Goal: Information Seeking & Learning: Find specific fact

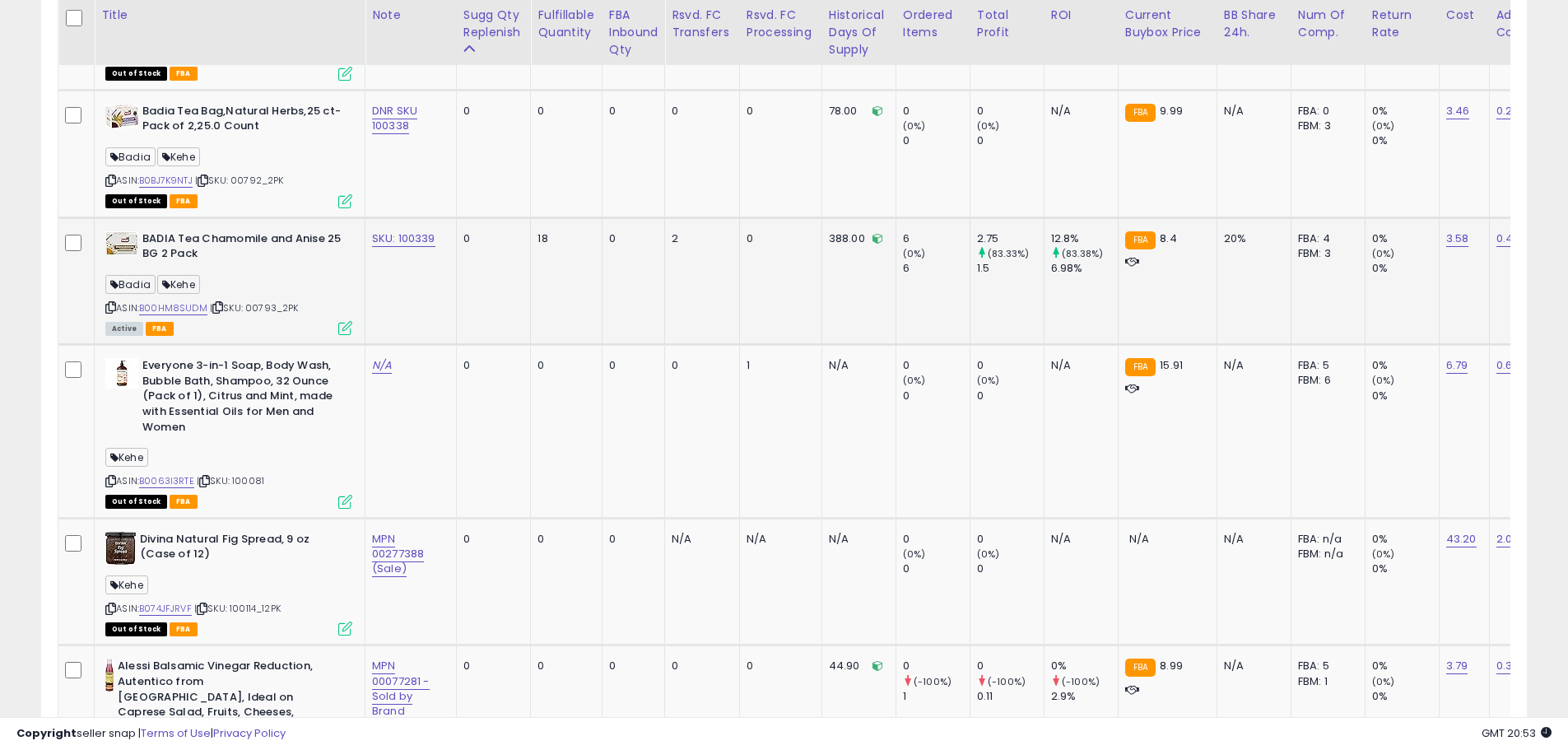
scroll to position [2410, 0]
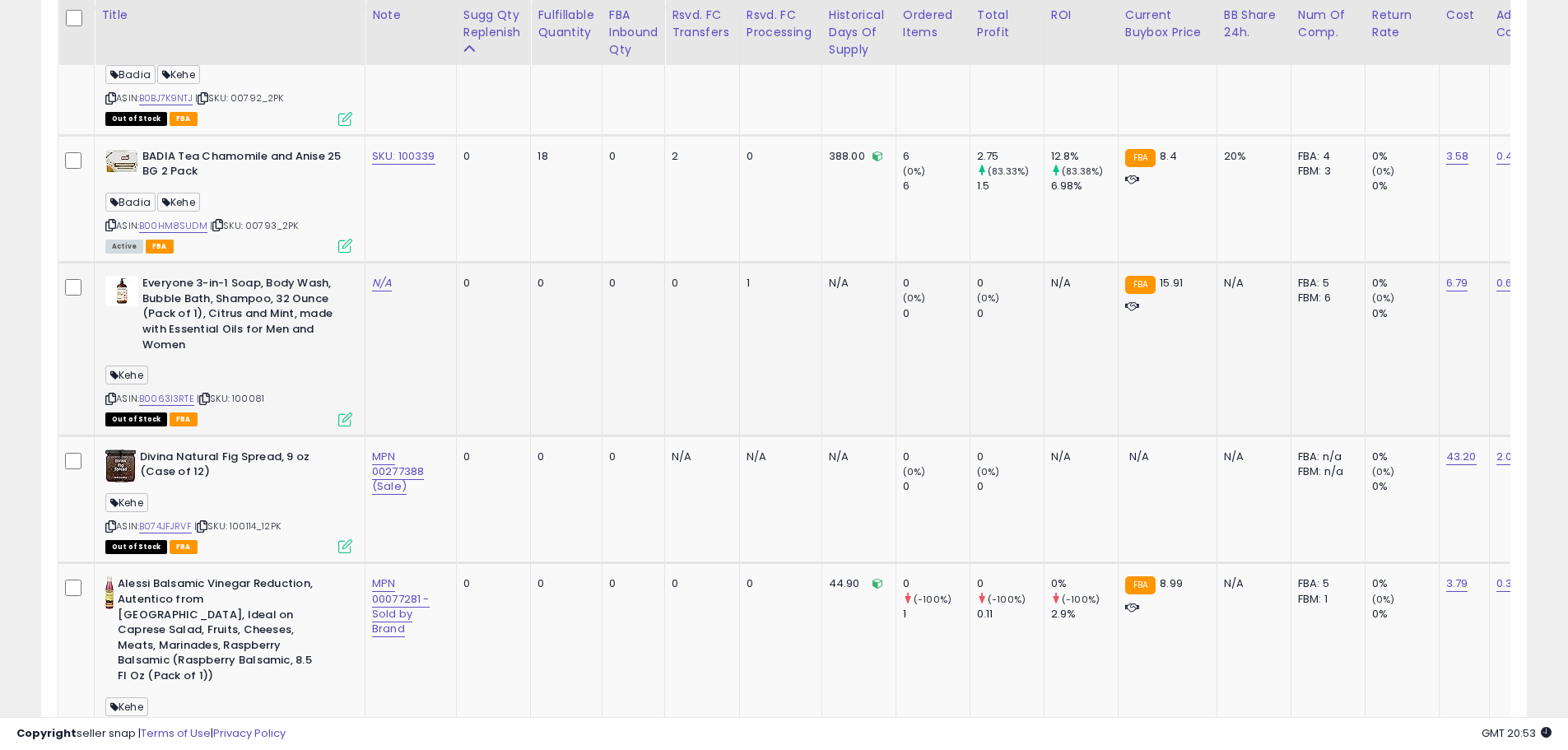
click at [249, 395] on span "| SKU: 100081" at bounding box center [230, 398] width 68 height 13
click at [184, 399] on link "B0063I3RTE" at bounding box center [166, 399] width 55 height 14
click at [293, 517] on div "ASIN: B074JFJRVF | SKU: 100114_12PK Out of Stock FBA" at bounding box center [229, 501] width 247 height 103
click at [256, 398] on span "| SKU: 100081" at bounding box center [230, 398] width 68 height 13
click at [256, 399] on span "| SKU: 100081" at bounding box center [230, 398] width 68 height 13
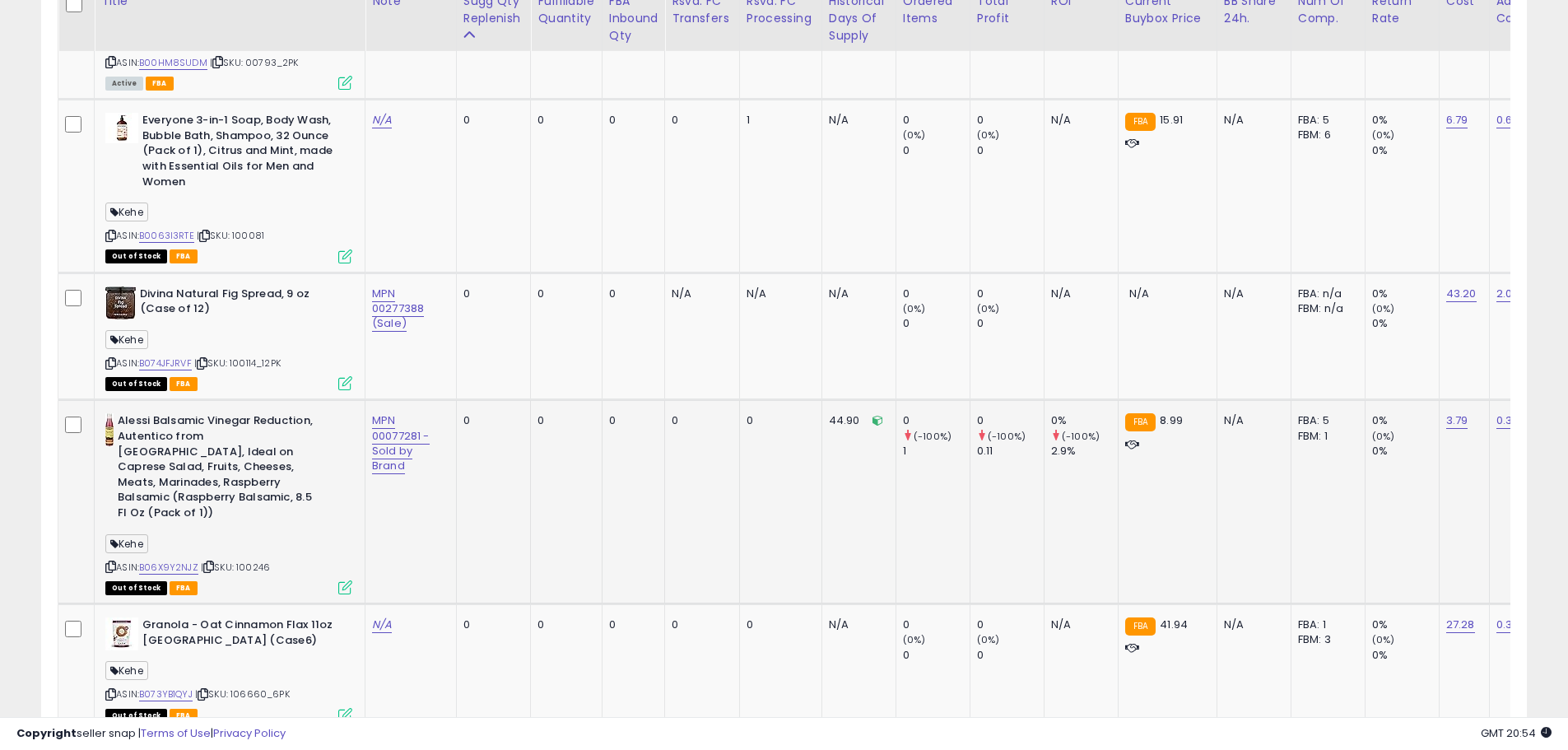
scroll to position [2575, 0]
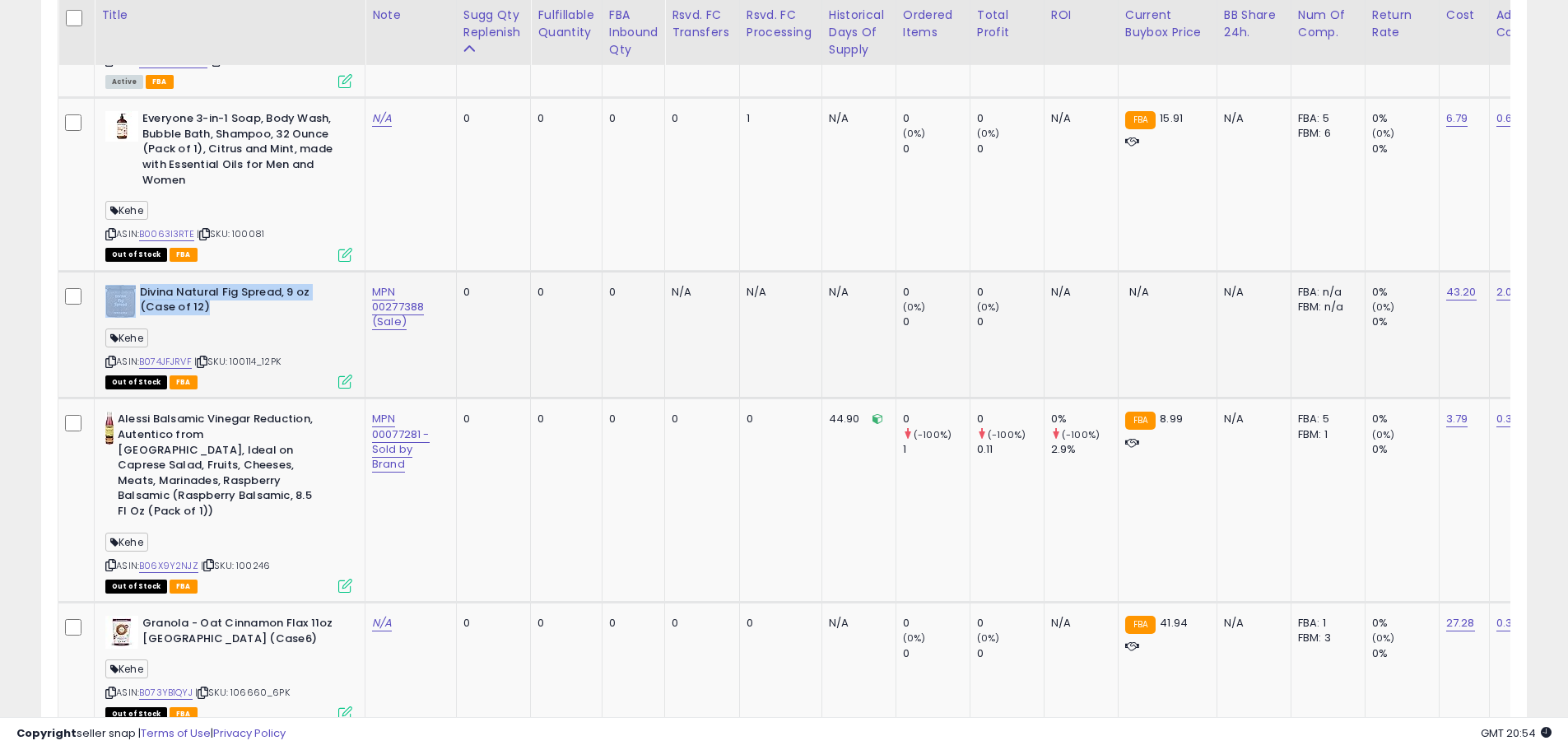
drag, startPoint x: 258, startPoint y: 330, endPoint x: 114, endPoint y: 295, distance: 148.2
click at [114, 295] on div "Divina Natural Fig Spread, 9 oz (Case of 12) Kehe ASIN: B074JFJRVF | SKU: 10011…" at bounding box center [226, 336] width 251 height 103
click at [270, 321] on div "ASIN: B074JFJRVF | SKU: 100114_12PK Out of Stock FBA" at bounding box center [229, 336] width 247 height 103
click at [282, 370] on div "ASIN: B074JFJRVF | SKU: 100114_12PK Out of Stock FBA" at bounding box center [229, 336] width 247 height 103
drag, startPoint x: 293, startPoint y: 362, endPoint x: 238, endPoint y: 364, distance: 55.0
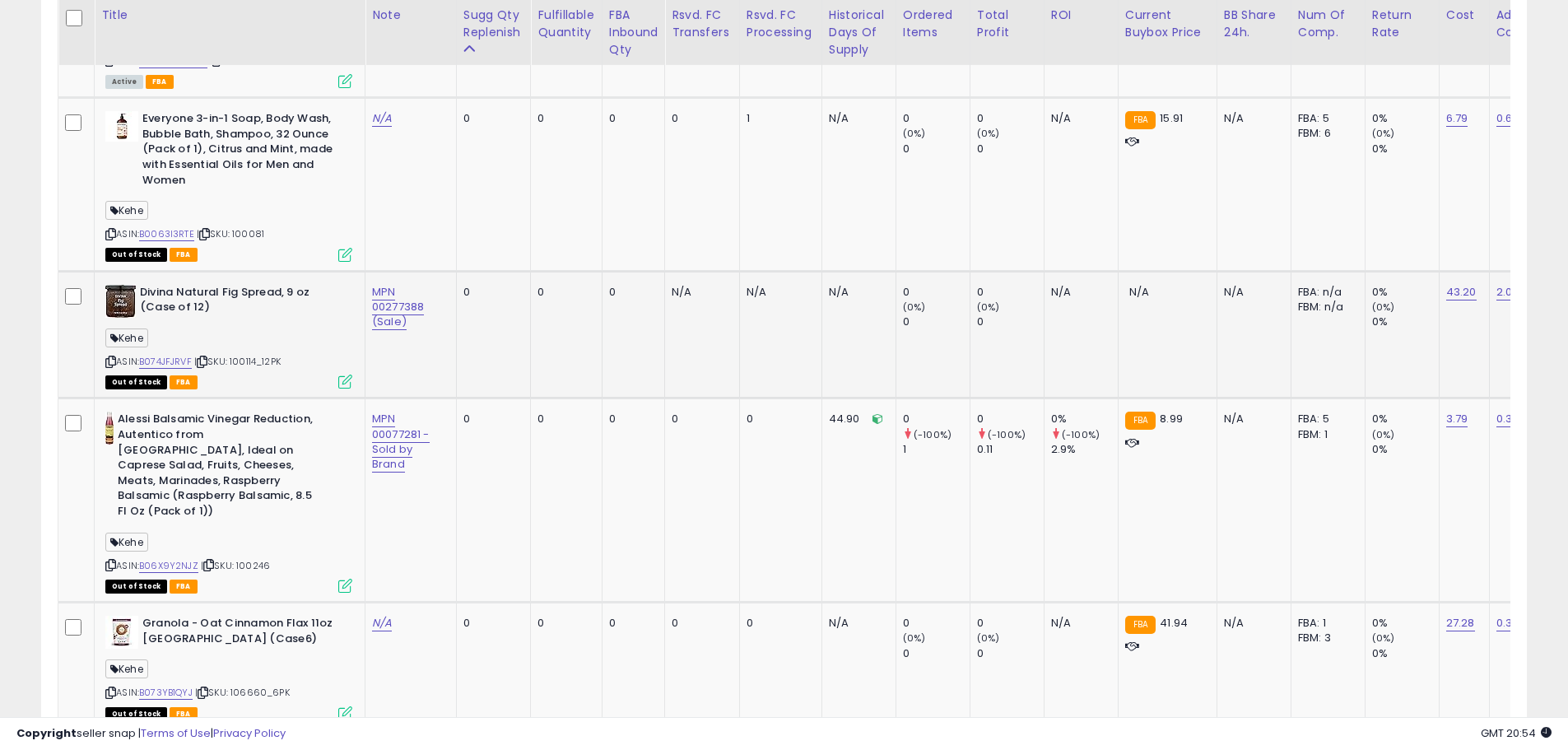
click at [238, 364] on div "ASIN: B074JFJRVF | SKU: 100114_12PK Out of Stock FBA" at bounding box center [229, 336] width 247 height 103
copy span "100114_12PK"
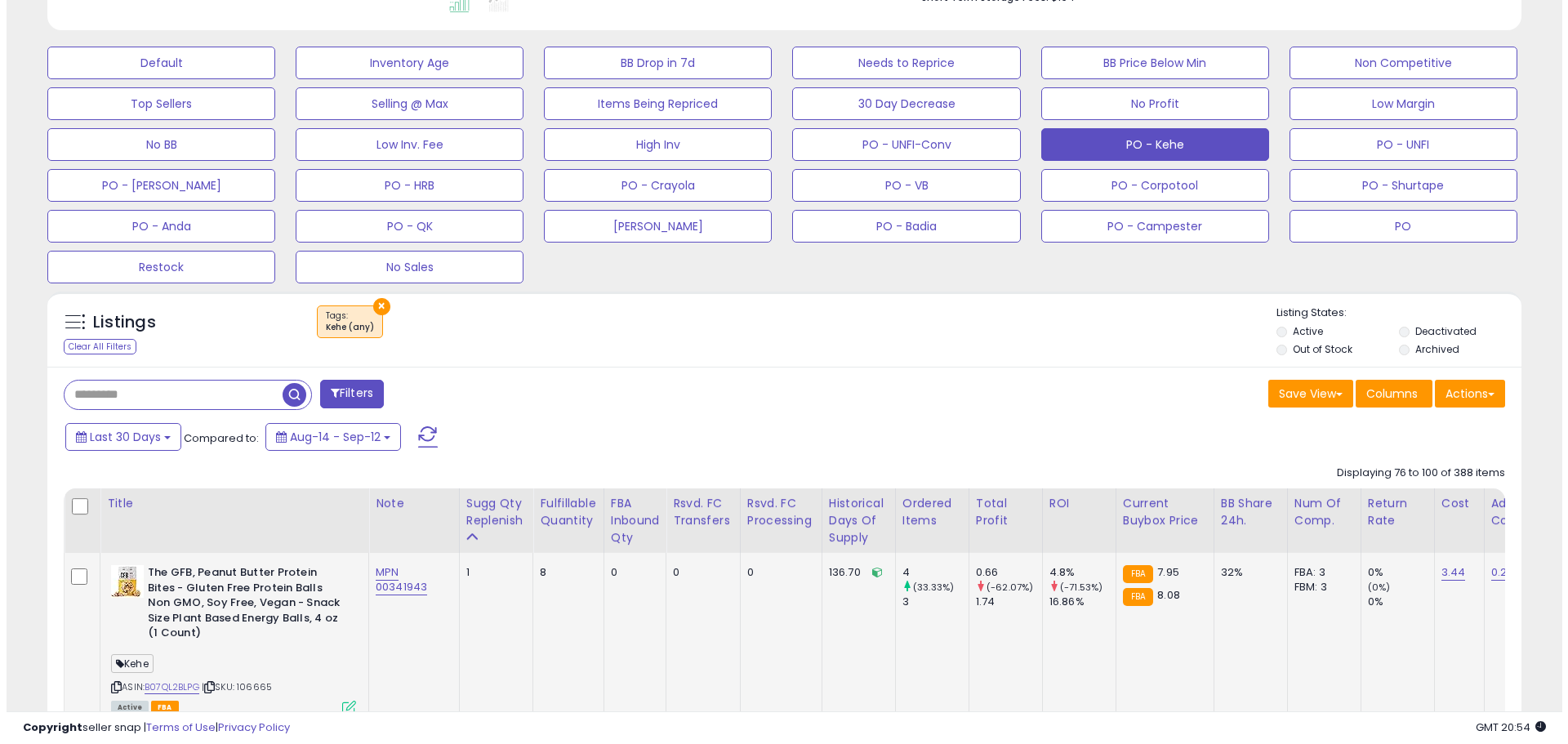
scroll to position [269, 0]
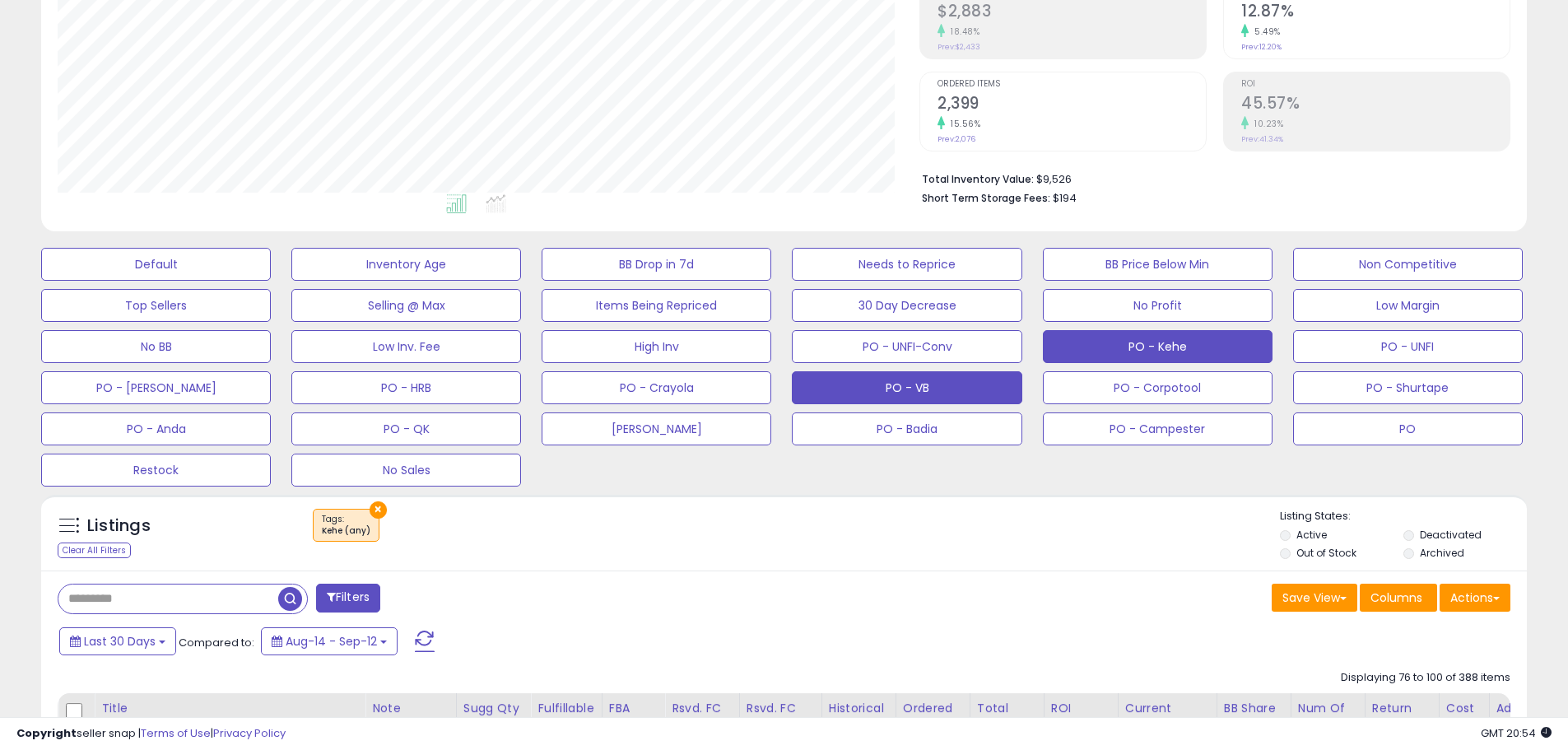
click at [917, 386] on button "PO - VB" at bounding box center [907, 388] width 229 height 33
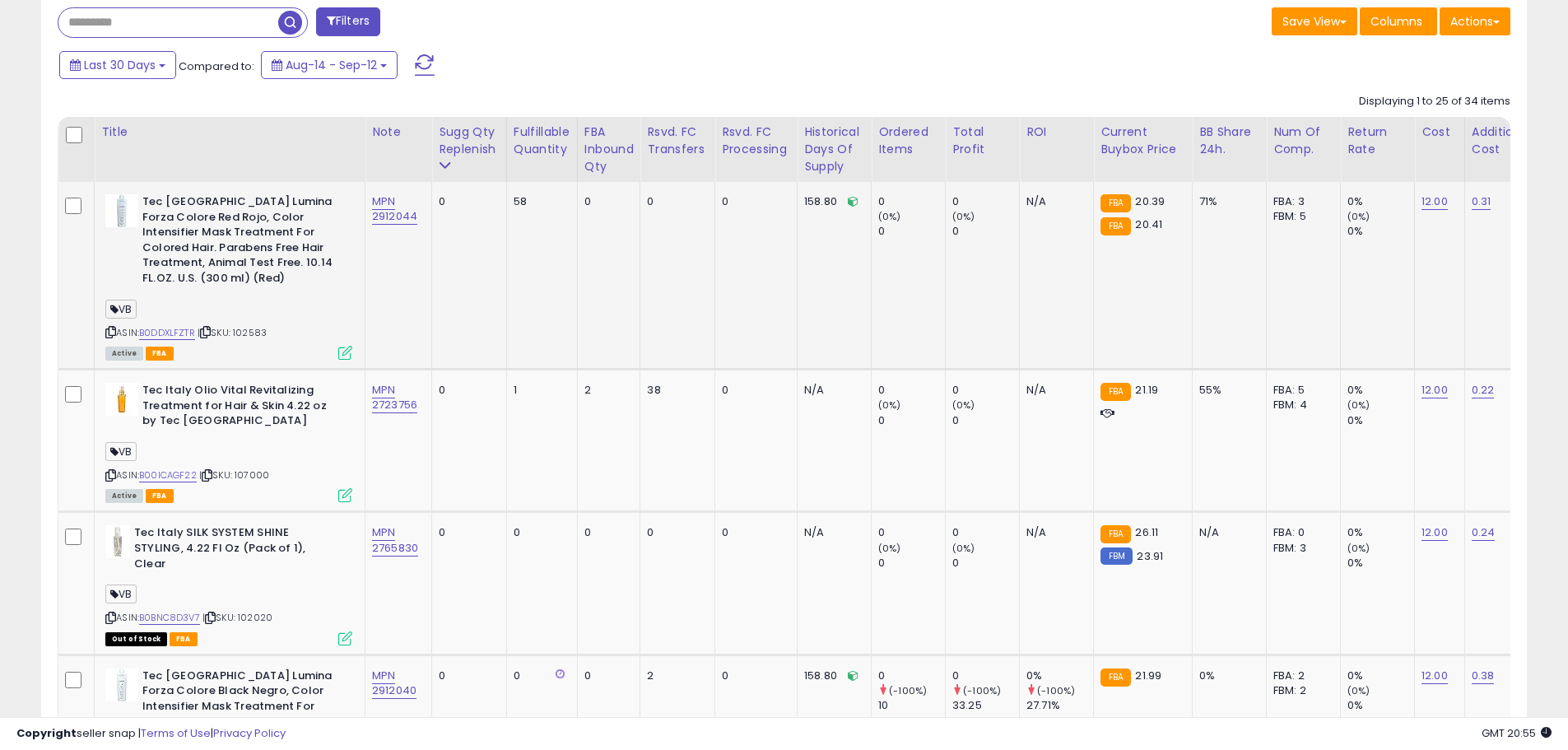
scroll to position [337, 861]
click at [470, 136] on div "Sugg Qty Replenish" at bounding box center [469, 141] width 61 height 35
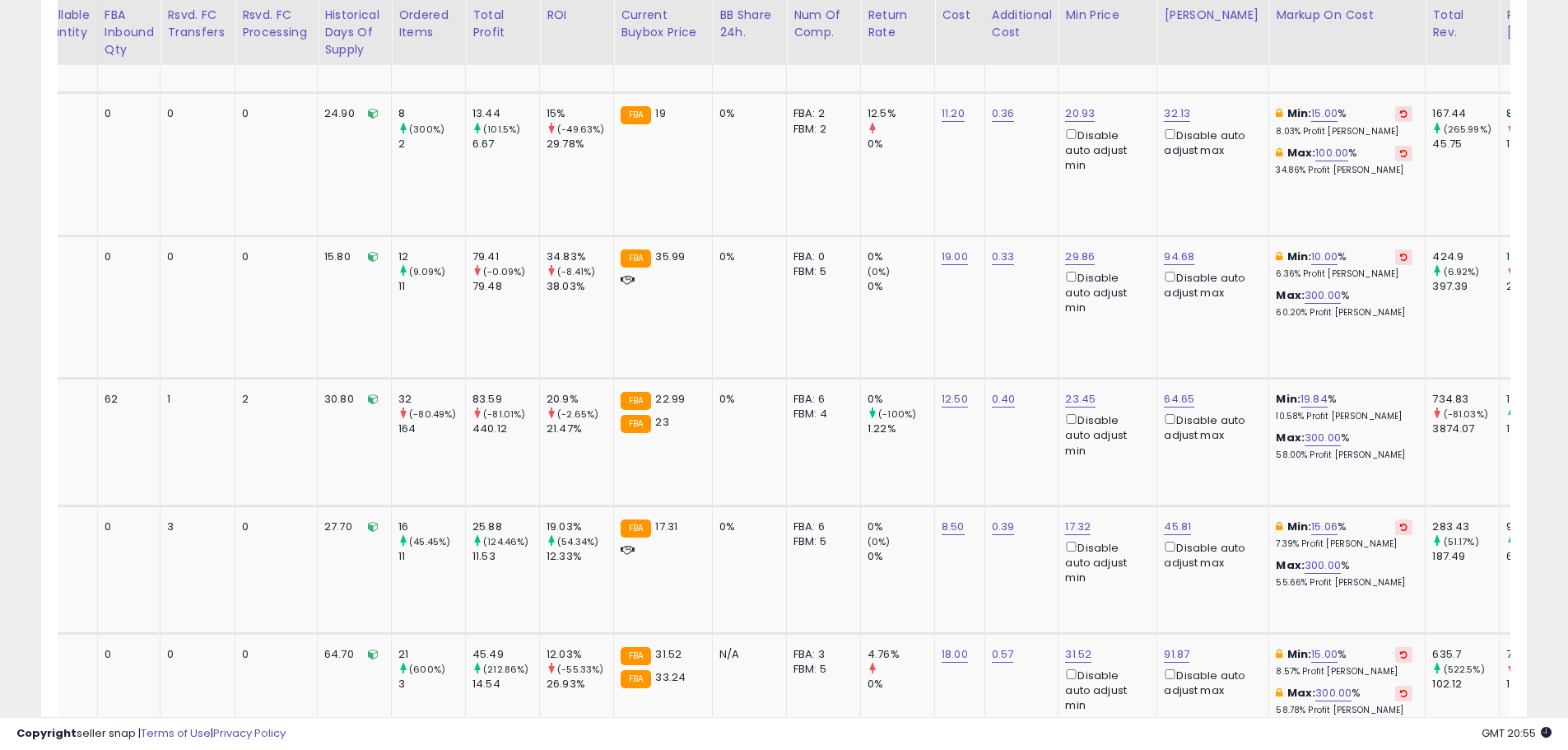
scroll to position [0, 0]
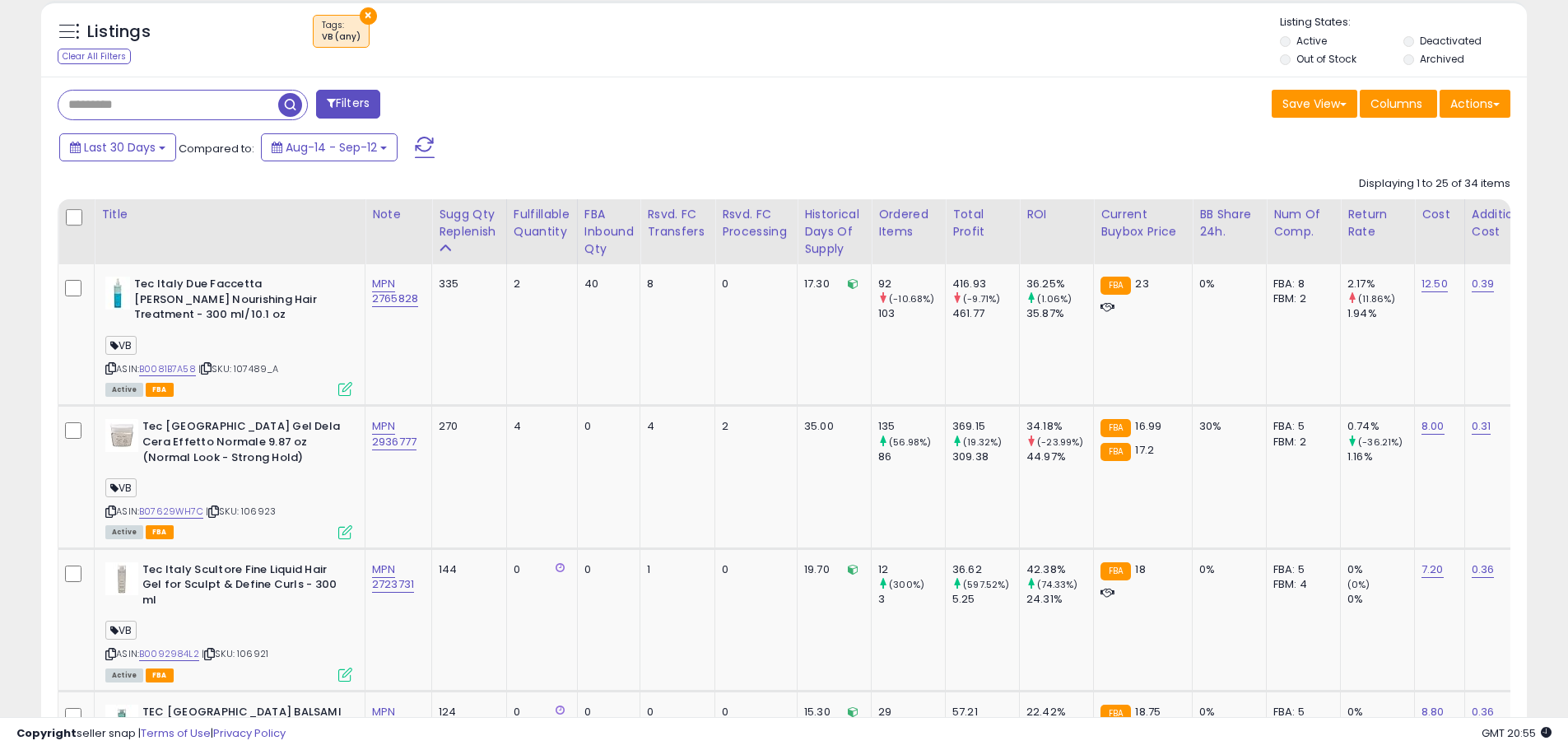
drag, startPoint x: 817, startPoint y: 717, endPoint x: 891, endPoint y: 722, distance: 74.2
click at [891, 722] on div "Copyright seller snap | Terms of Use | Privacy Policy GMT 20:55 Authorization r…" at bounding box center [784, 733] width 1568 height 33
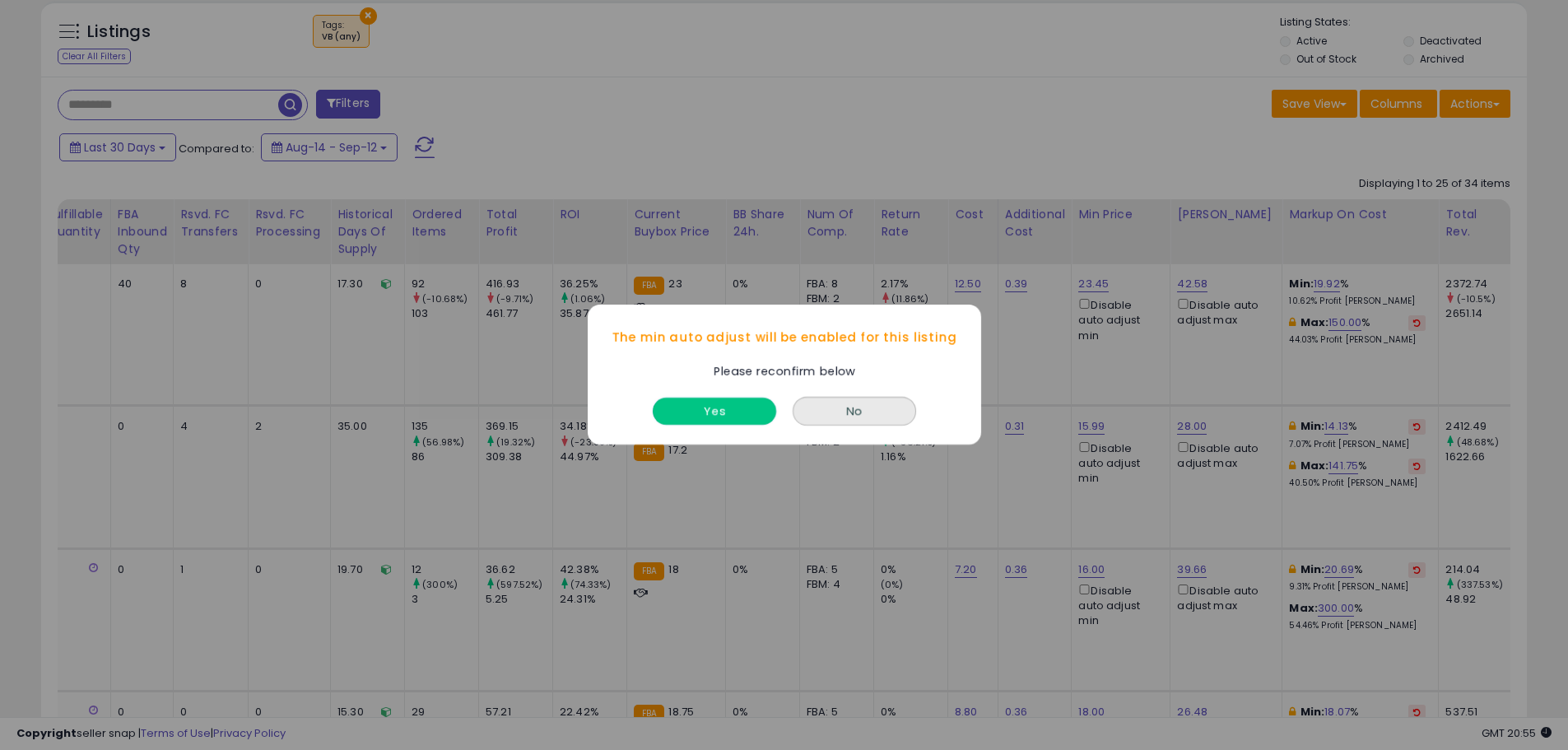
click at [708, 409] on button "Yes" at bounding box center [714, 411] width 123 height 27
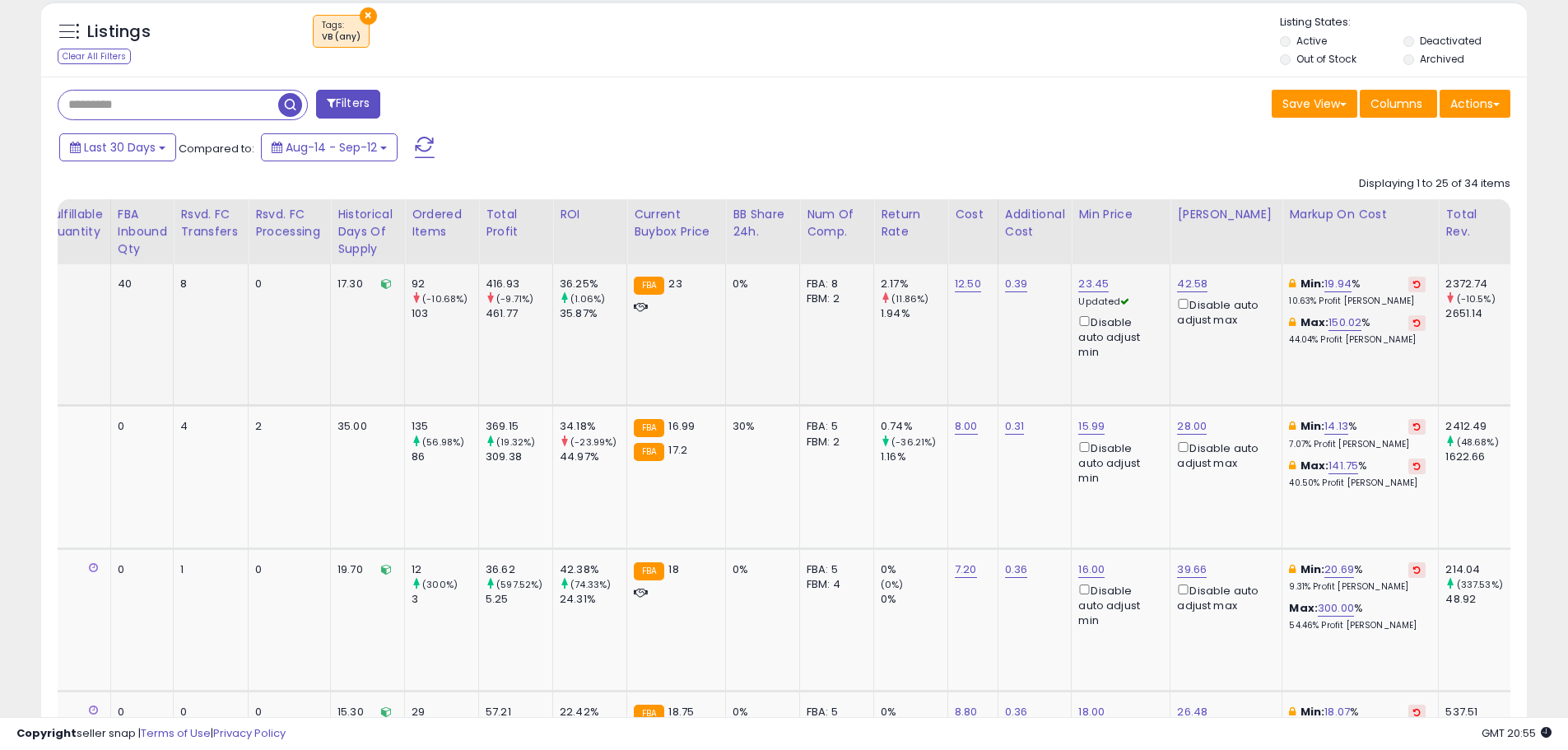
click at [1413, 281] on icon at bounding box center [1417, 283] width 8 height 8
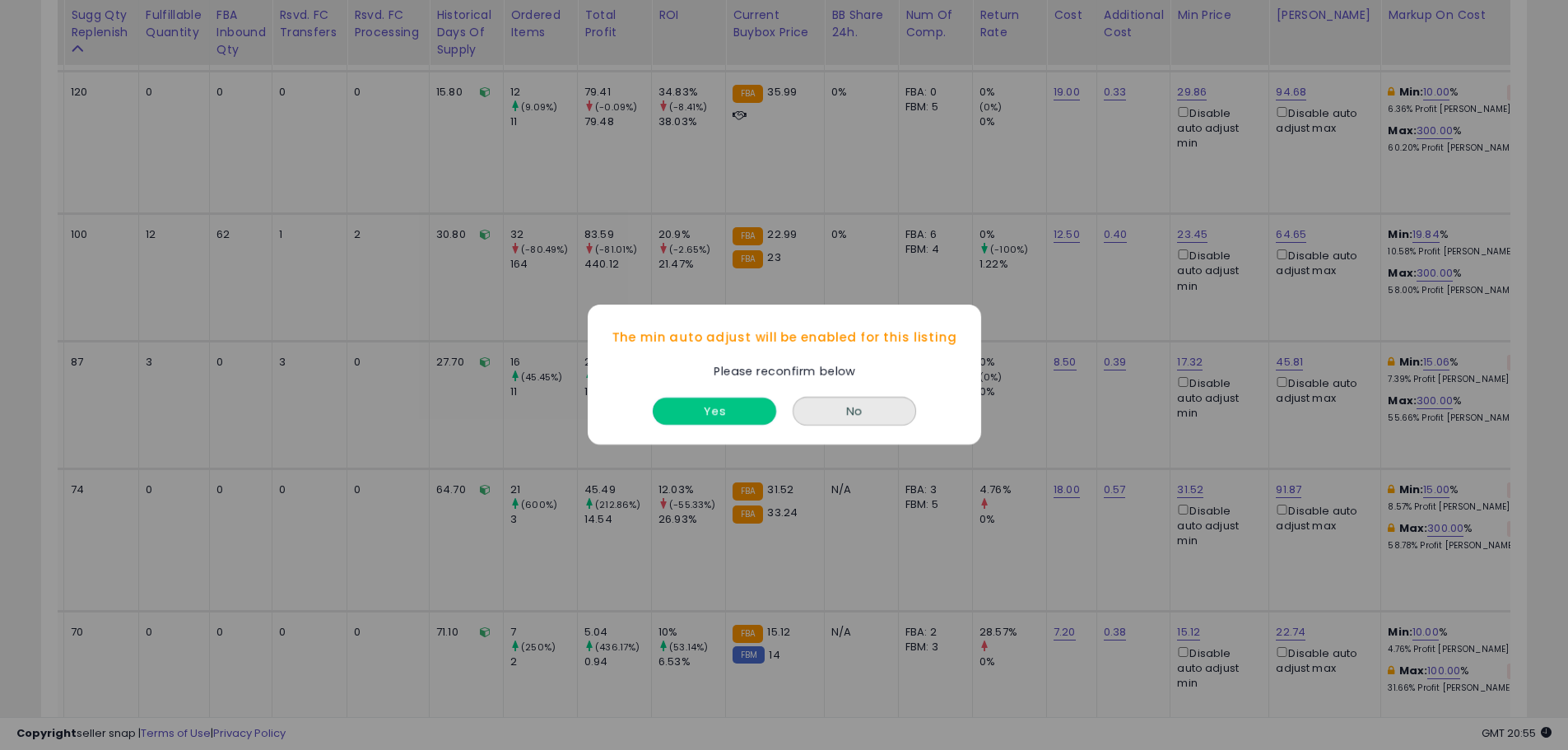
click at [725, 413] on button "Yes" at bounding box center [714, 411] width 123 height 27
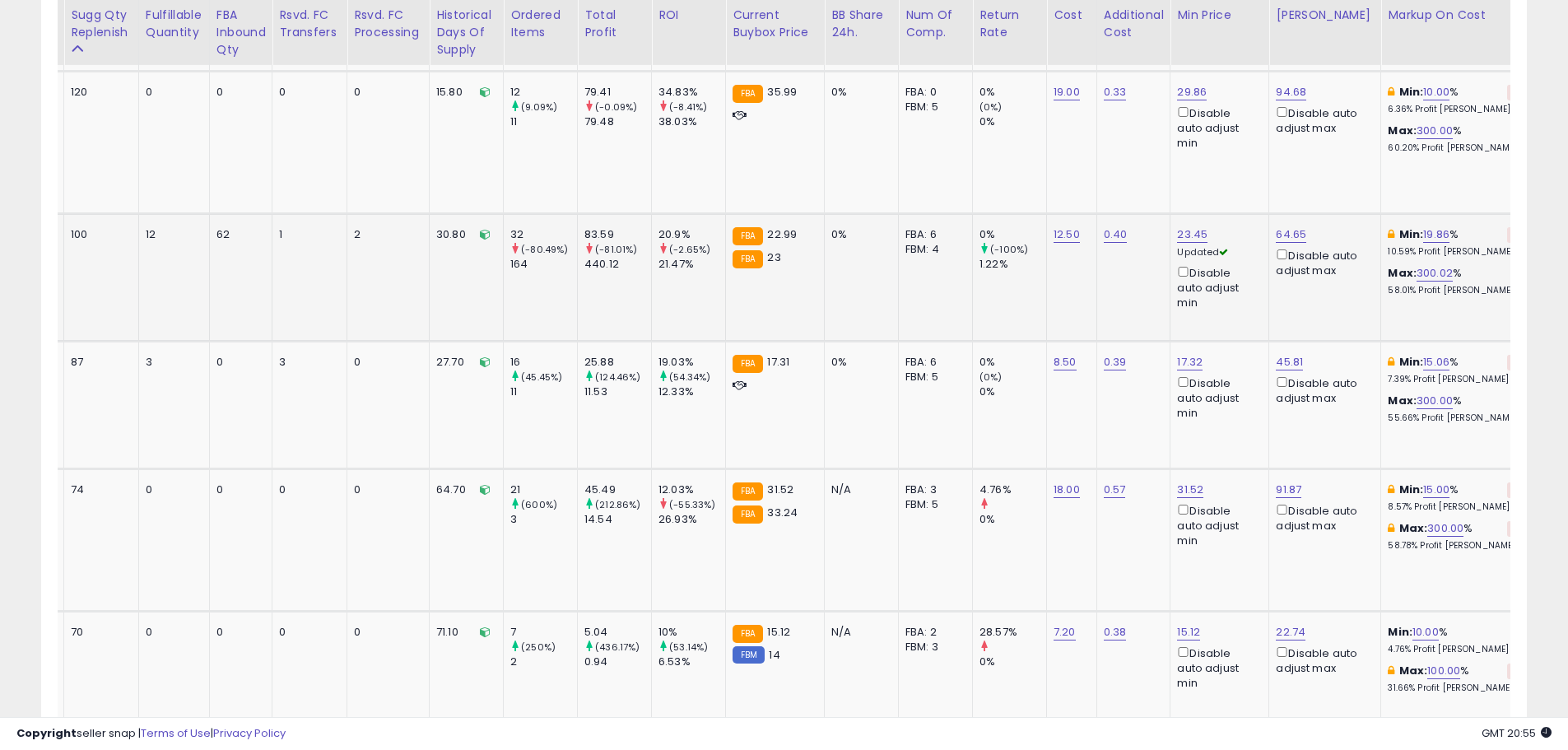
click at [1512, 230] on icon at bounding box center [1515, 234] width 8 height 8
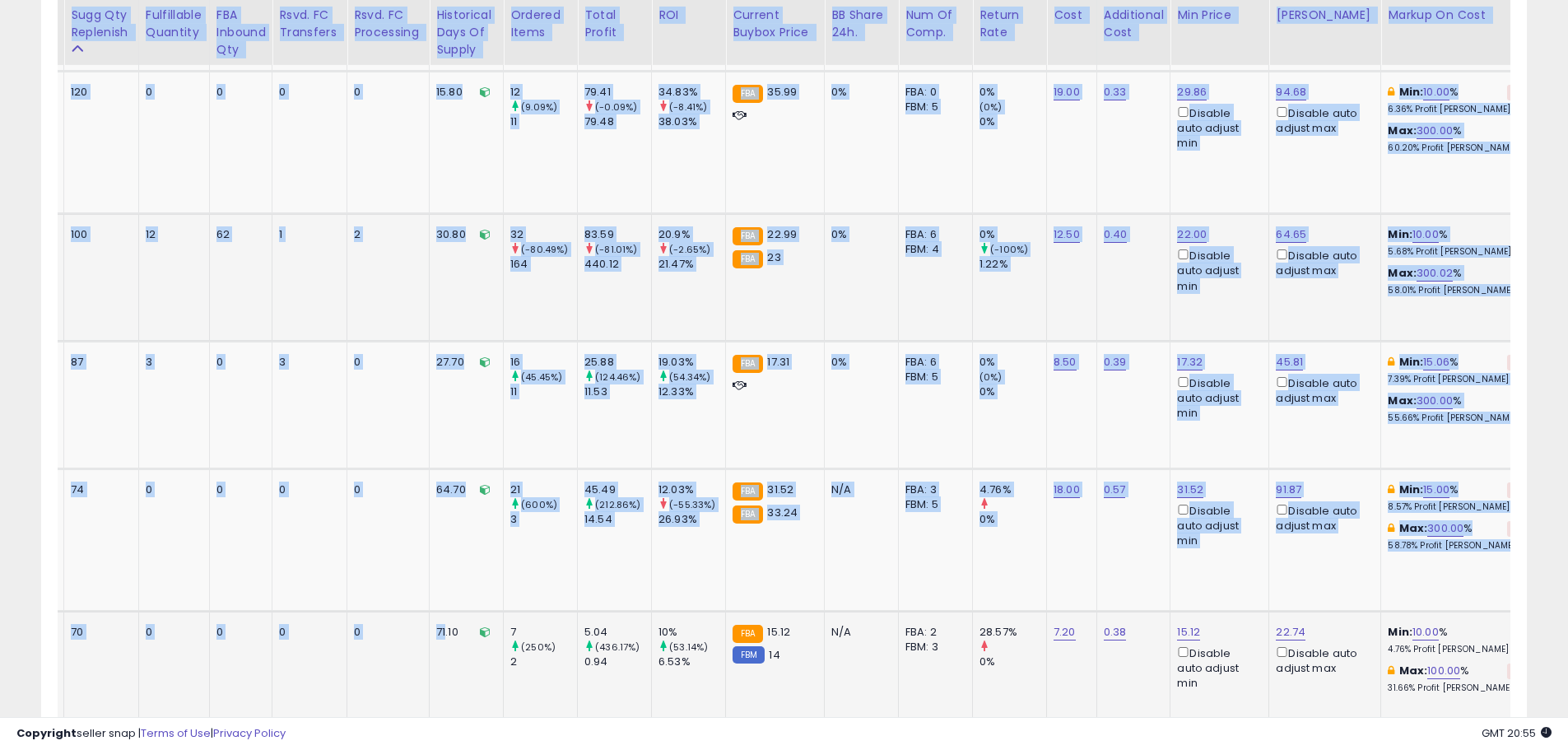
drag, startPoint x: 759, startPoint y: 704, endPoint x: 462, endPoint y: 677, distance: 298.2
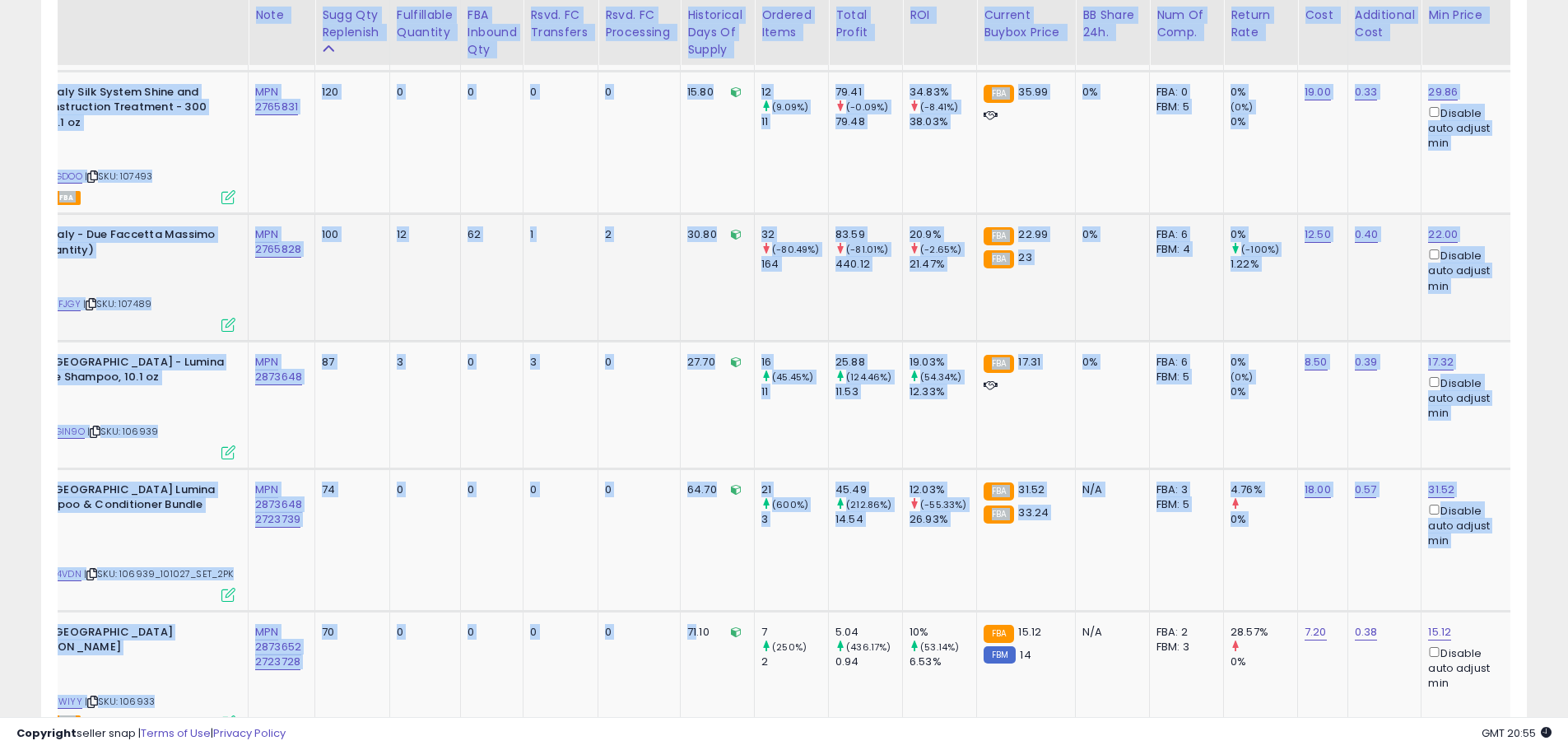
click at [388, 278] on td "100" at bounding box center [353, 277] width 75 height 128
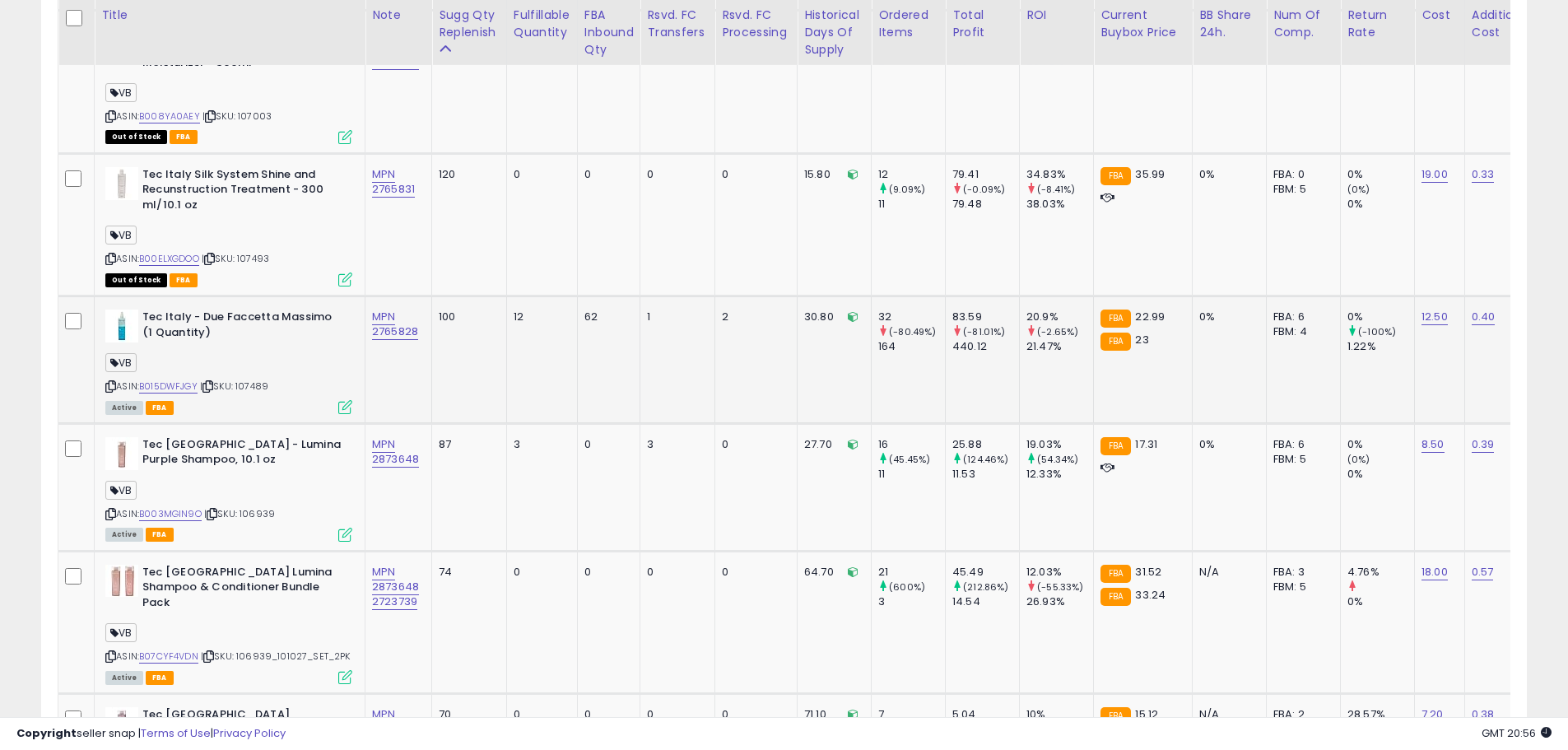
click at [262, 401] on div "Active FBA" at bounding box center [229, 406] width 247 height 11
click at [262, 379] on span "| SKU: 107489" at bounding box center [234, 385] width 69 height 13
copy span "107489"
click at [244, 379] on span "| SKU: 107489" at bounding box center [234, 385] width 69 height 13
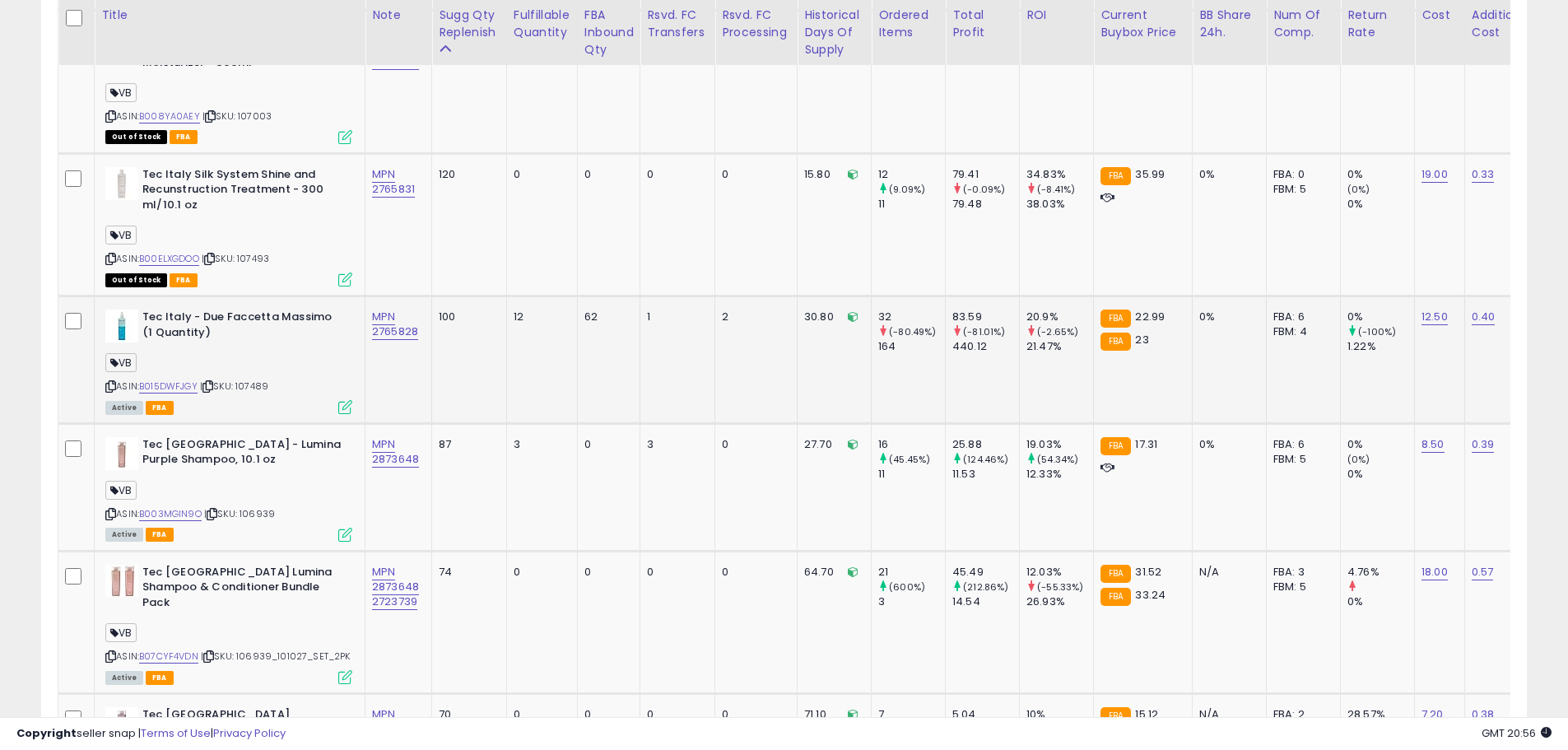
click at [244, 379] on span "| SKU: 107489" at bounding box center [234, 385] width 69 height 13
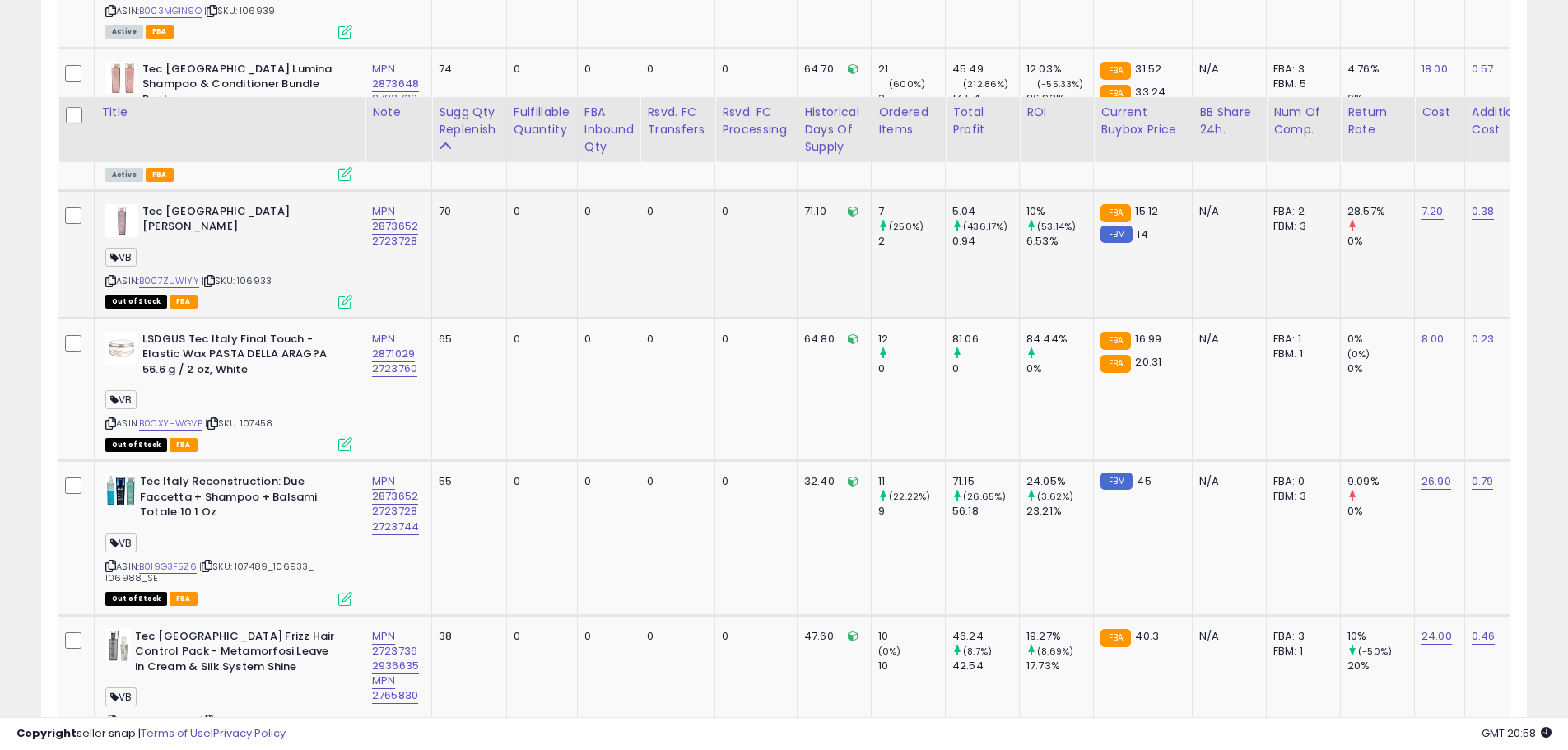
scroll to position [2246, 0]
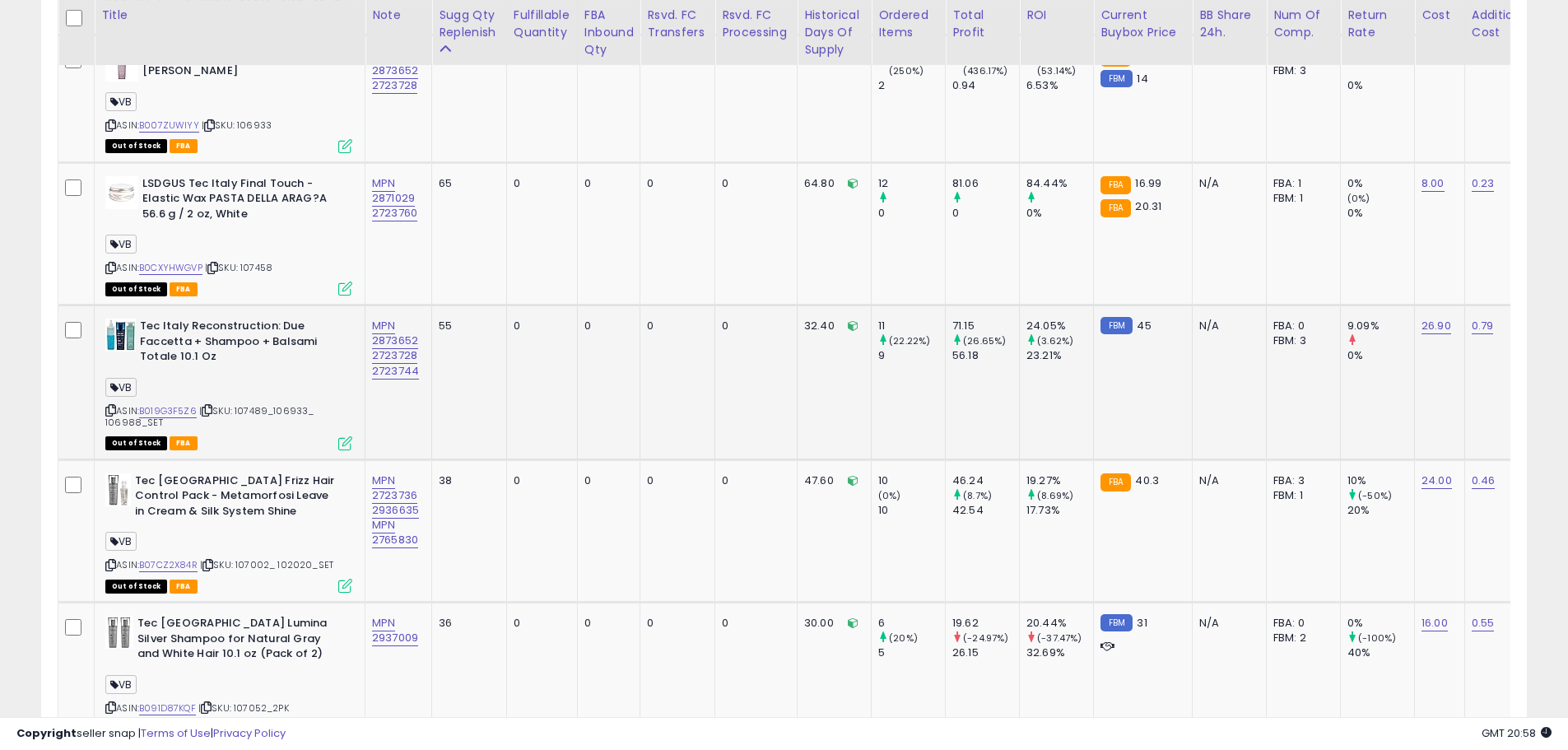
click at [289, 404] on span "| SKU: 107489_106933_ 106988_SET" at bounding box center [209, 416] width 209 height 24
click at [263, 404] on span "| SKU: 107489_106933_ 106988_SET" at bounding box center [209, 416] width 209 height 24
click at [276, 404] on span "| SKU: 107489_106933_ 106988_SET" at bounding box center [209, 416] width 209 height 24
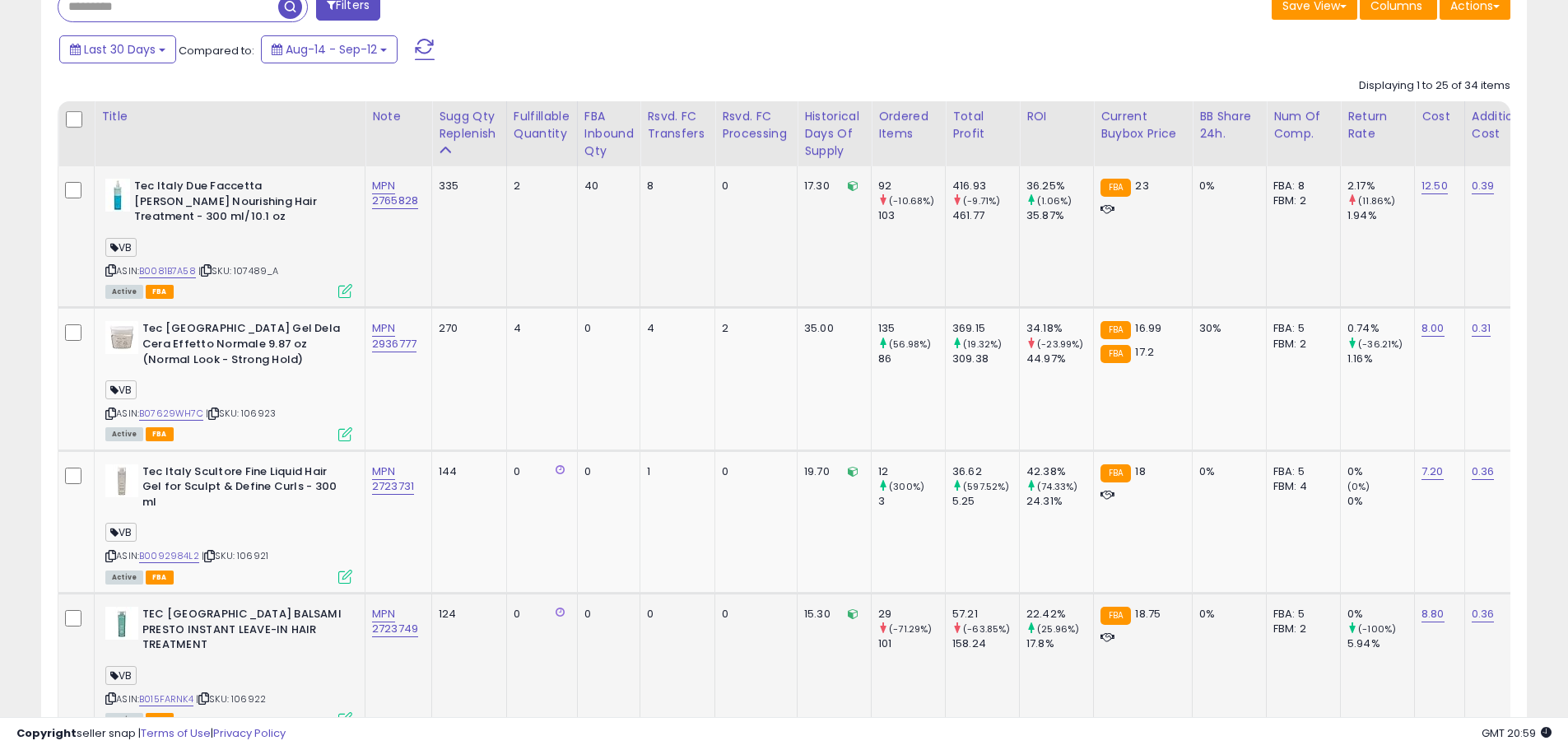
scroll to position [765, 0]
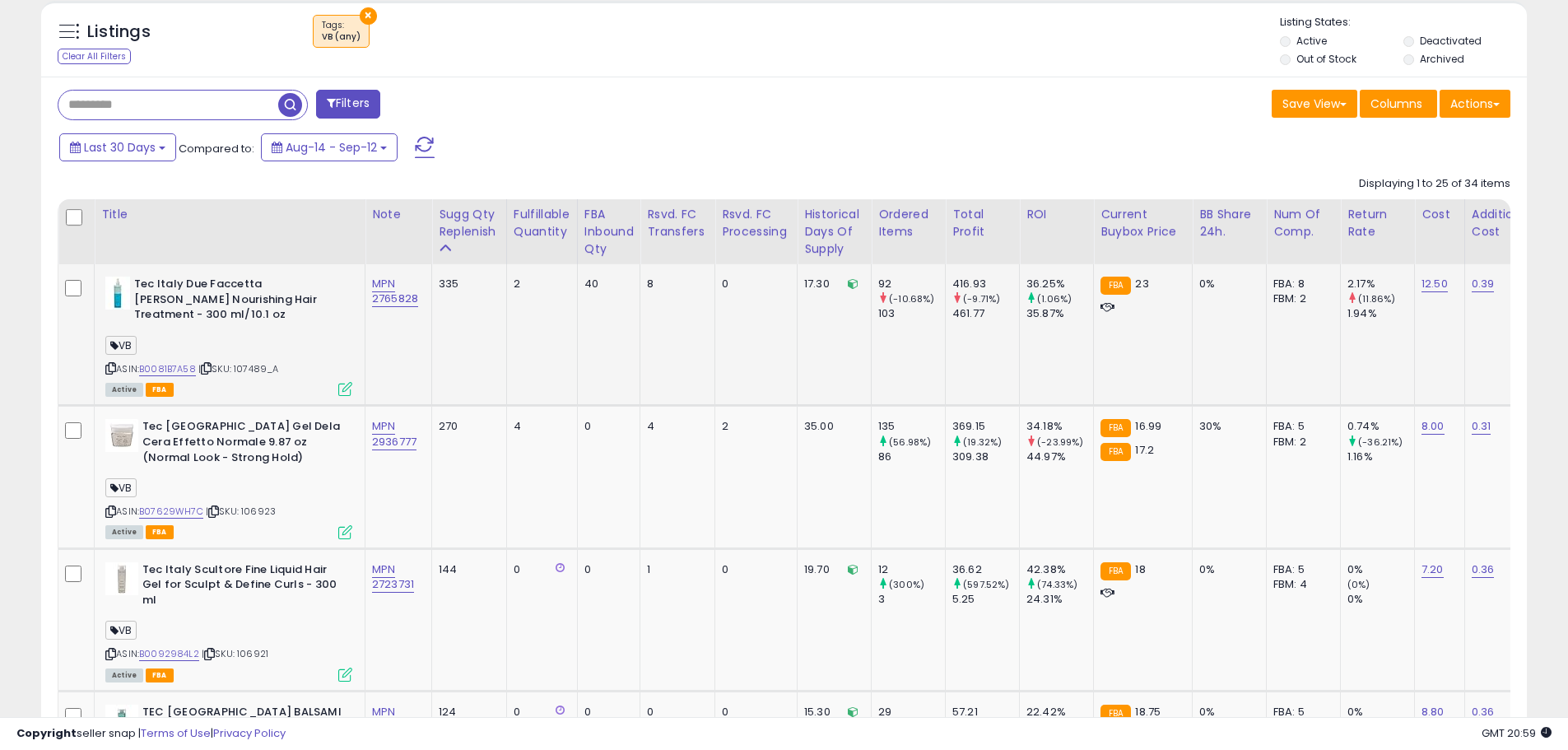
click at [293, 375] on div "ASIN: B0081B7A58 | SKU: 107489_A Active FBA" at bounding box center [229, 335] width 247 height 117
drag, startPoint x: 286, startPoint y: 375, endPoint x: 238, endPoint y: 367, distance: 48.7
click at [238, 367] on div "ASIN: B0081B7A58 | SKU: 107489_A Active FBA" at bounding box center [229, 335] width 247 height 117
click at [260, 374] on span "| SKU: 107489_A" at bounding box center [238, 368] width 81 height 13
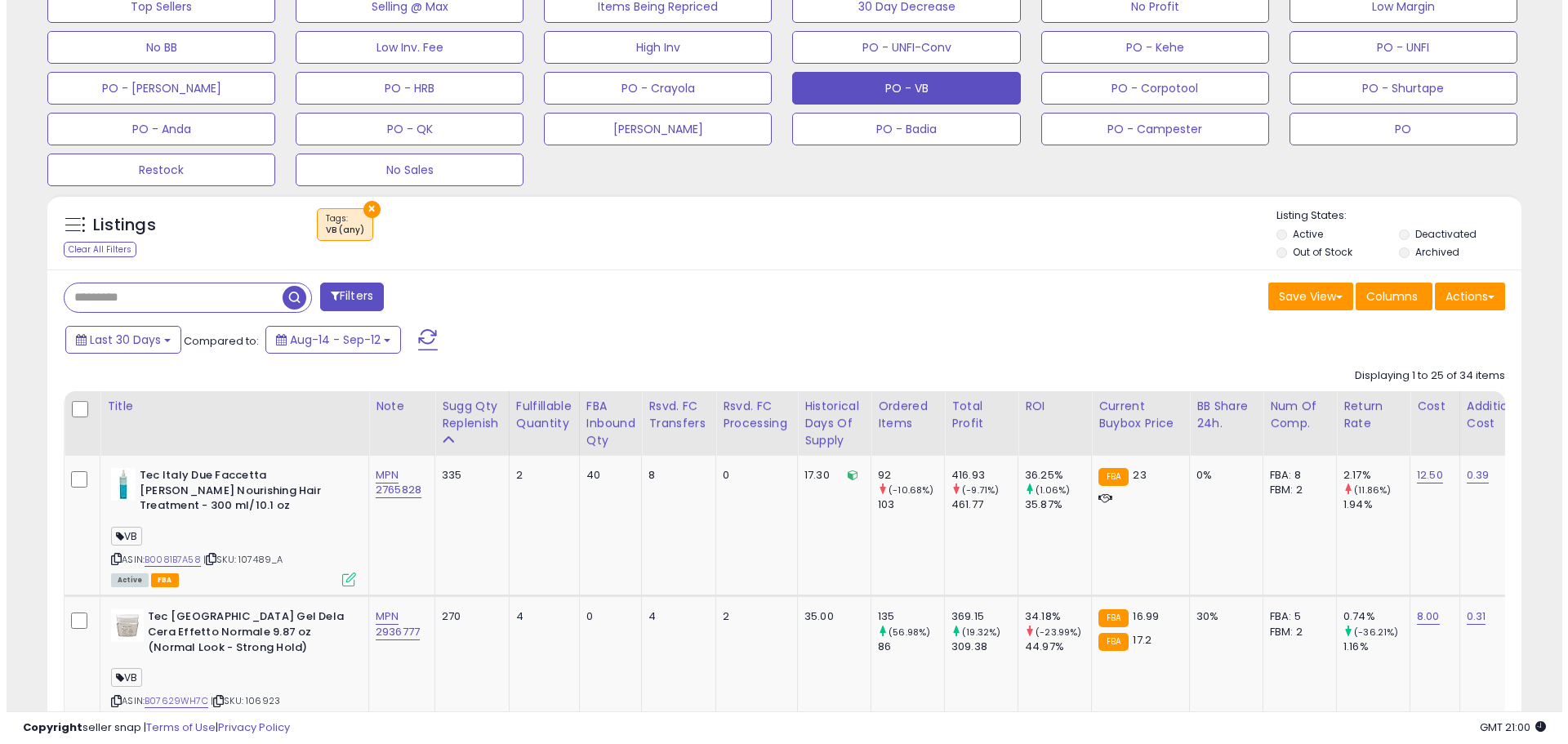
scroll to position [432, 0]
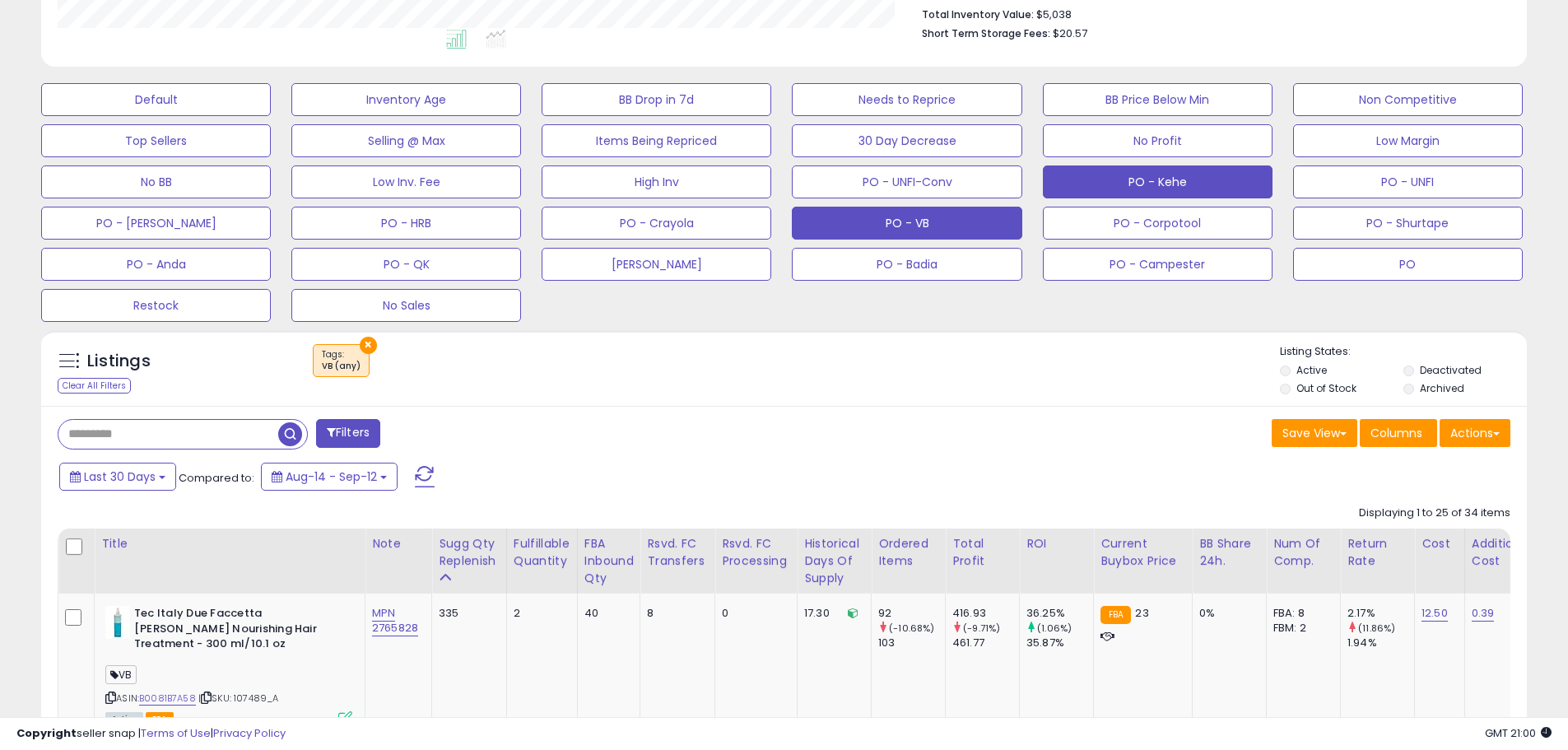
click at [1151, 183] on button "PO - Kehe" at bounding box center [1158, 182] width 229 height 33
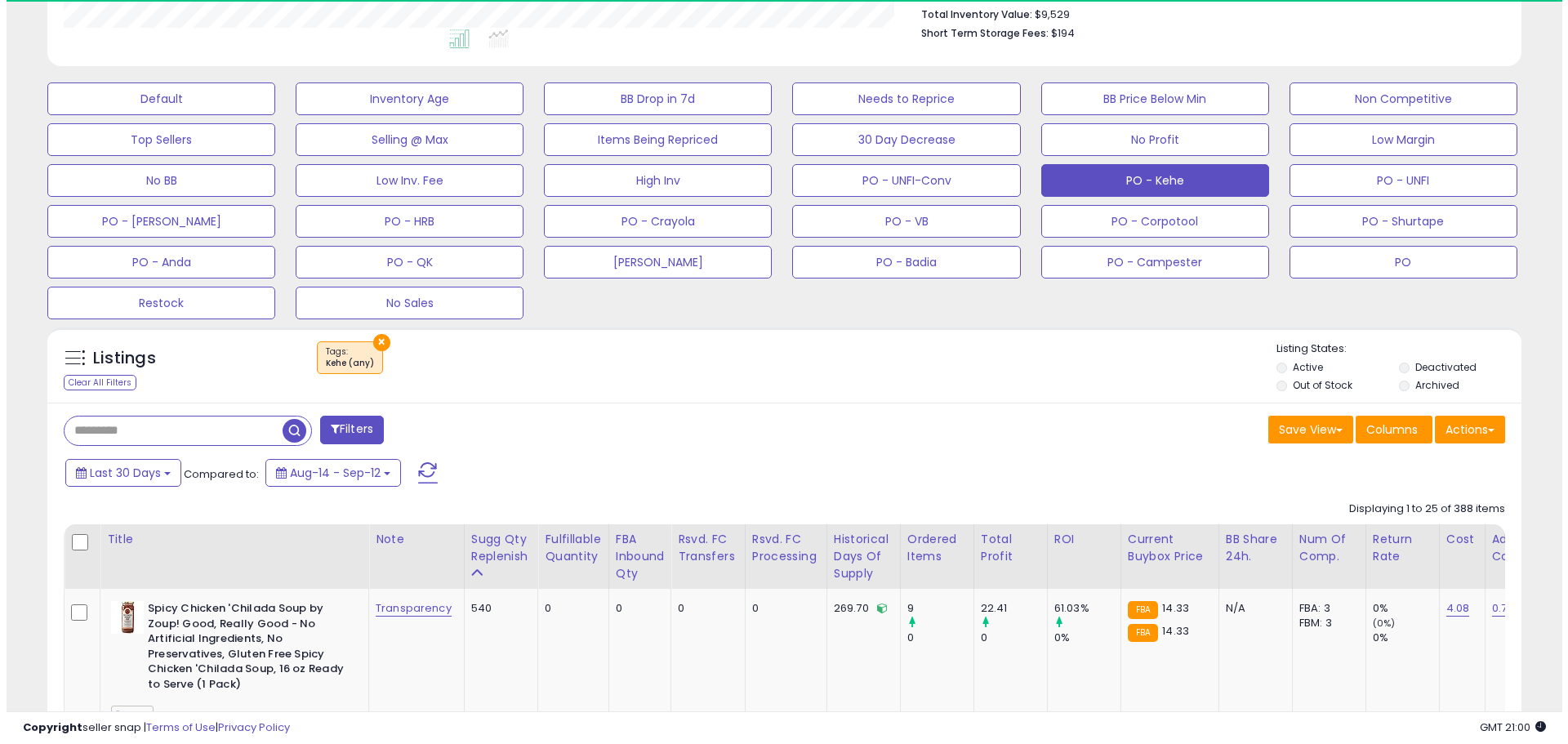
scroll to position [334, 855]
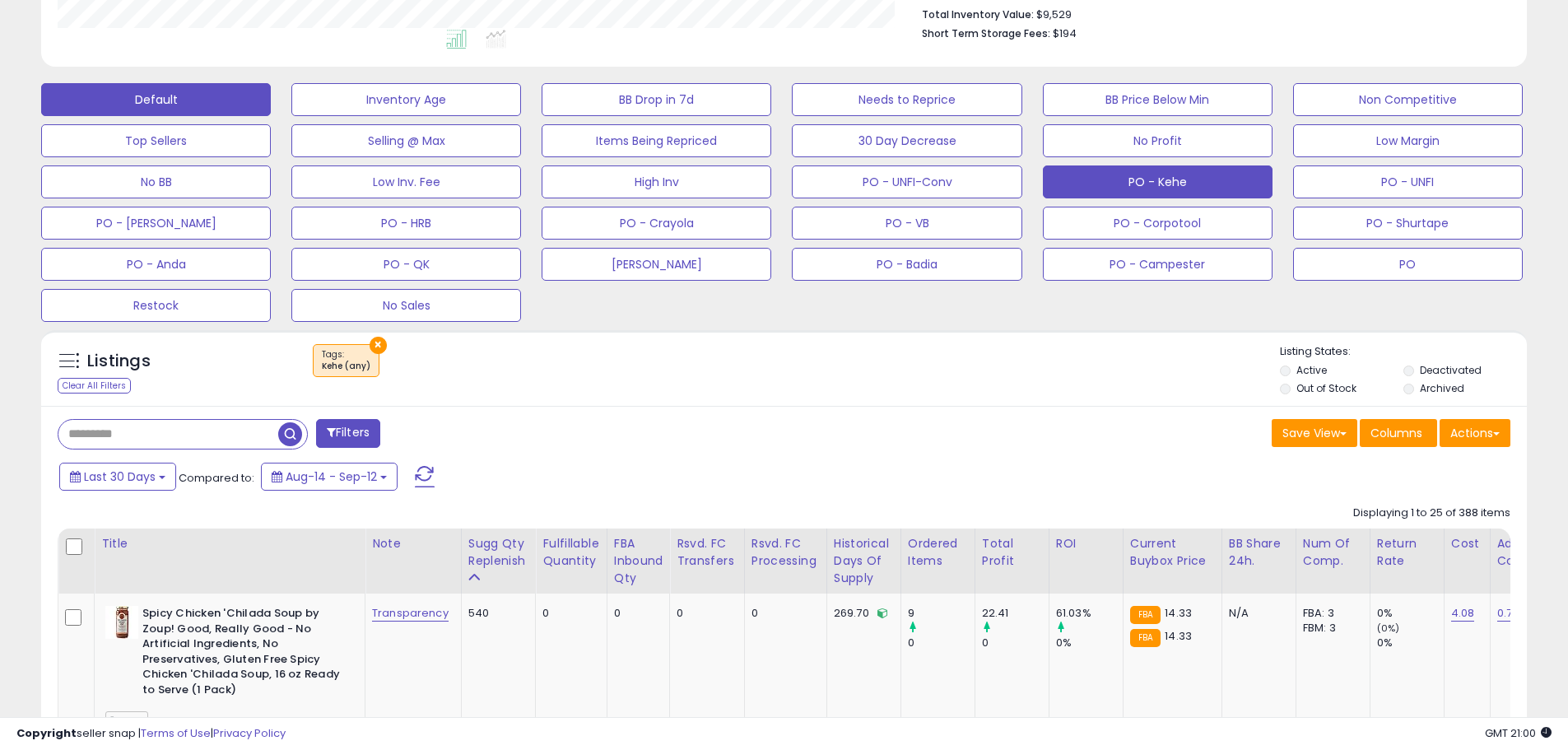
drag, startPoint x: 124, startPoint y: 100, endPoint x: 172, endPoint y: 182, distance: 95.0
click at [124, 101] on button "Default" at bounding box center [156, 100] width 229 height 33
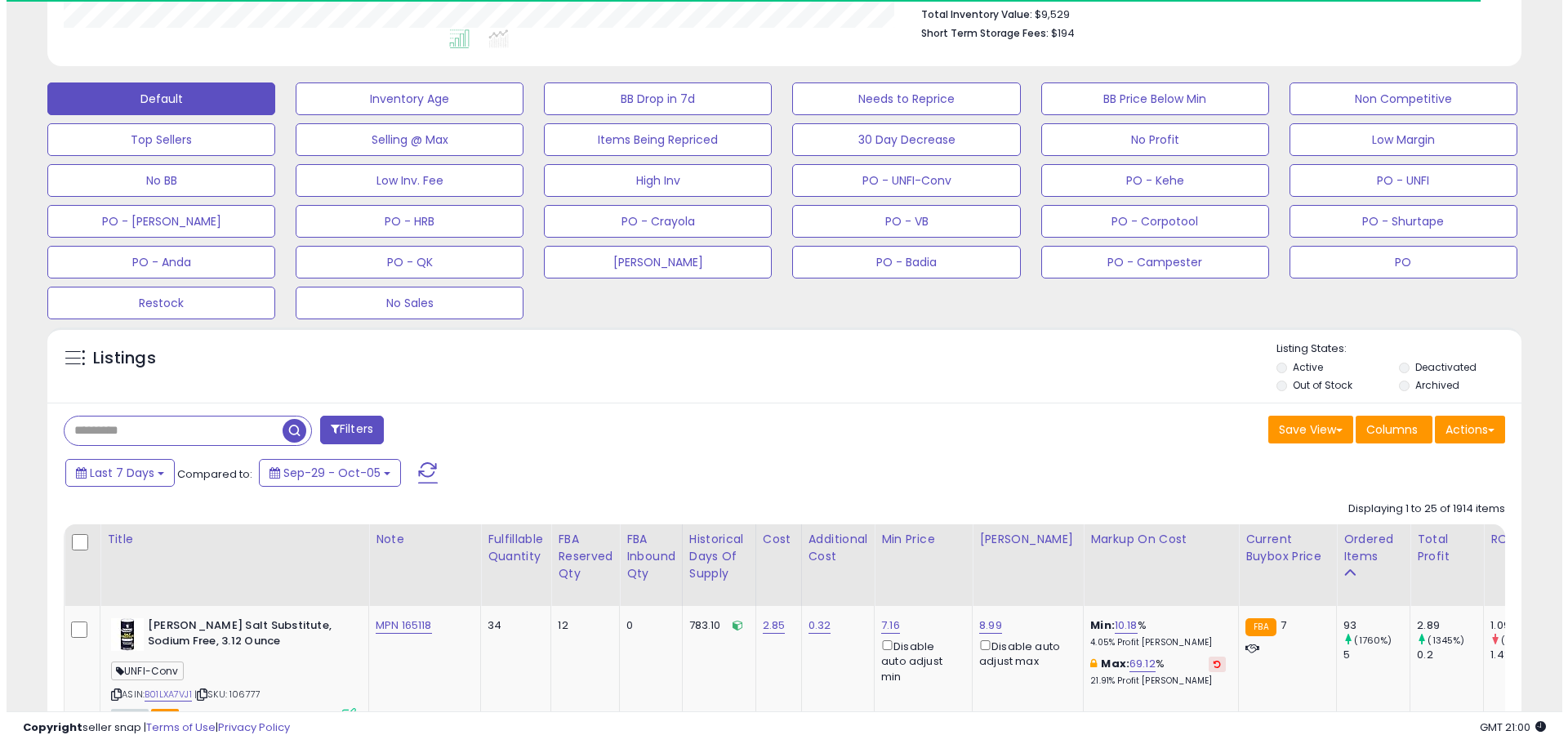
scroll to position [815918, 815755]
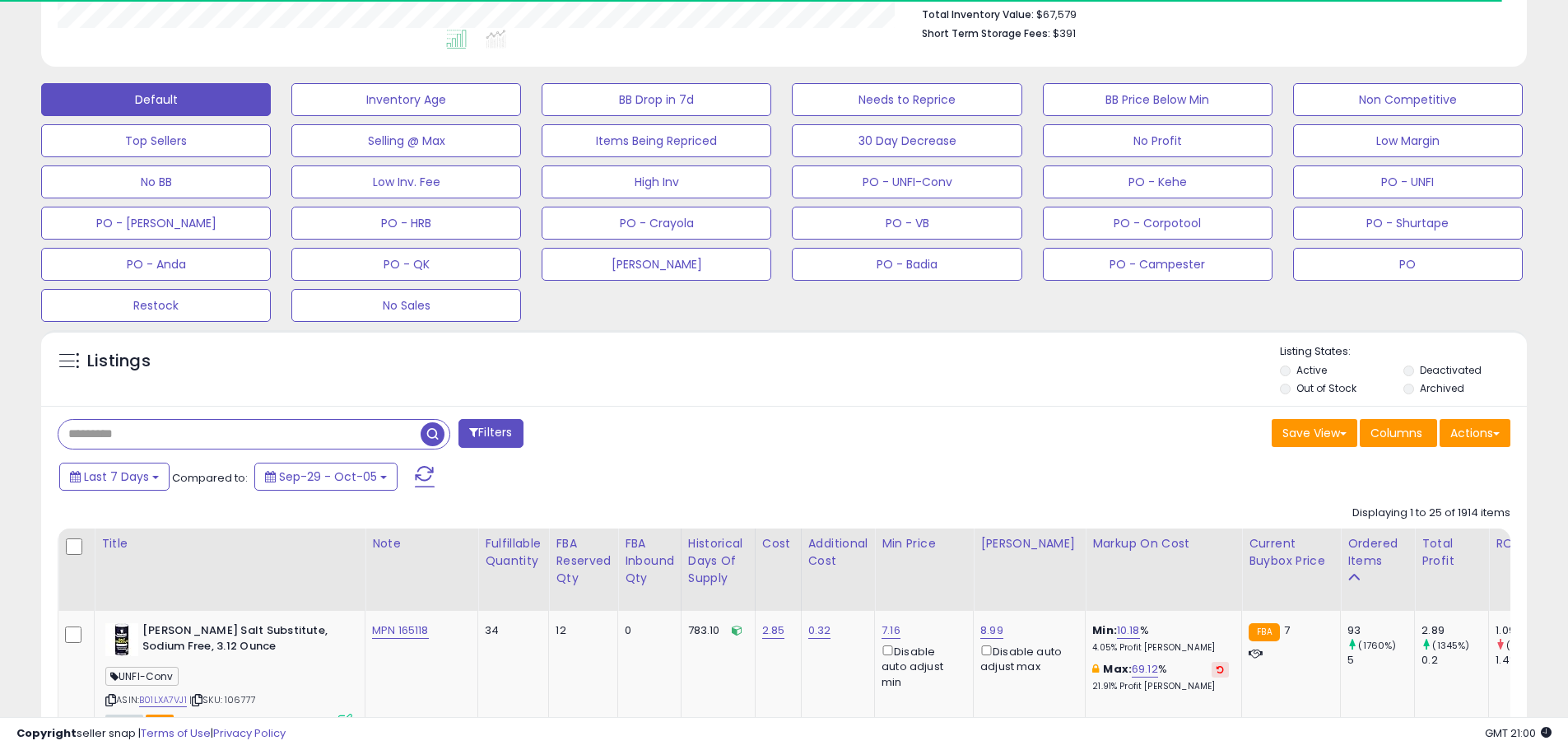
click at [153, 436] on input "text" at bounding box center [239, 434] width 362 height 29
click at [1406, 266] on button "PO" at bounding box center [1407, 264] width 229 height 33
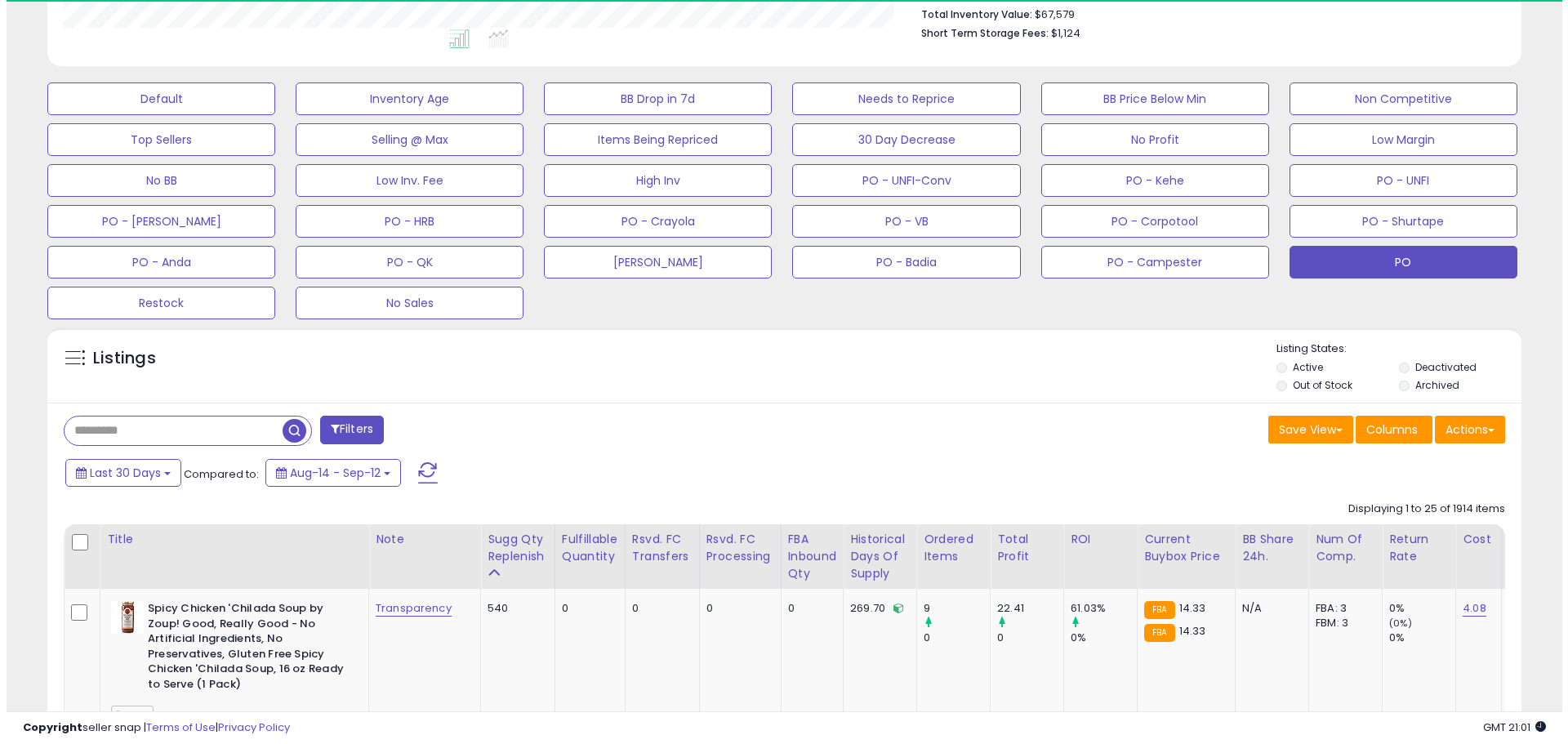
scroll to position [334, 855]
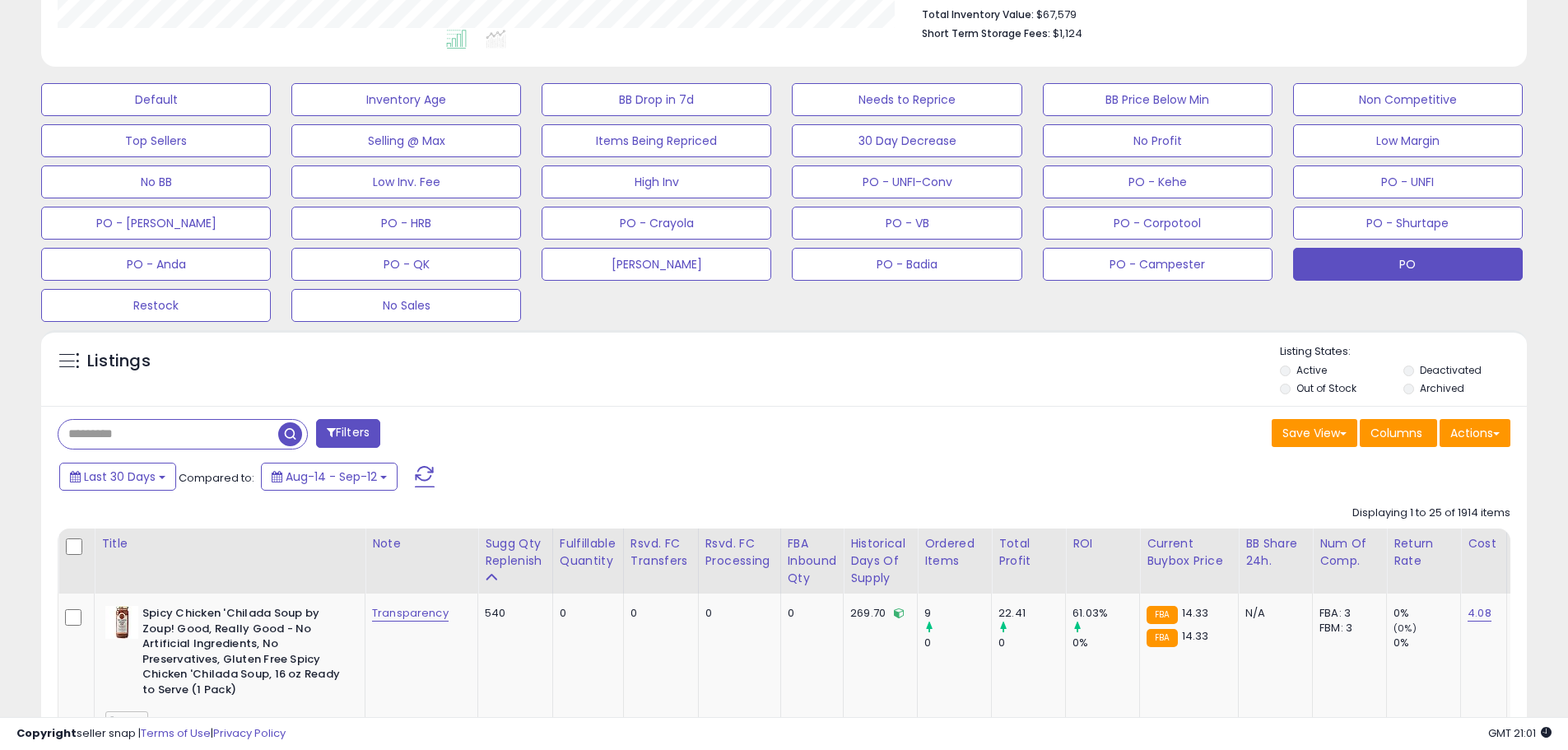
click at [194, 435] on input "text" at bounding box center [168, 434] width 220 height 29
click at [193, 435] on input "text" at bounding box center [239, 434] width 362 height 29
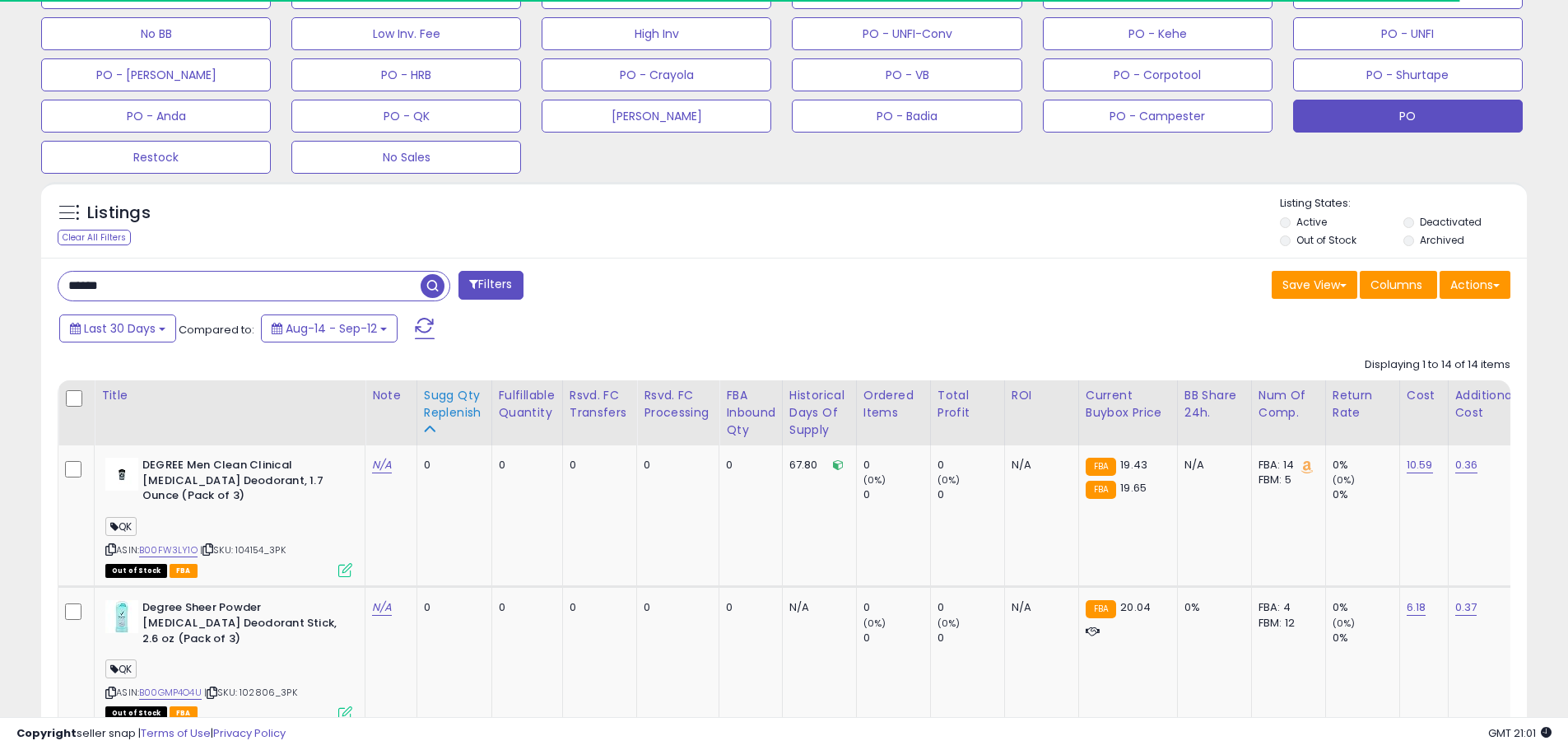
scroll to position [765, 0]
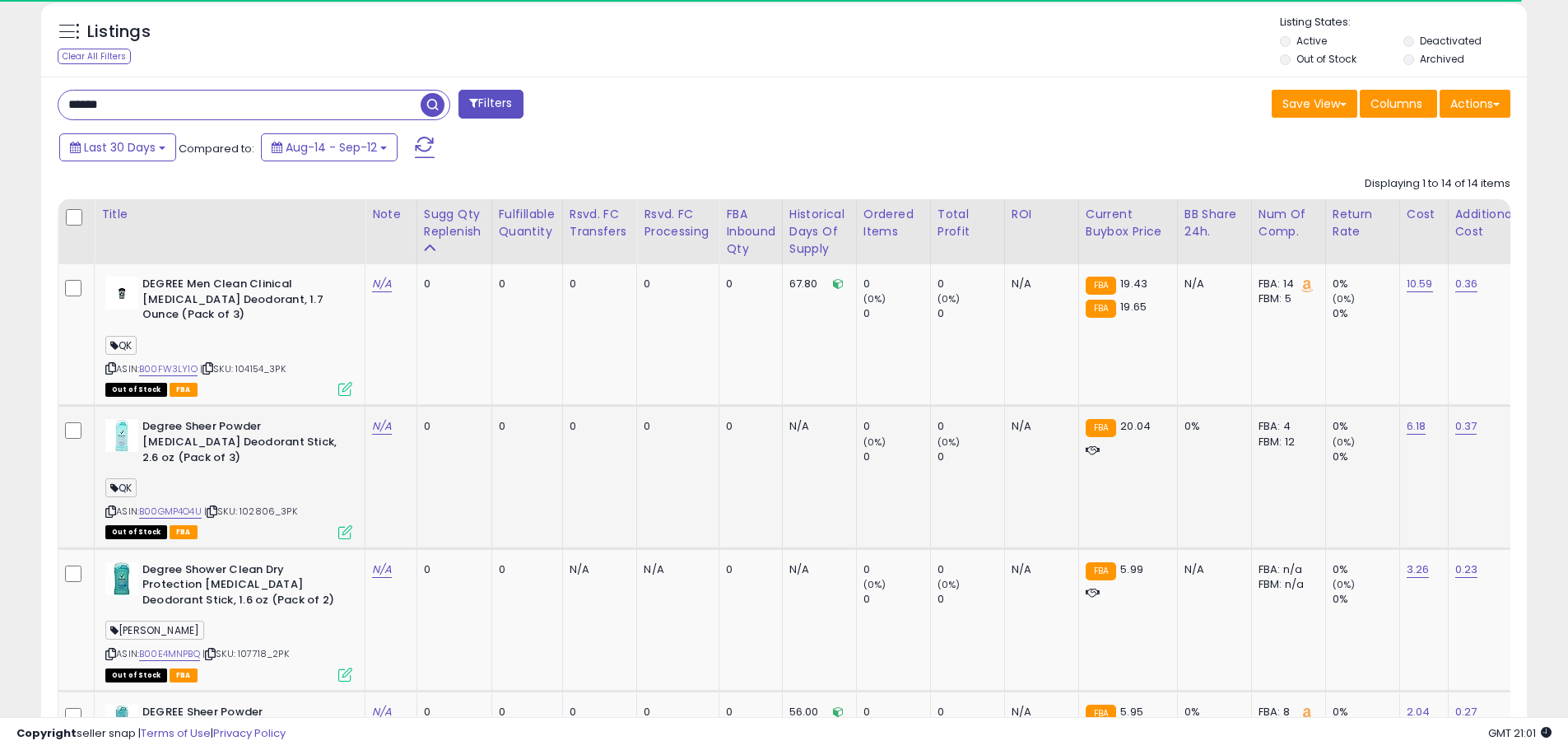
click at [229, 446] on b "Degree Sheer Powder [MEDICAL_DATA] Deodorant Stick, 2.6 oz (Pack of 3)" at bounding box center [243, 444] width 200 height 50
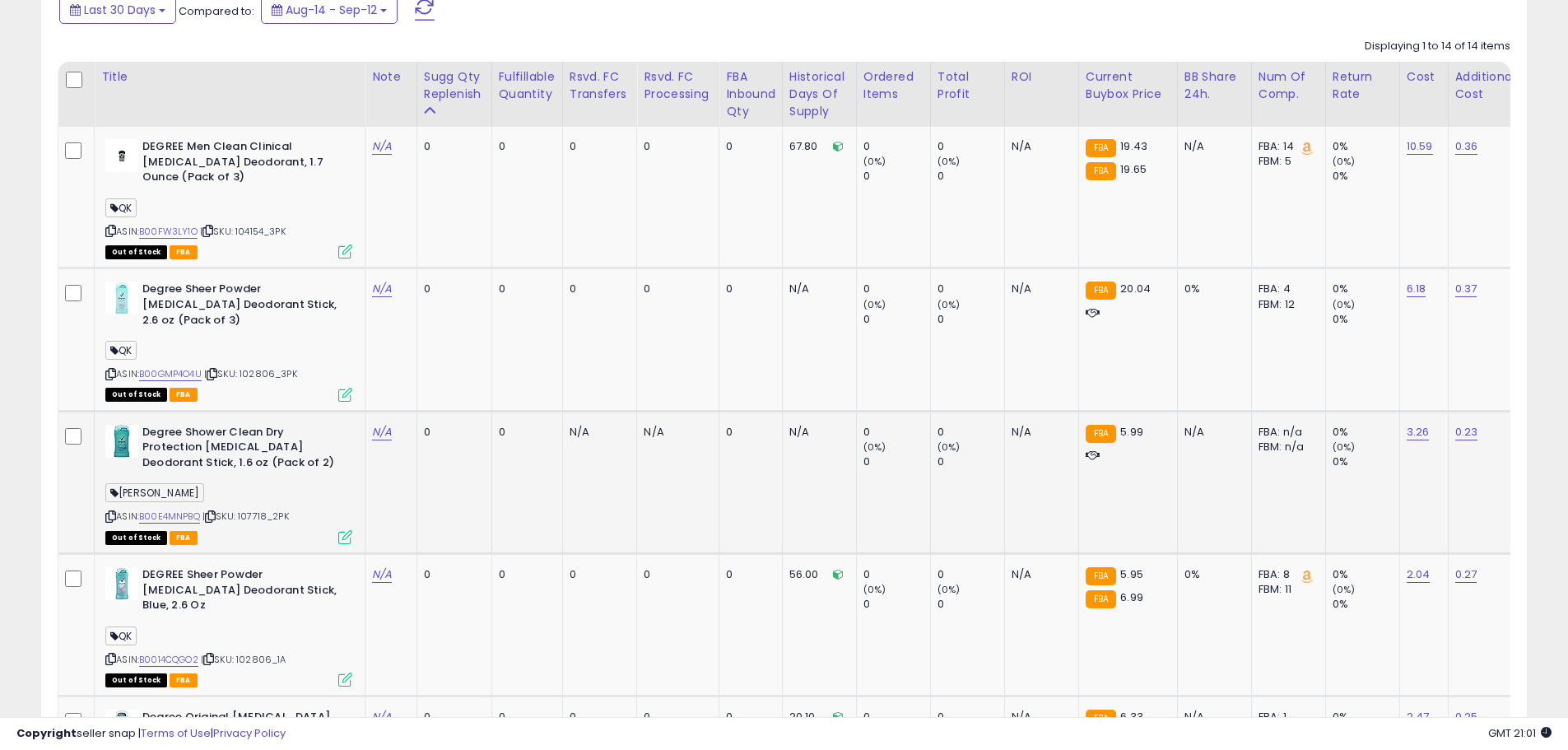
scroll to position [929, 0]
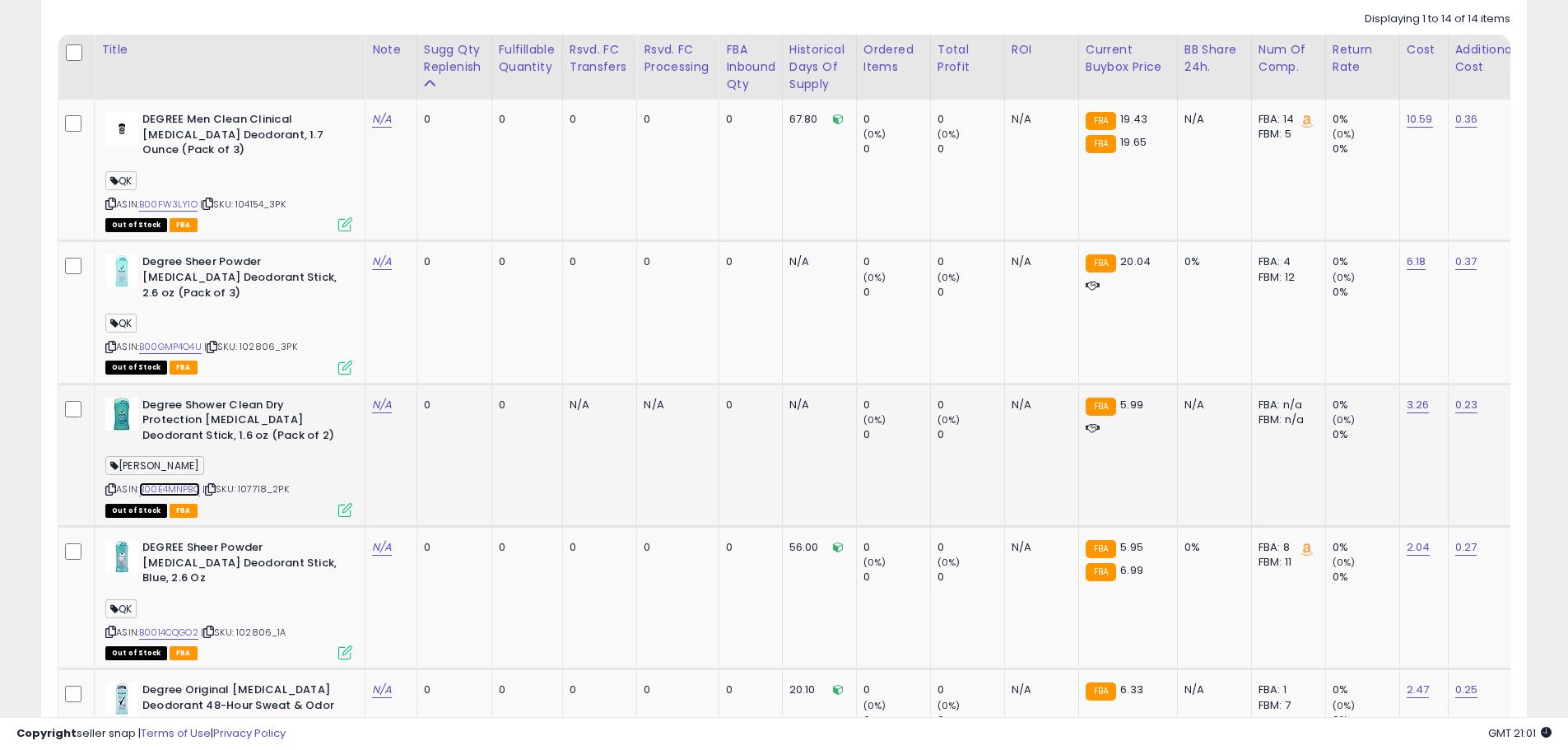
click at [190, 487] on link "B00E4MNPBQ" at bounding box center [169, 489] width 61 height 14
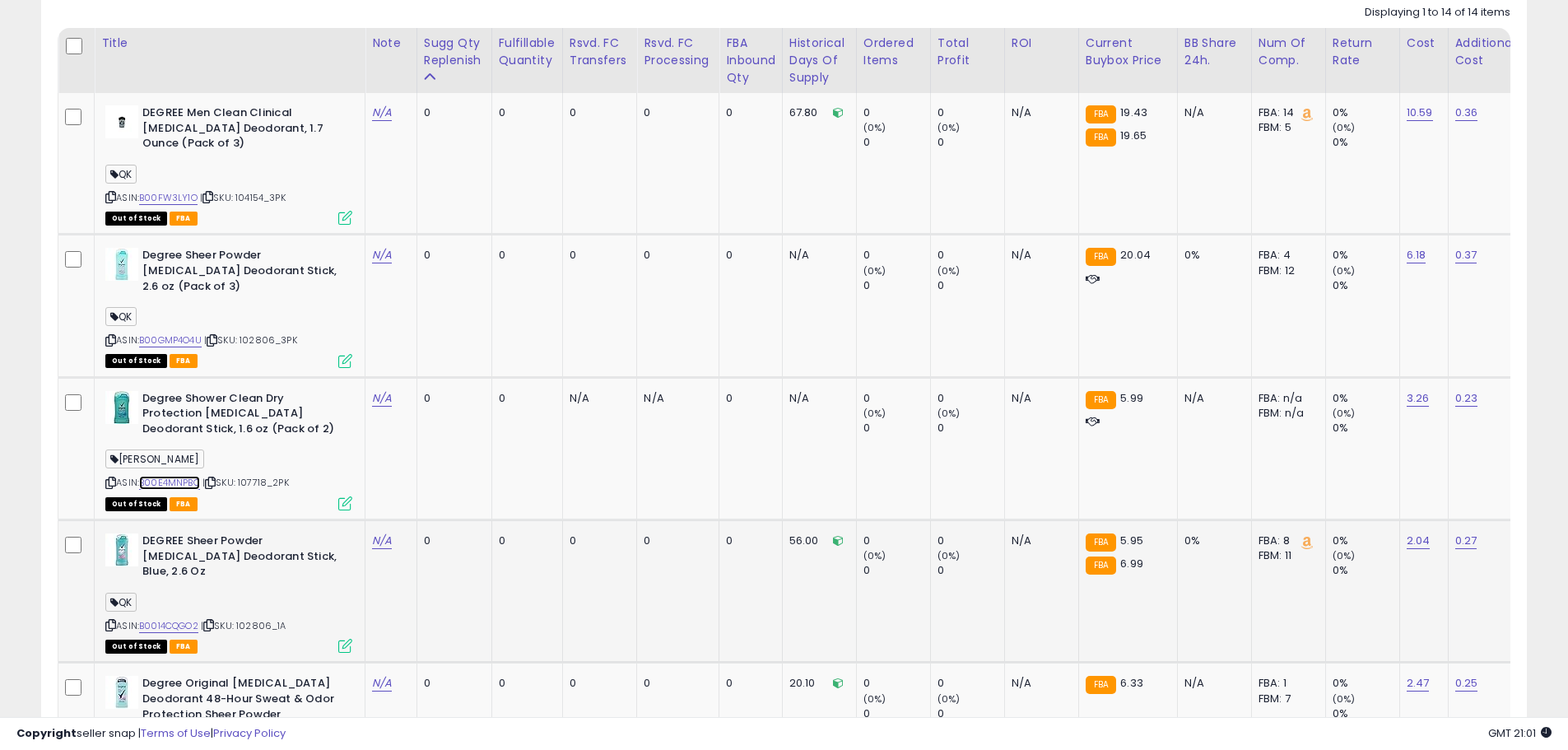
scroll to position [1093, 0]
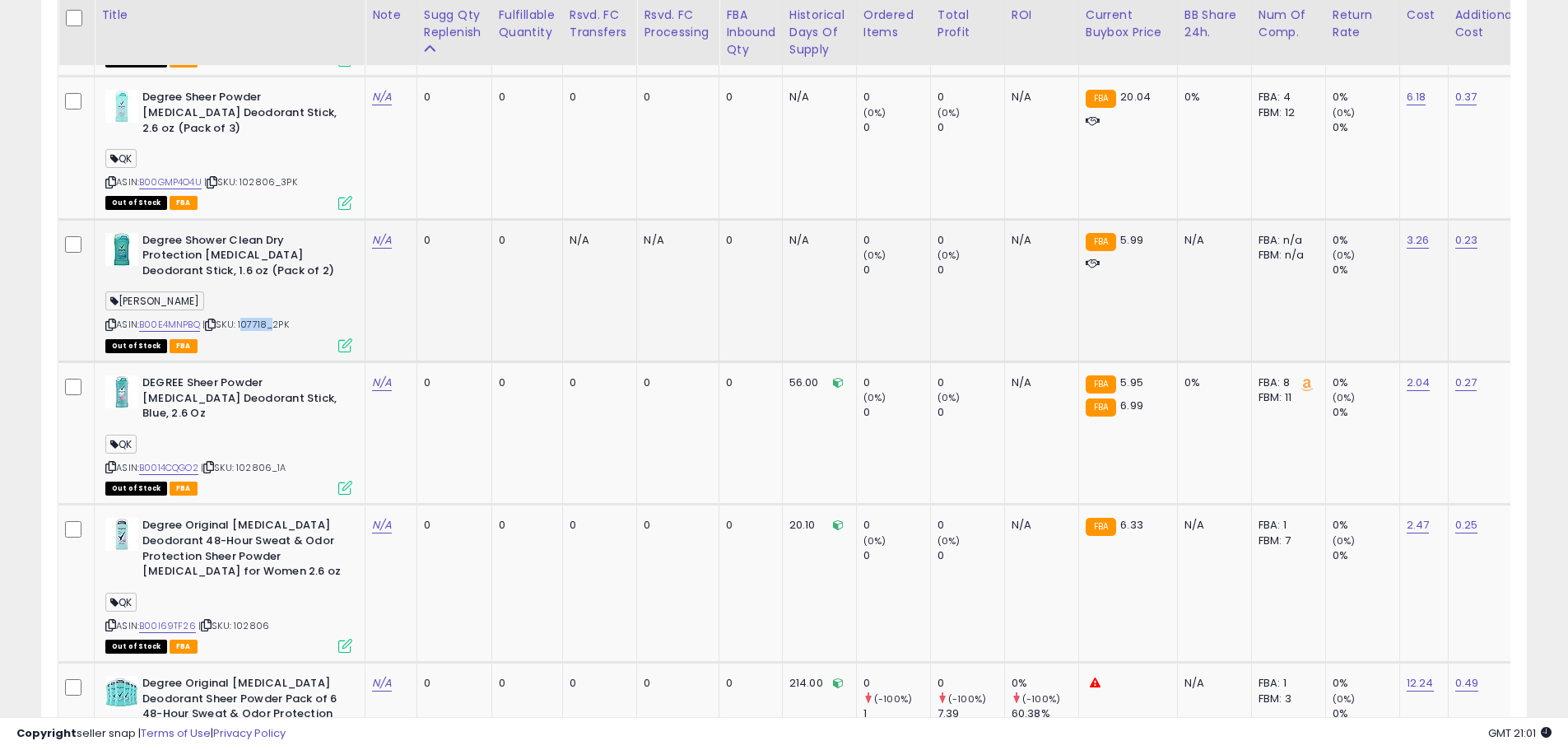
drag, startPoint x: 274, startPoint y: 322, endPoint x: 244, endPoint y: 325, distance: 30.1
click at [244, 325] on span "| SKU: 107718_2PK" at bounding box center [245, 323] width 86 height 13
copy span "107718"
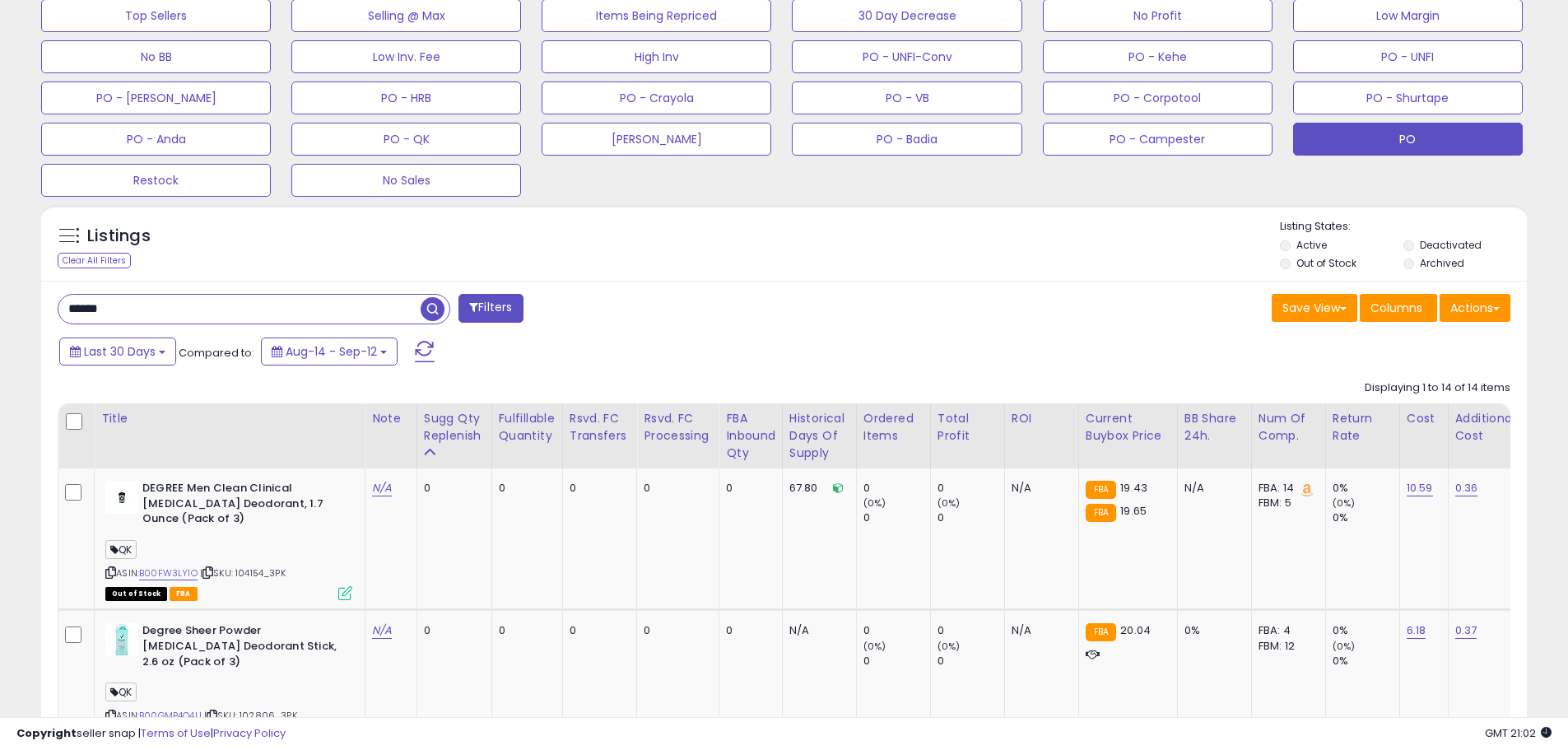
scroll to position [518, 0]
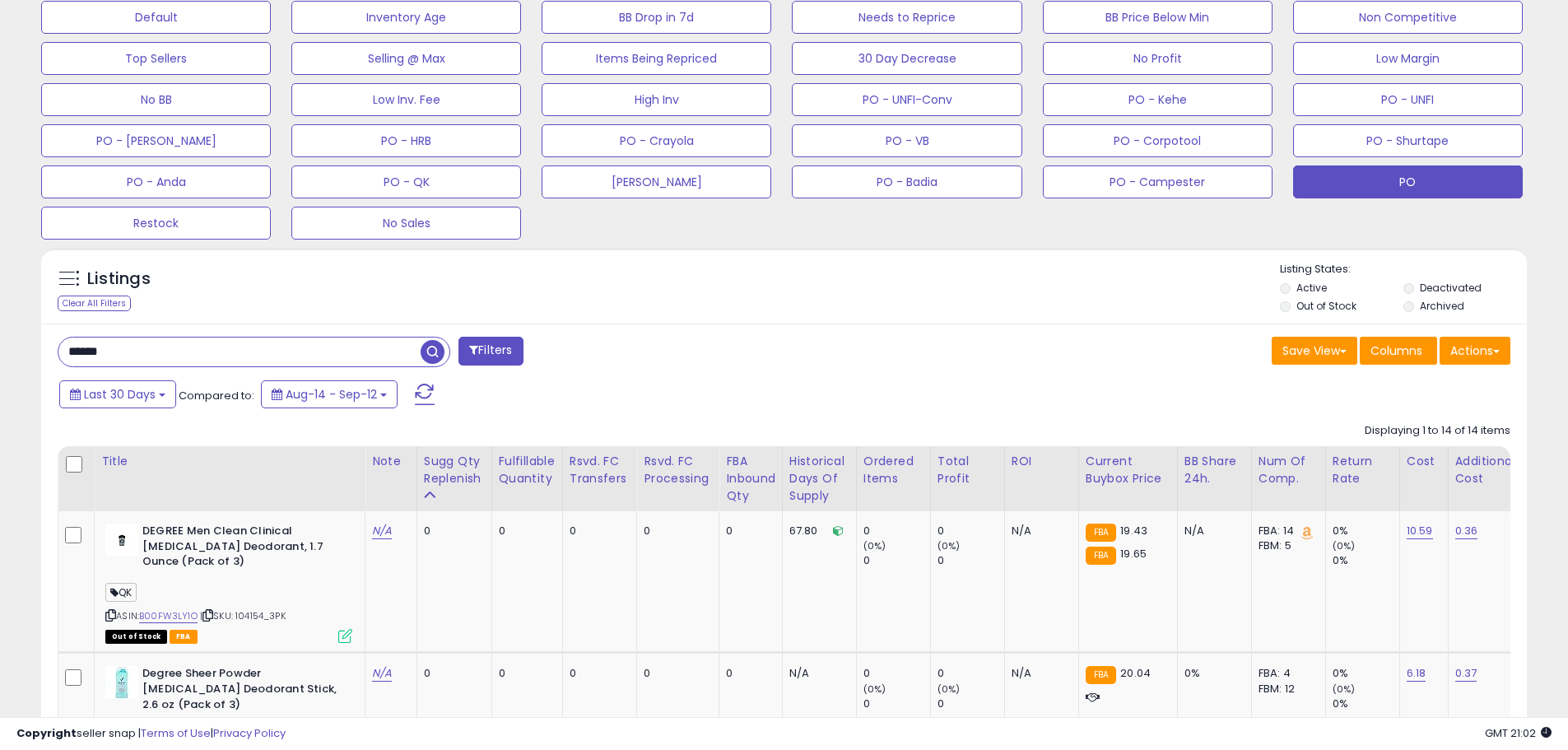
drag, startPoint x: 96, startPoint y: 344, endPoint x: 1, endPoint y: 338, distance: 95.2
paste input "text"
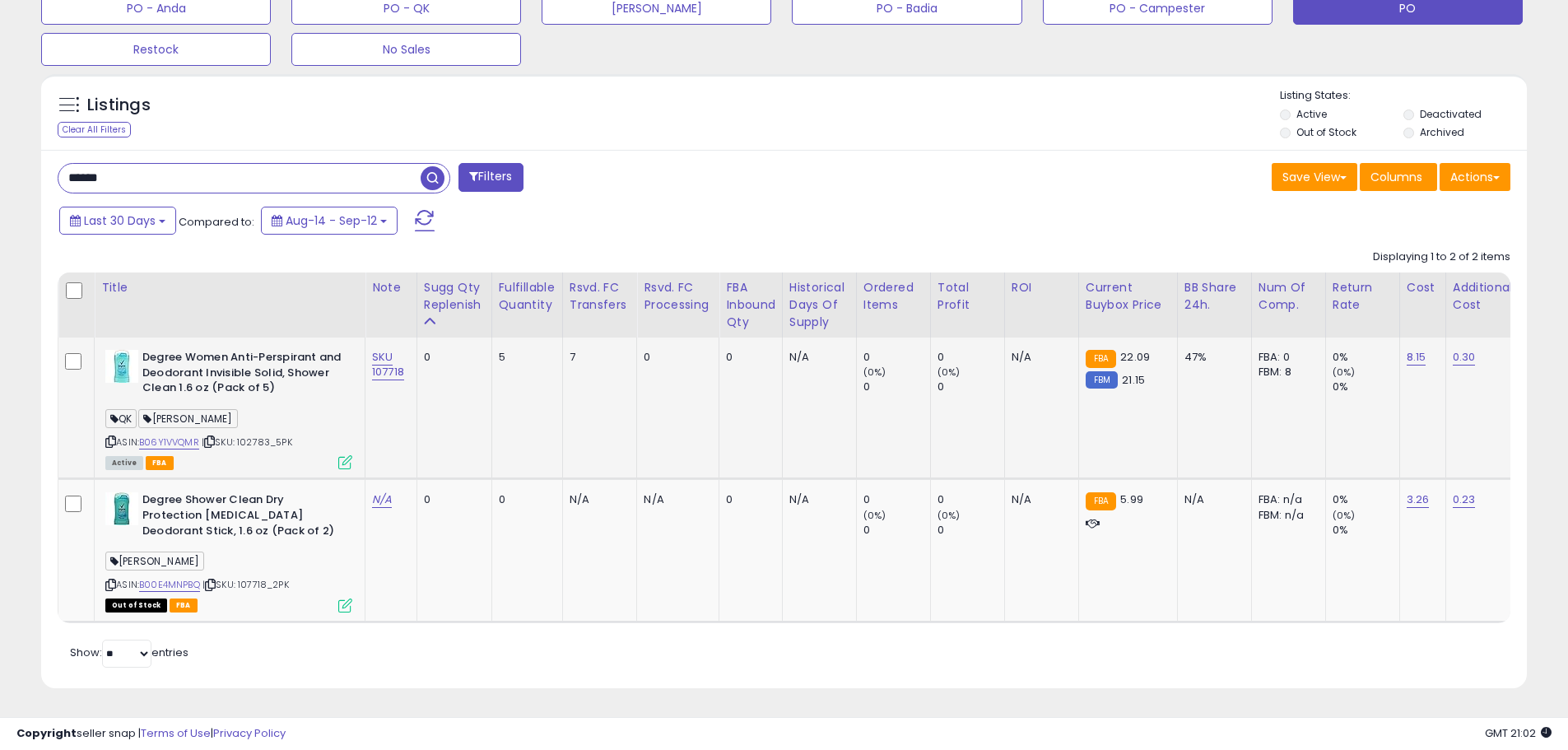
scroll to position [337, 861]
drag, startPoint x: 409, startPoint y: 361, endPoint x: 369, endPoint y: 346, distance: 42.7
click at [369, 346] on td "SKU 107718" at bounding box center [391, 408] width 52 height 142
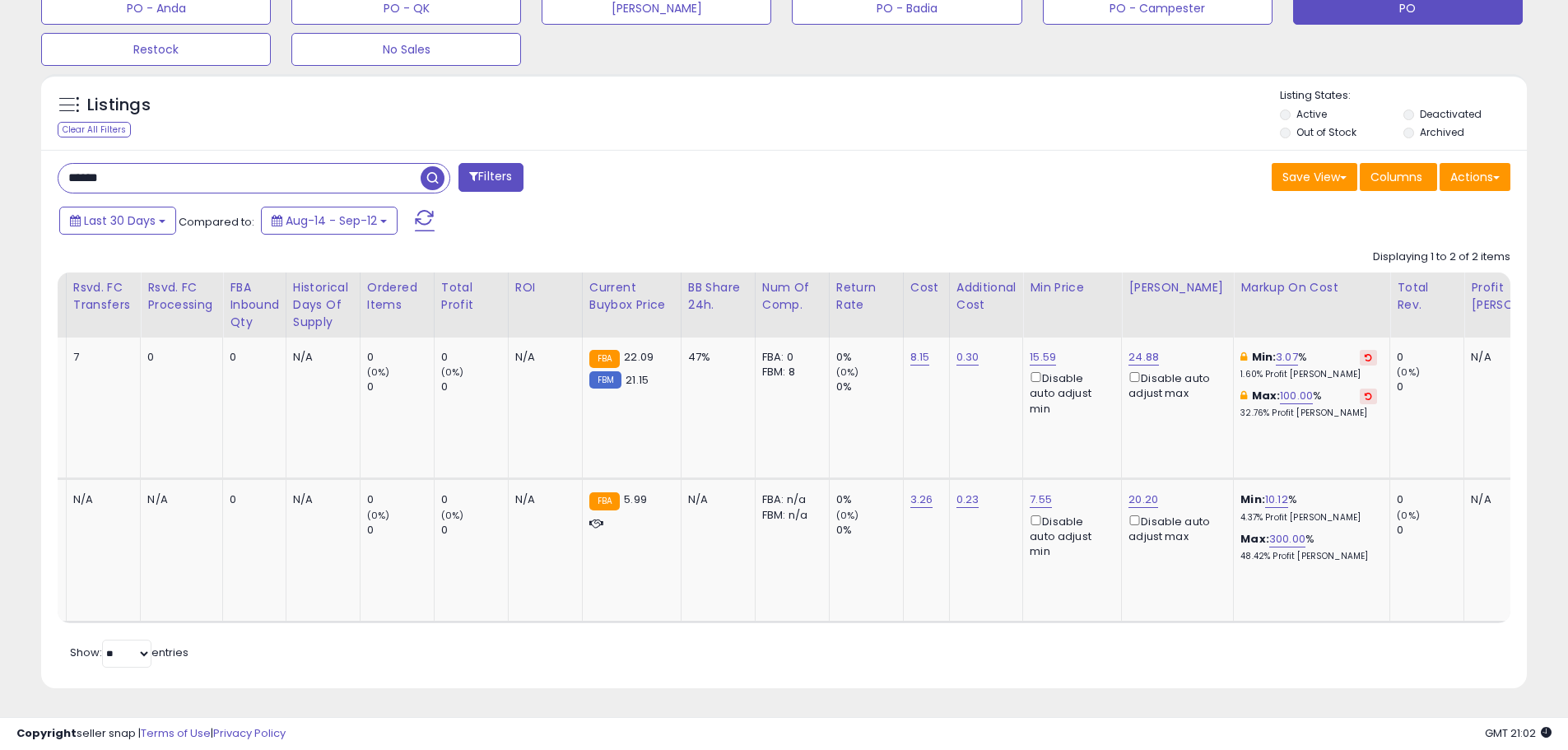
scroll to position [0, 140]
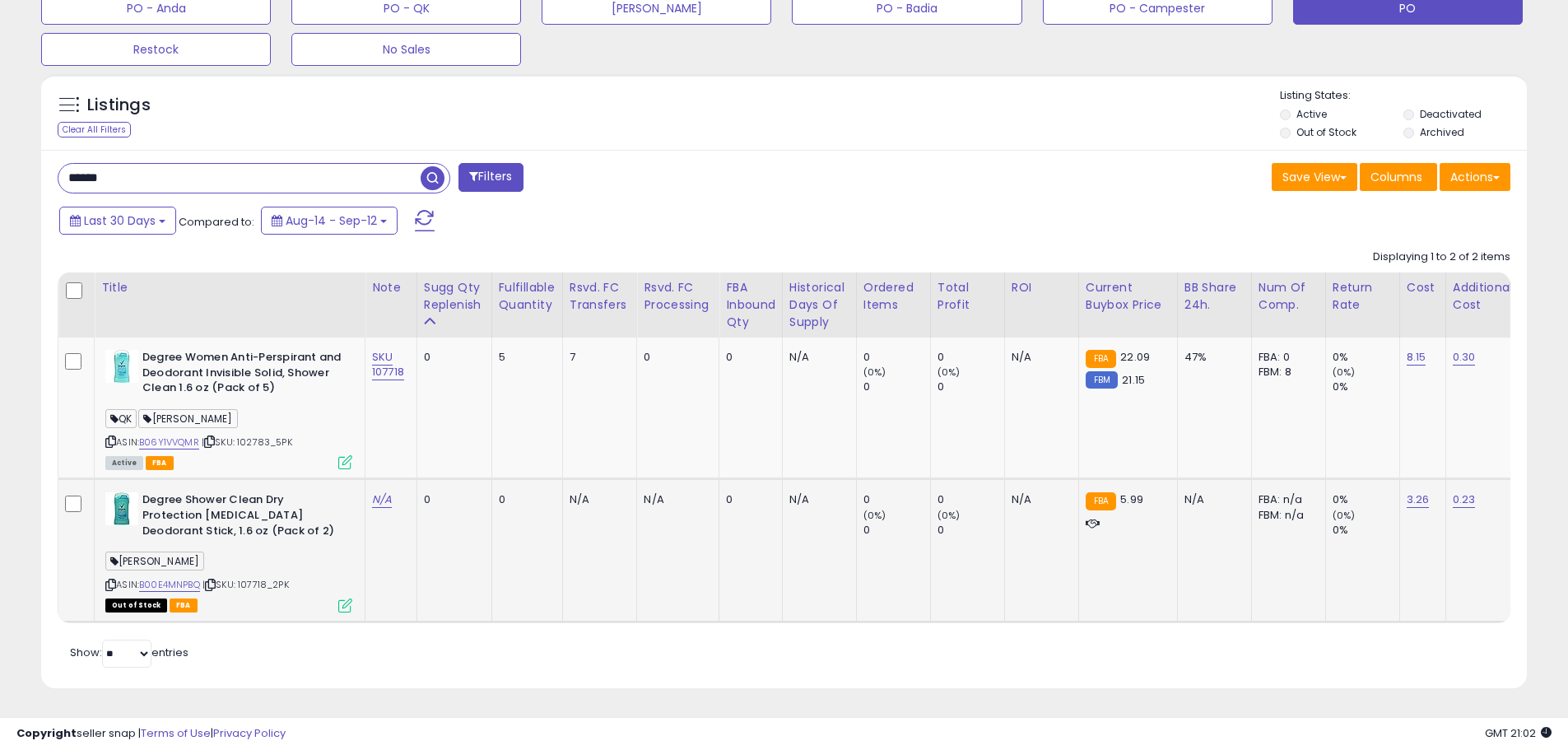
click at [302, 576] on div "ASIN: B00E4MNPBQ | SKU: 107718_2PK Out of Stock FBA" at bounding box center [229, 550] width 247 height 117
drag, startPoint x: 147, startPoint y: 175, endPoint x: 26, endPoint y: 159, distance: 122.1
click at [26, 159] on div "**********" at bounding box center [783, 43] width 1551 height 1330
click at [154, 163] on input "******" at bounding box center [239, 177] width 362 height 29
click at [123, 168] on input "******" at bounding box center [239, 177] width 362 height 29
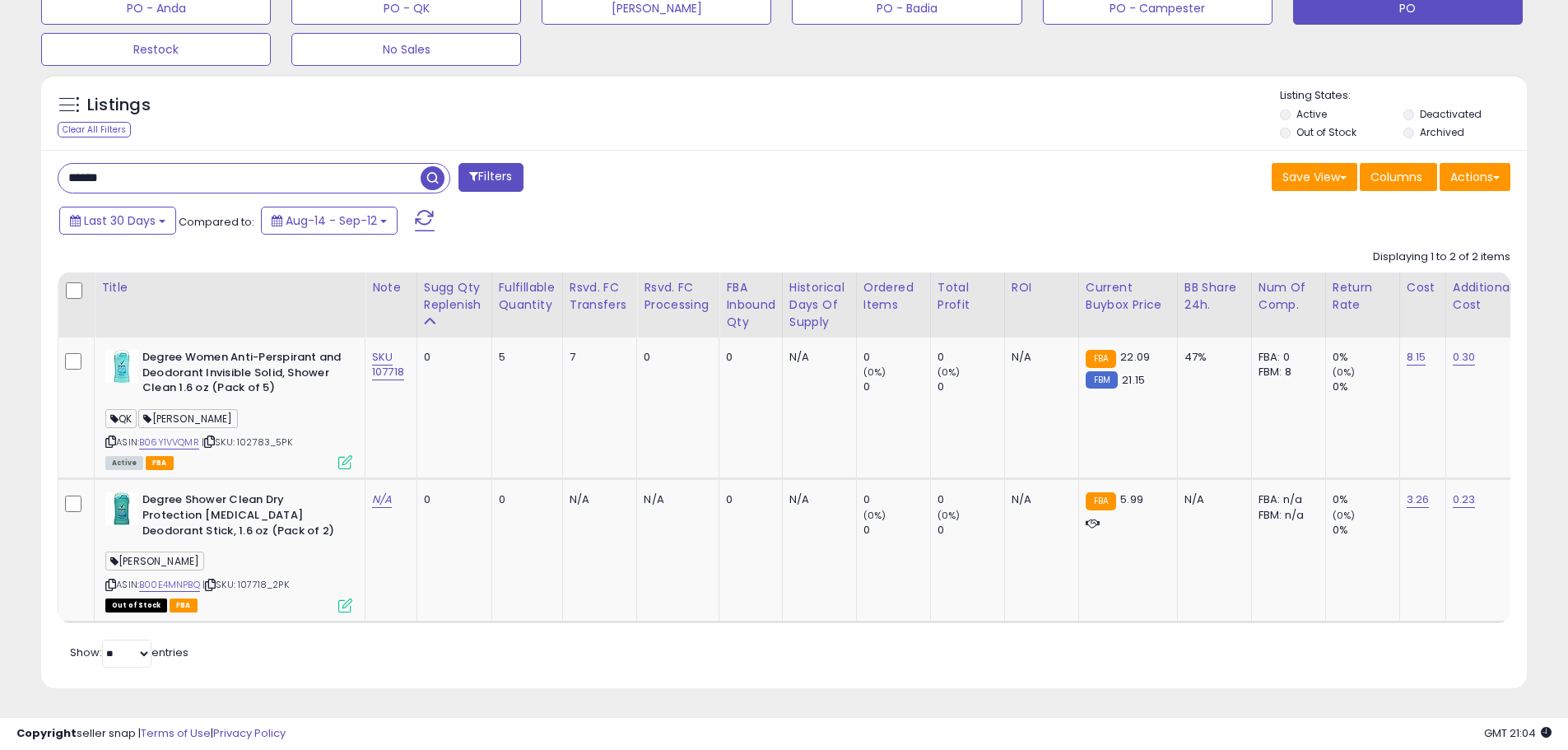
click at [136, 169] on input "******" at bounding box center [239, 177] width 362 height 29
drag, startPoint x: 140, startPoint y: 169, endPoint x: 45, endPoint y: 160, distance: 95.4
click at [45, 163] on div "****** Filters" at bounding box center [415, 179] width 739 height 33
click at [244, 574] on div "ASIN: B00E4MNPBQ | SKU: 107718_2PK Out of Stock FBA" at bounding box center [229, 550] width 247 height 117
copy span "107718_2PK"
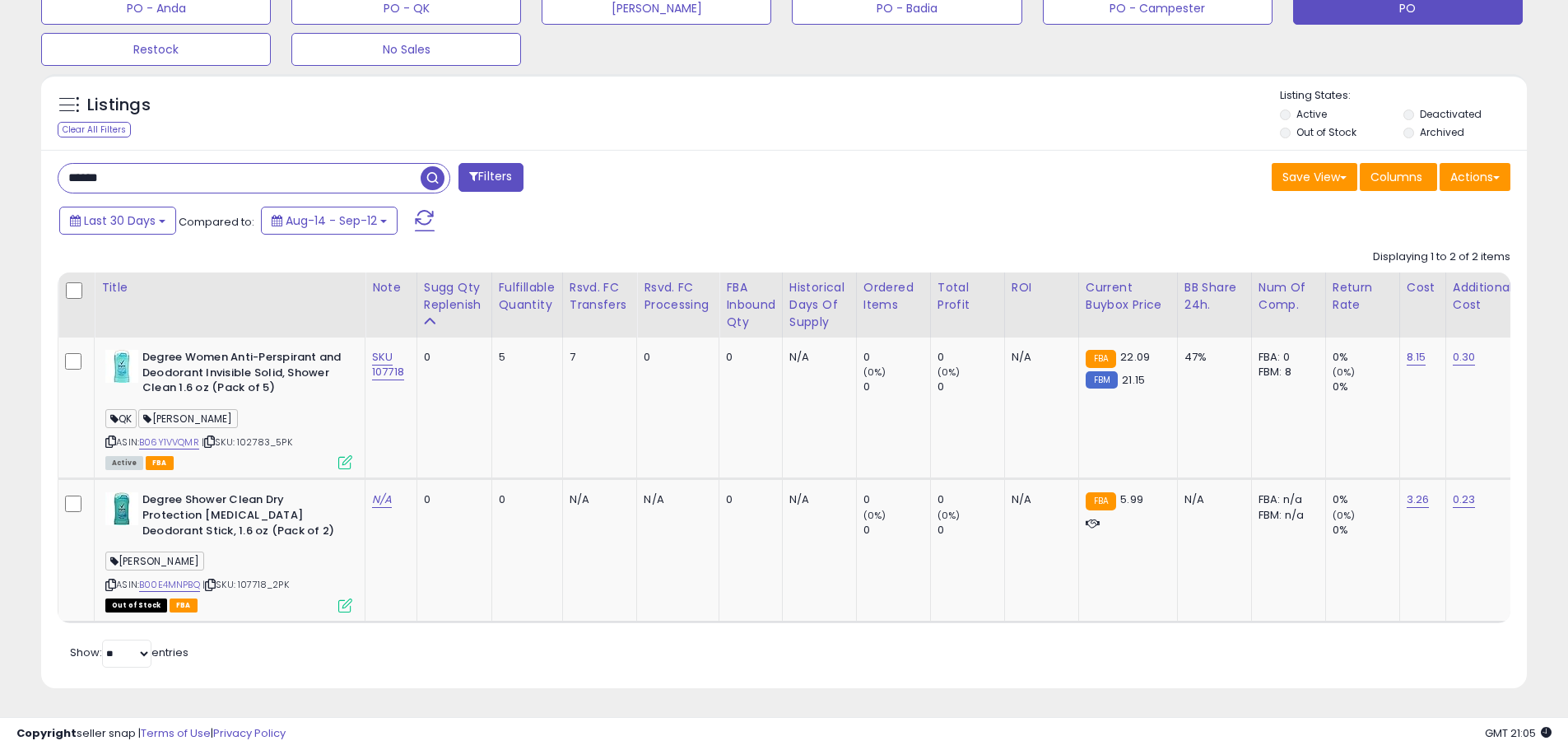
drag, startPoint x: 181, startPoint y: 176, endPoint x: 0, endPoint y: 169, distance: 181.1
click at [0, 169] on div "**********" at bounding box center [784, 56] width 1568 height 1387
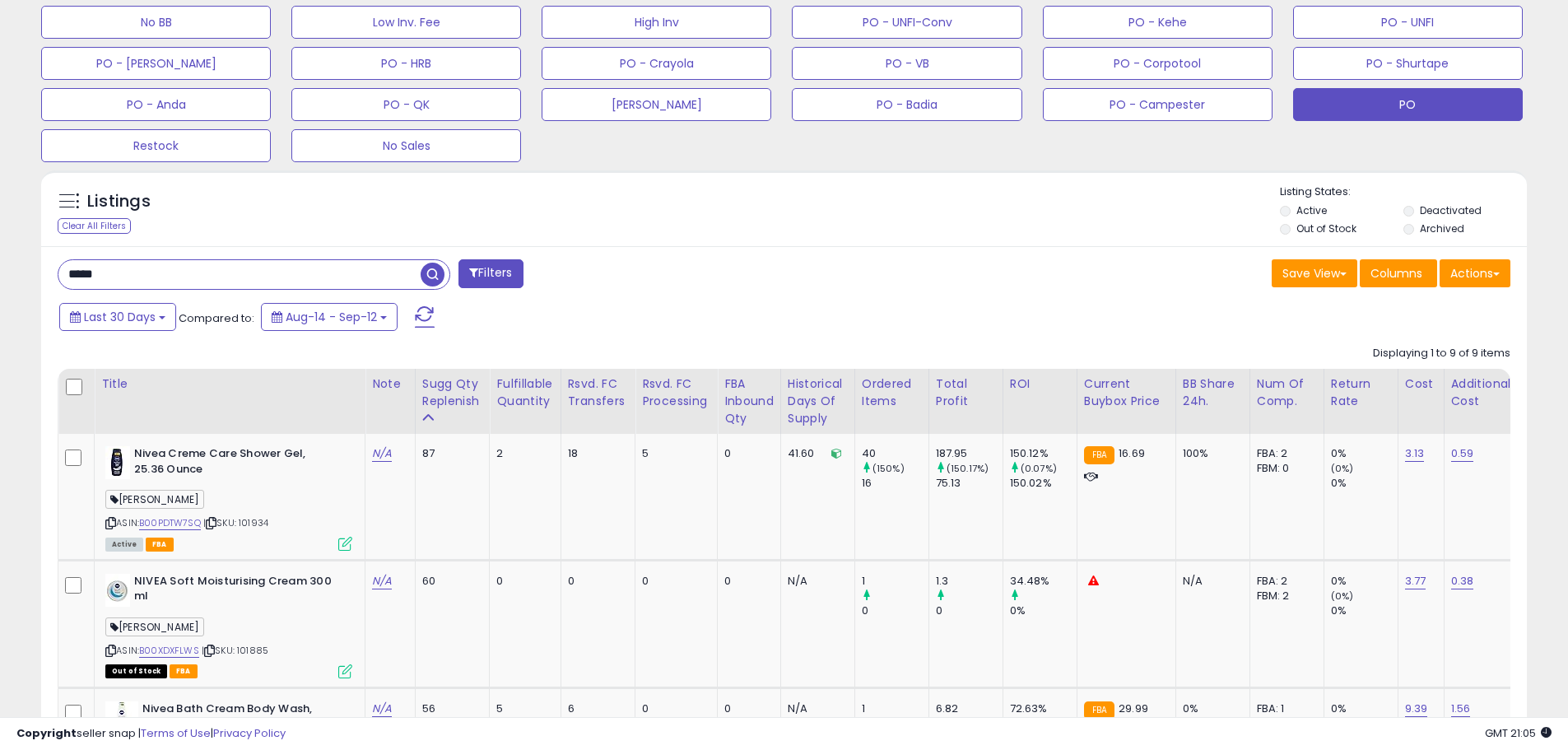
scroll to position [583, 0]
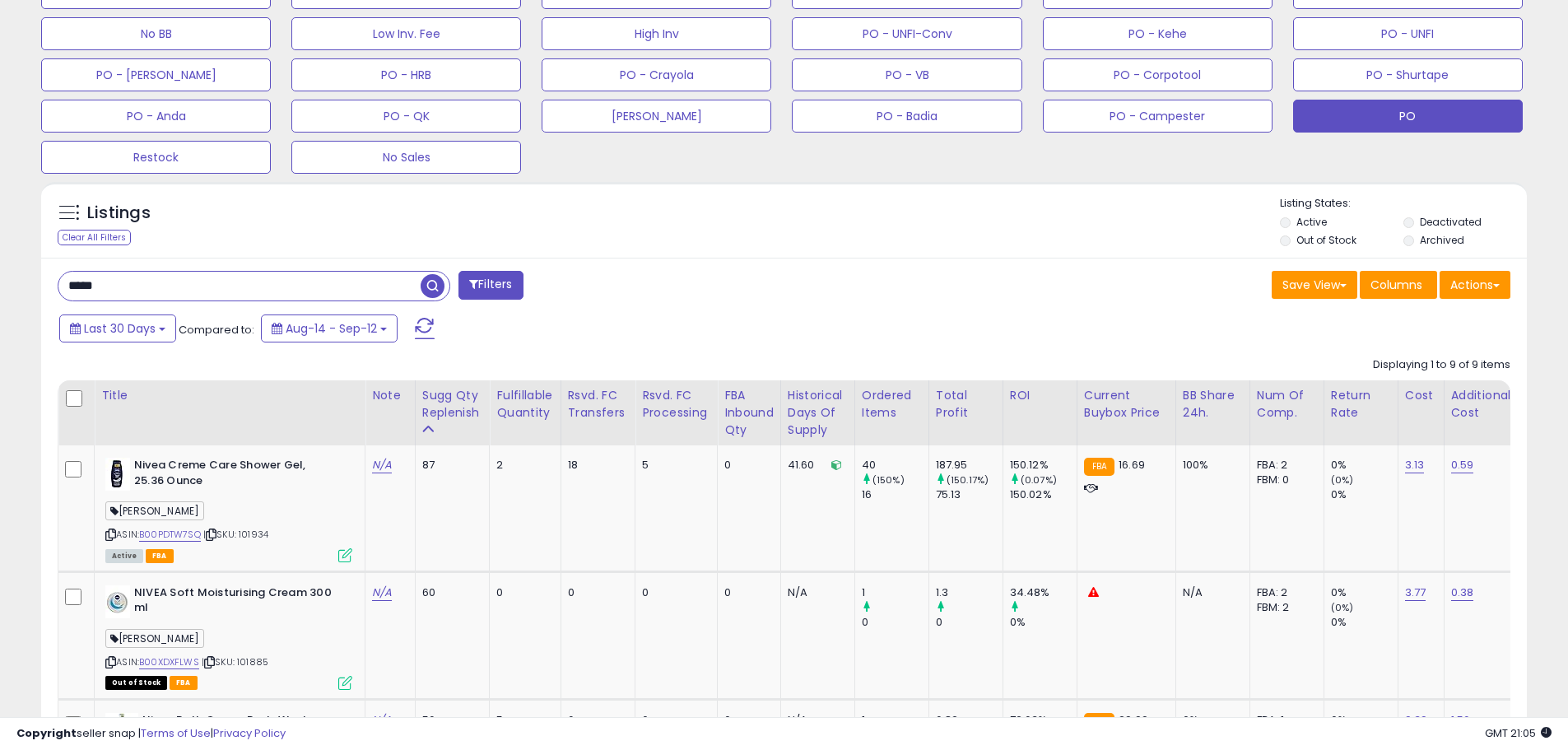
click at [1416, 237] on li "Archived" at bounding box center [1463, 242] width 121 height 18
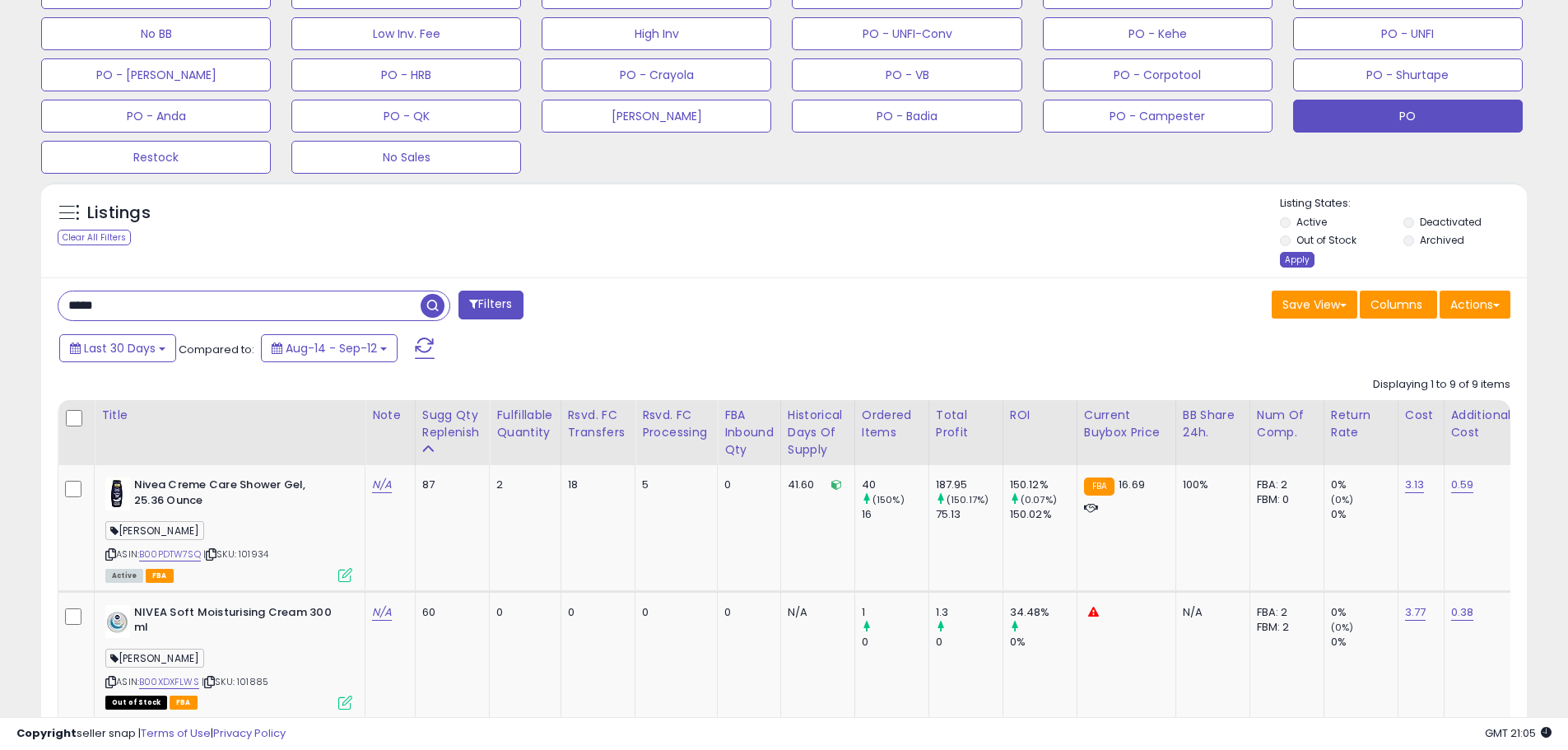
click at [1299, 258] on div "Apply" at bounding box center [1297, 260] width 35 height 16
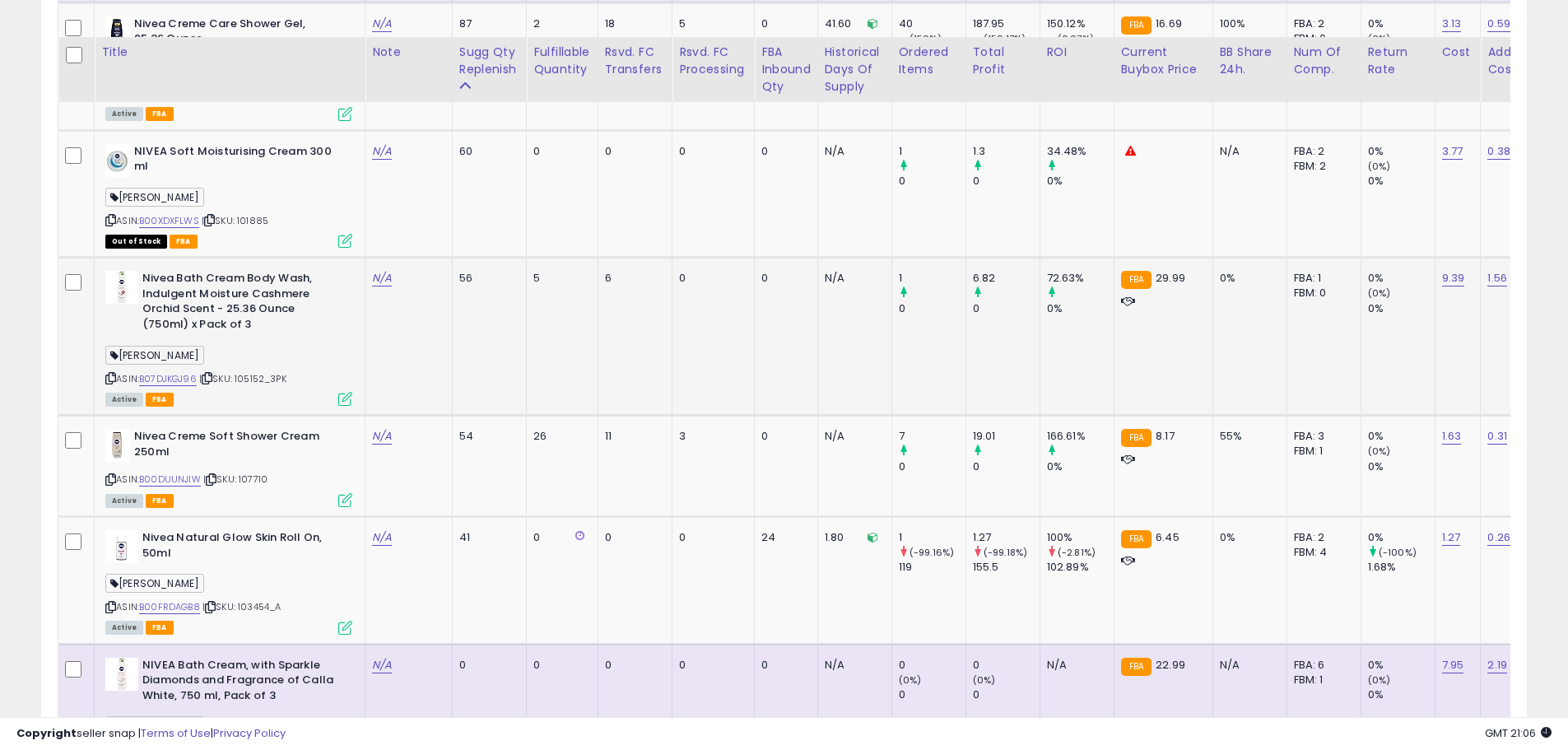
scroll to position [1331, 0]
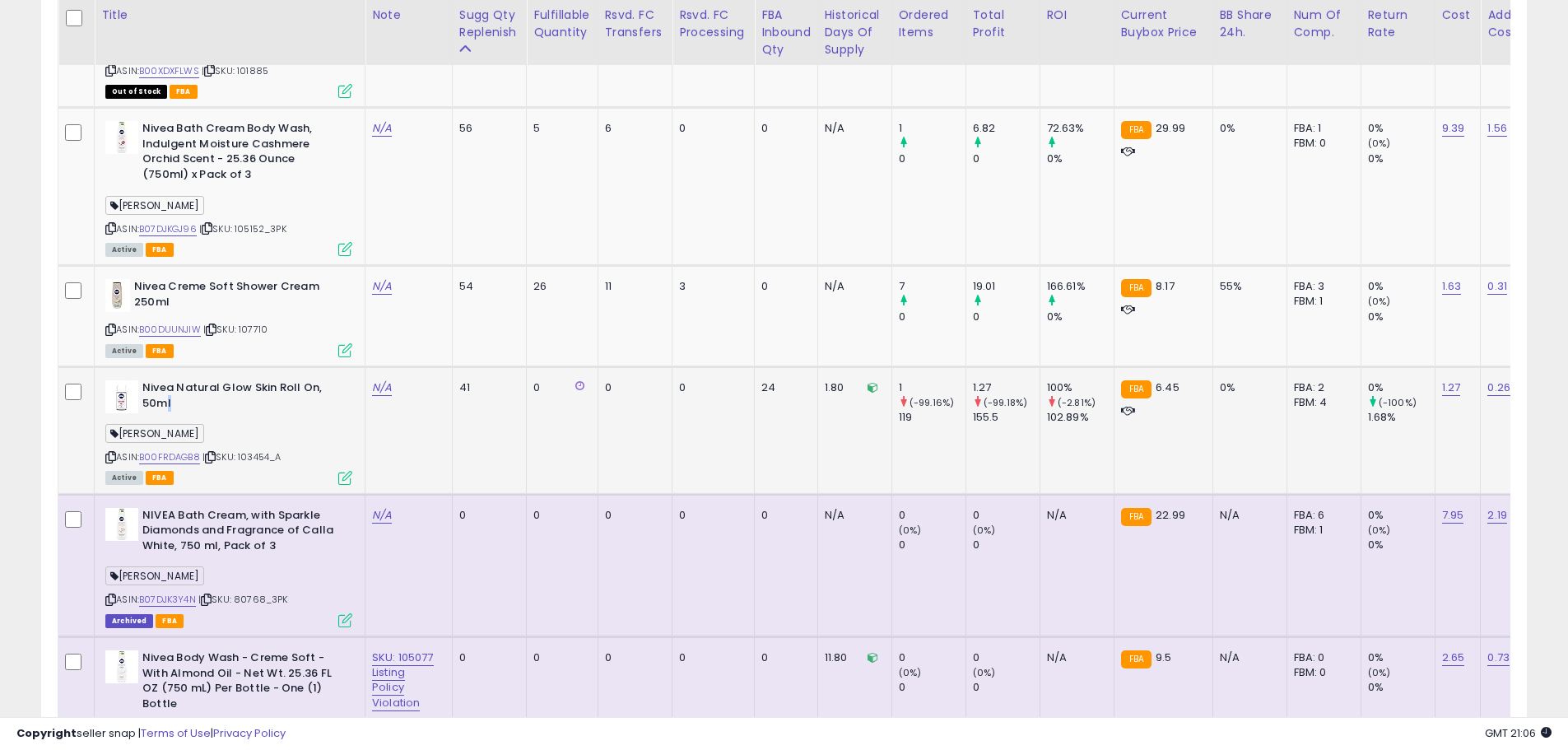
drag, startPoint x: 206, startPoint y: 405, endPoint x: 166, endPoint y: 395, distance: 41.2
click at [166, 395] on b "Nivea Natural Glow Skin Roll On, 50ml" at bounding box center [243, 397] width 200 height 35
click at [235, 405] on b "Nivea Natural Glow Skin Roll On, 50ml" at bounding box center [243, 397] width 200 height 35
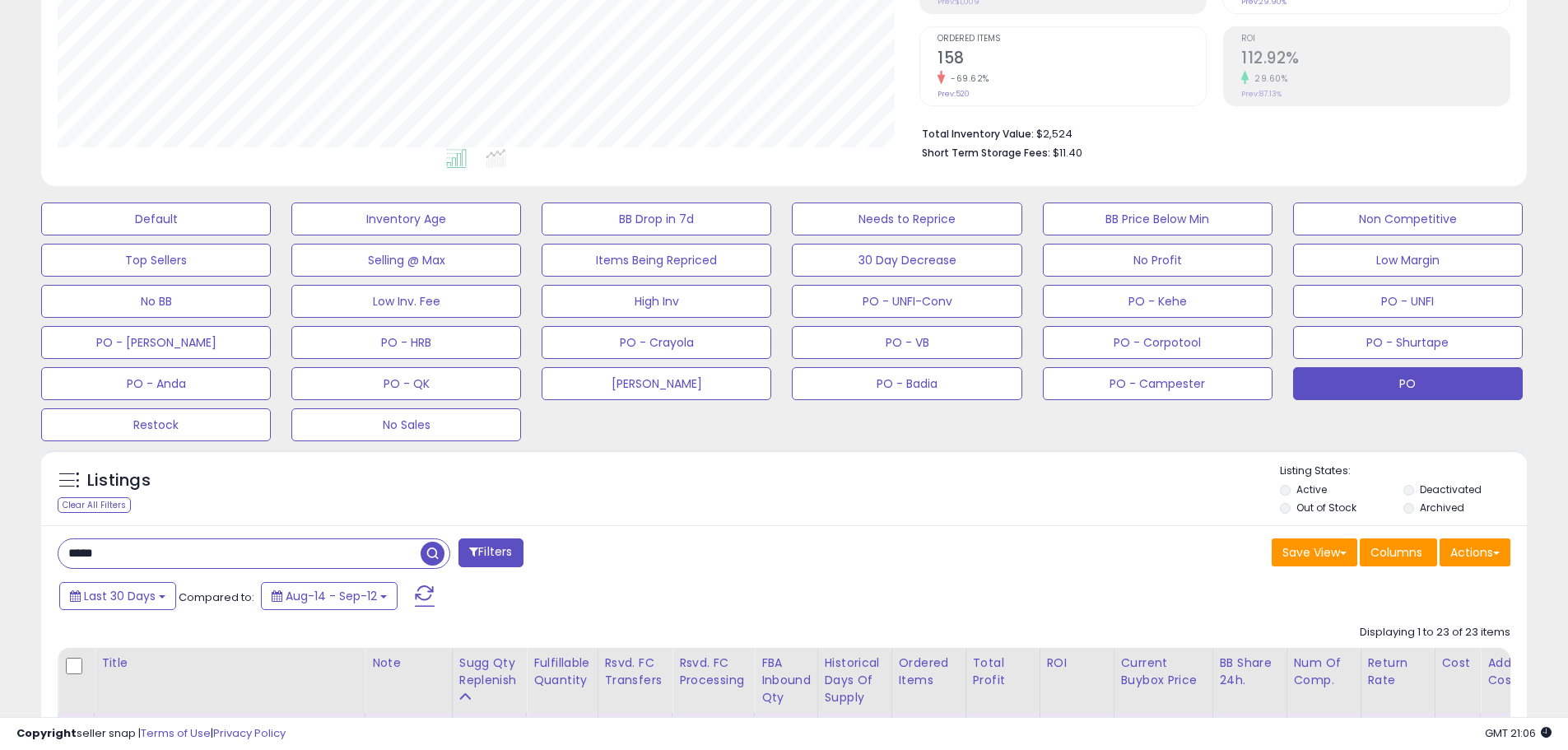
scroll to position [154, 0]
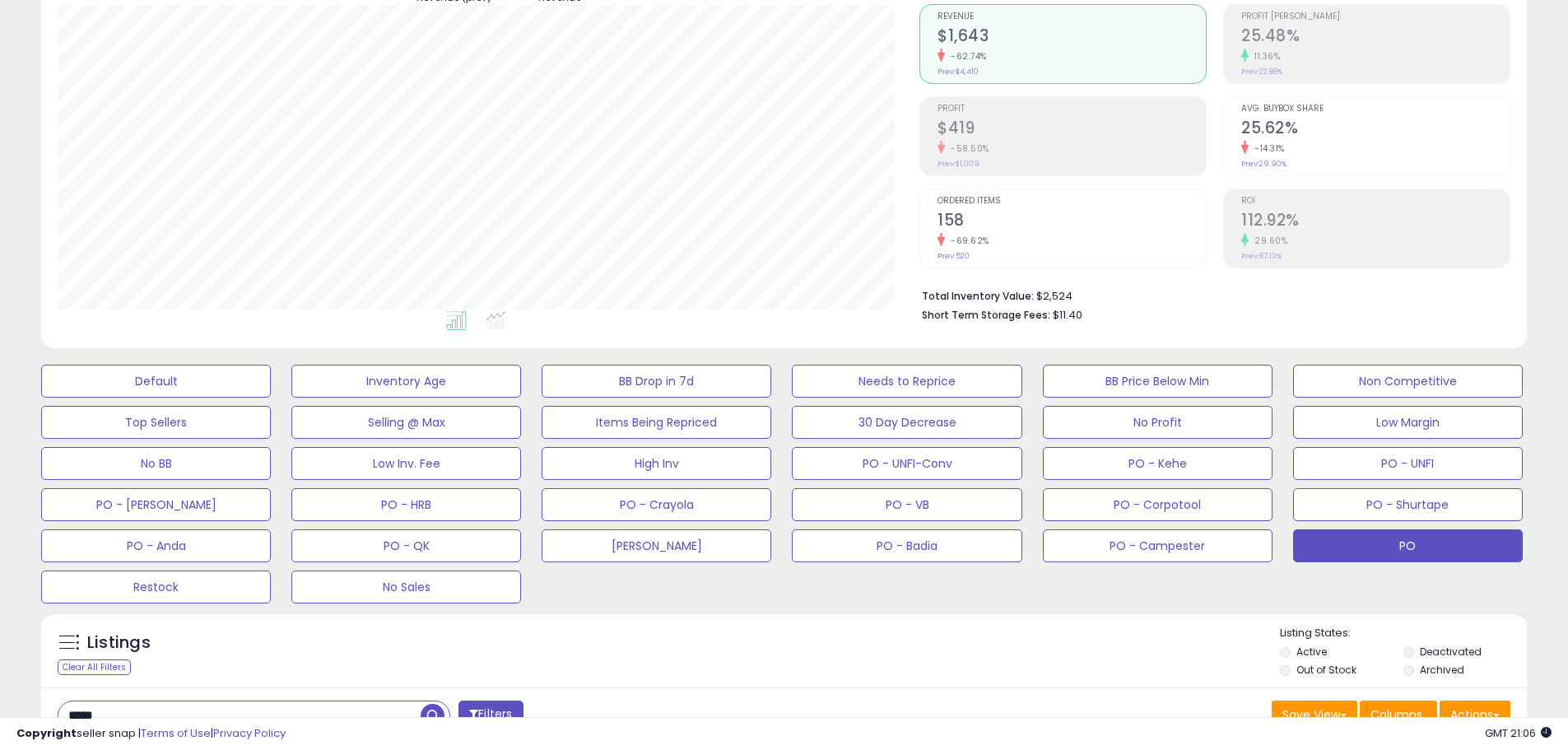
click at [1415, 671] on li "Archived" at bounding box center [1463, 671] width 121 height 18
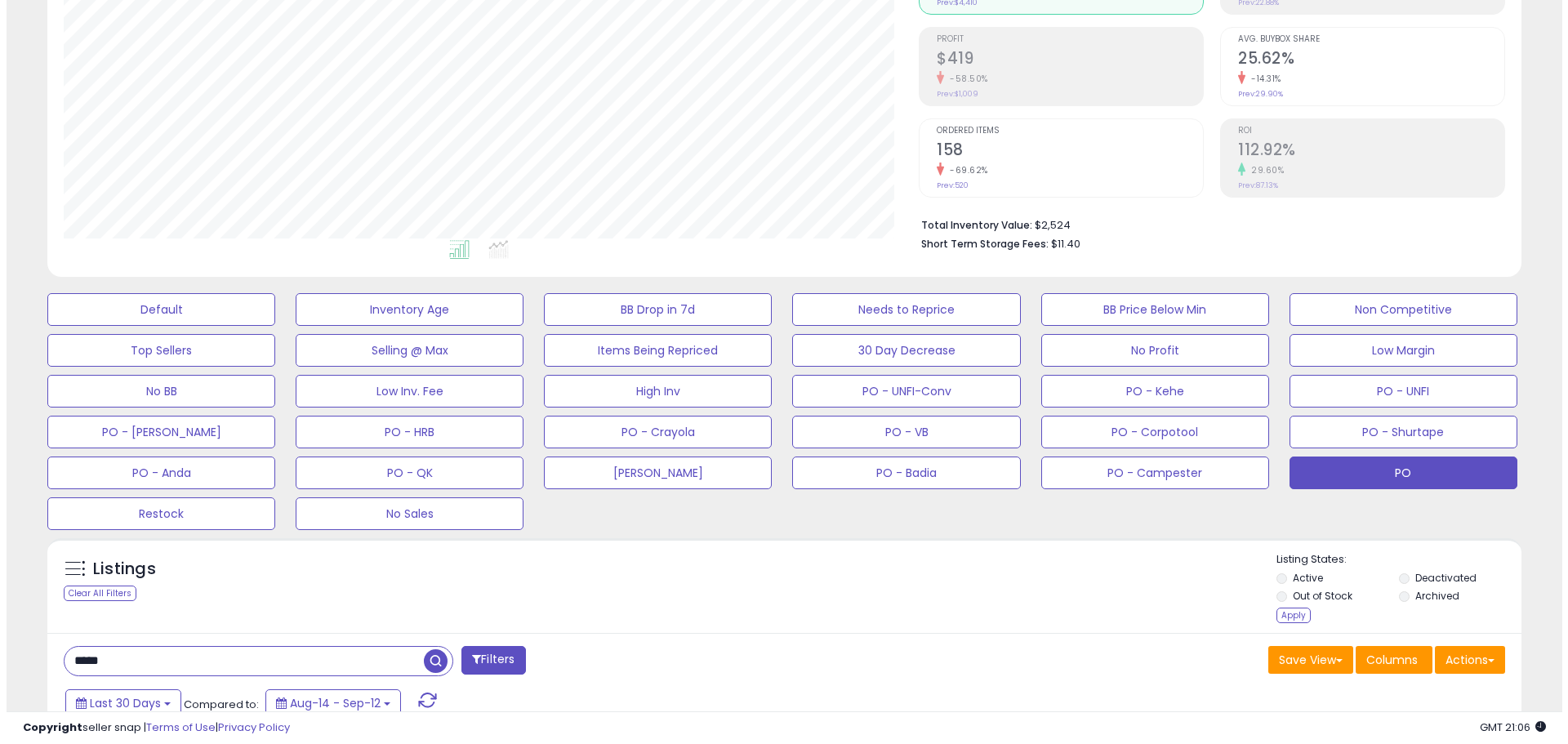
scroll to position [316, 0]
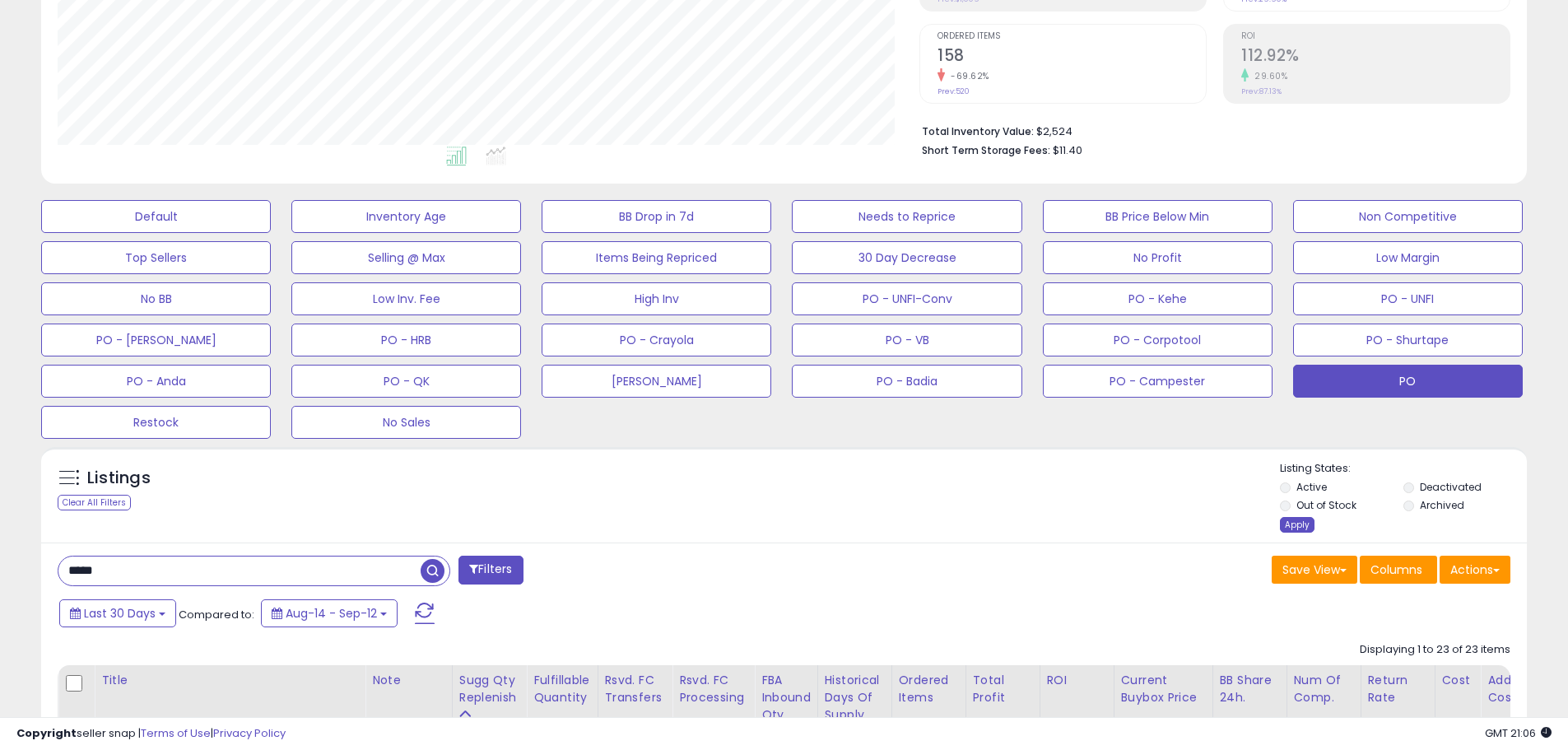
click at [1301, 530] on div "Apply" at bounding box center [1297, 525] width 35 height 16
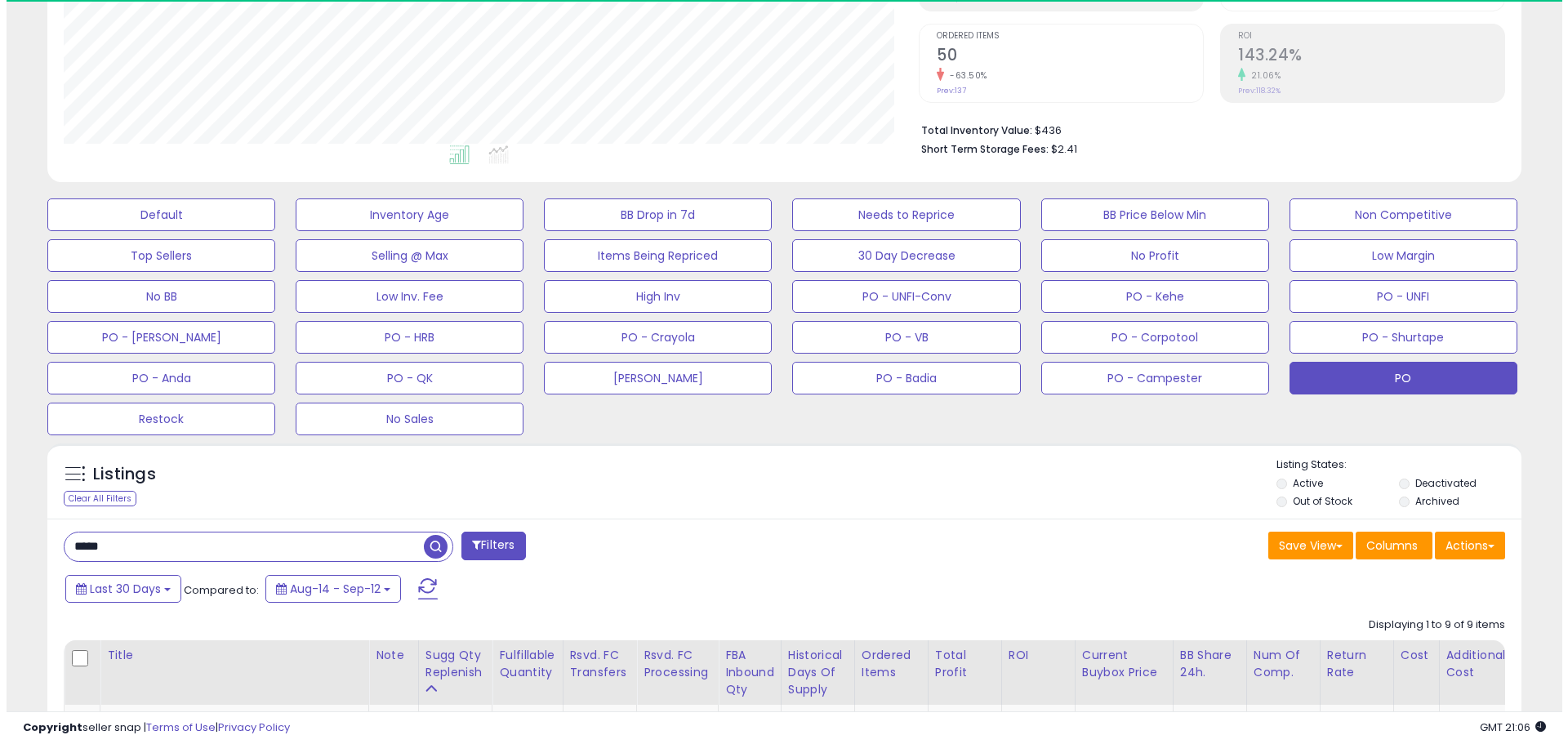
scroll to position [334, 855]
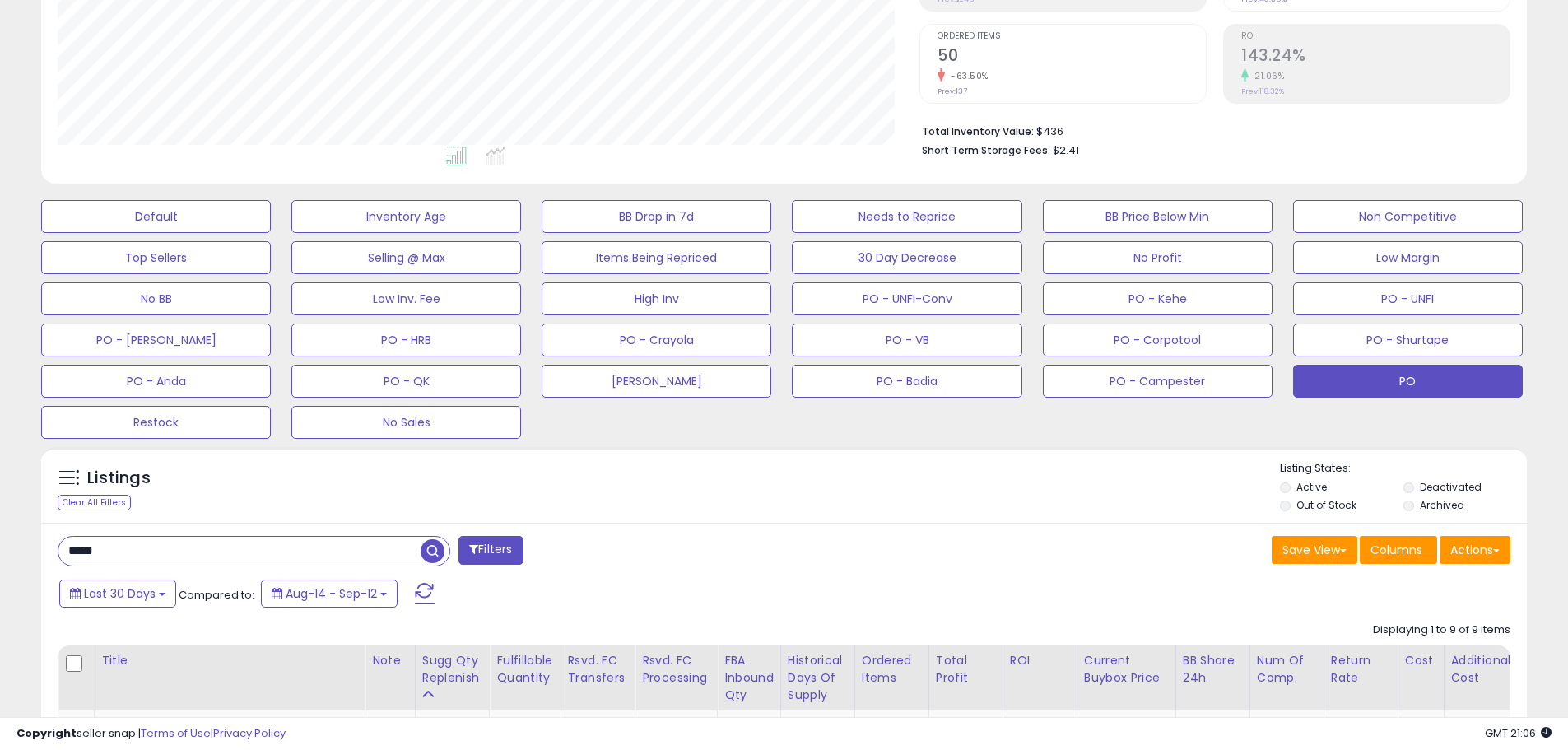
drag, startPoint x: 138, startPoint y: 551, endPoint x: 0, endPoint y: 545, distance: 138.1
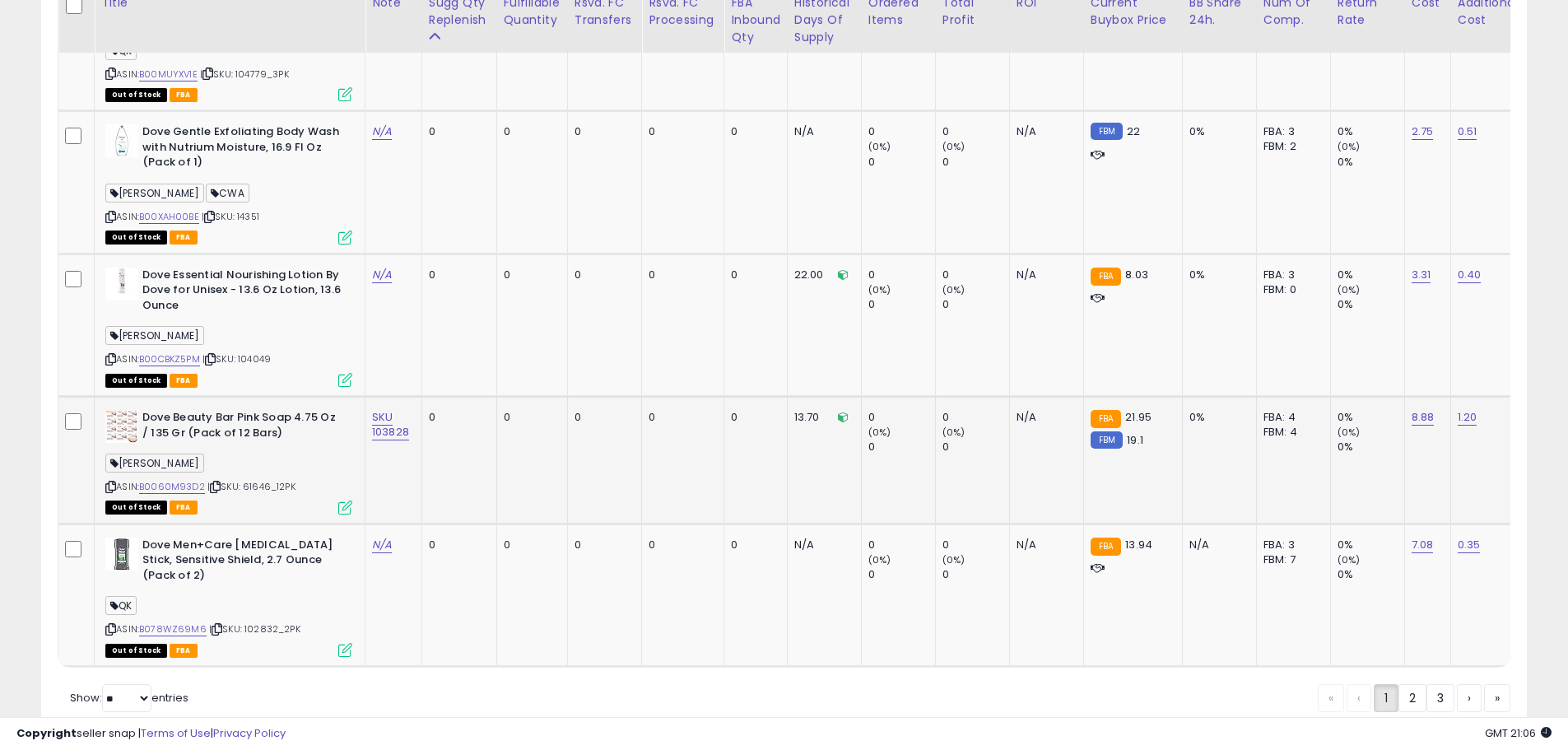
scroll to position [4019, 0]
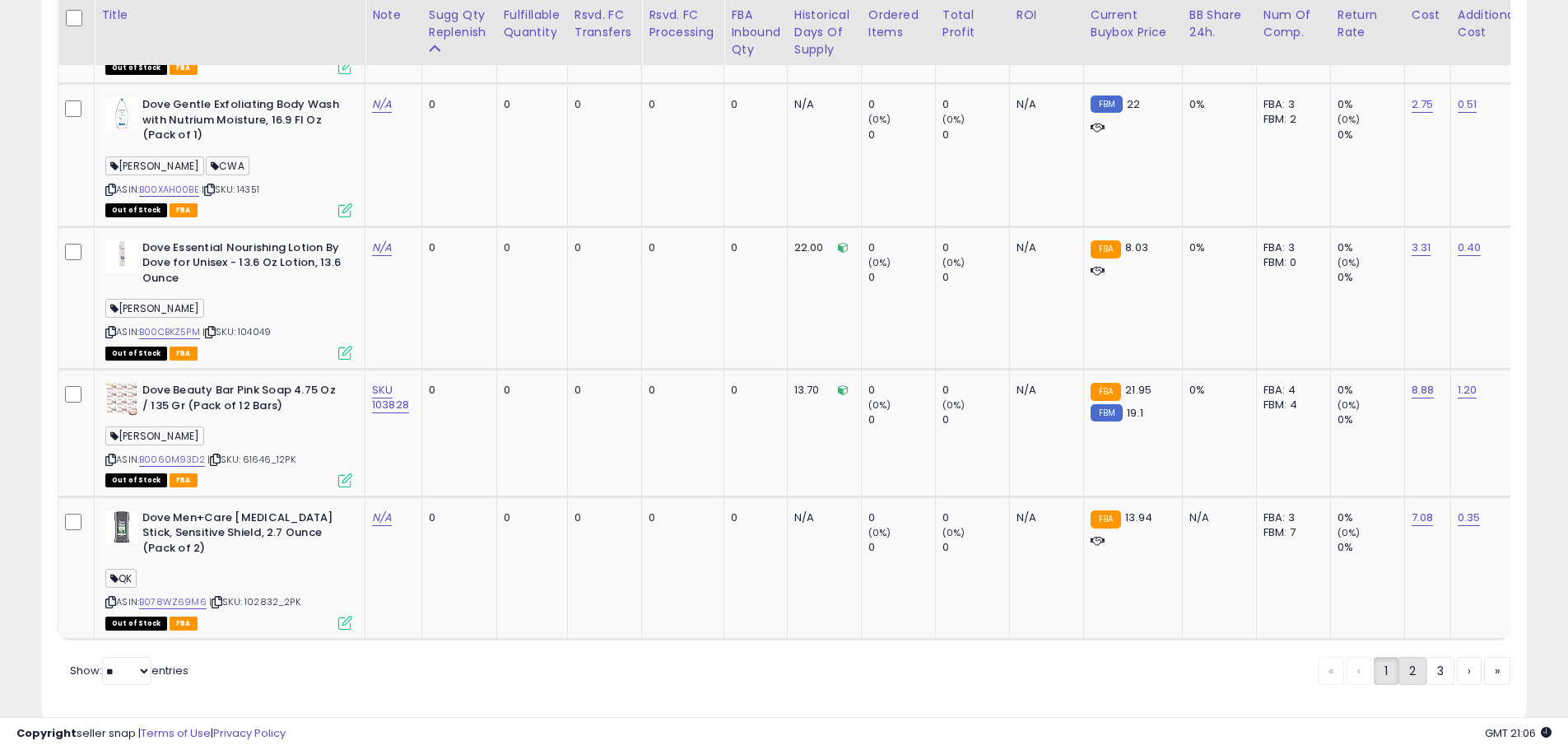
click at [1406, 657] on link "2" at bounding box center [1412, 671] width 28 height 28
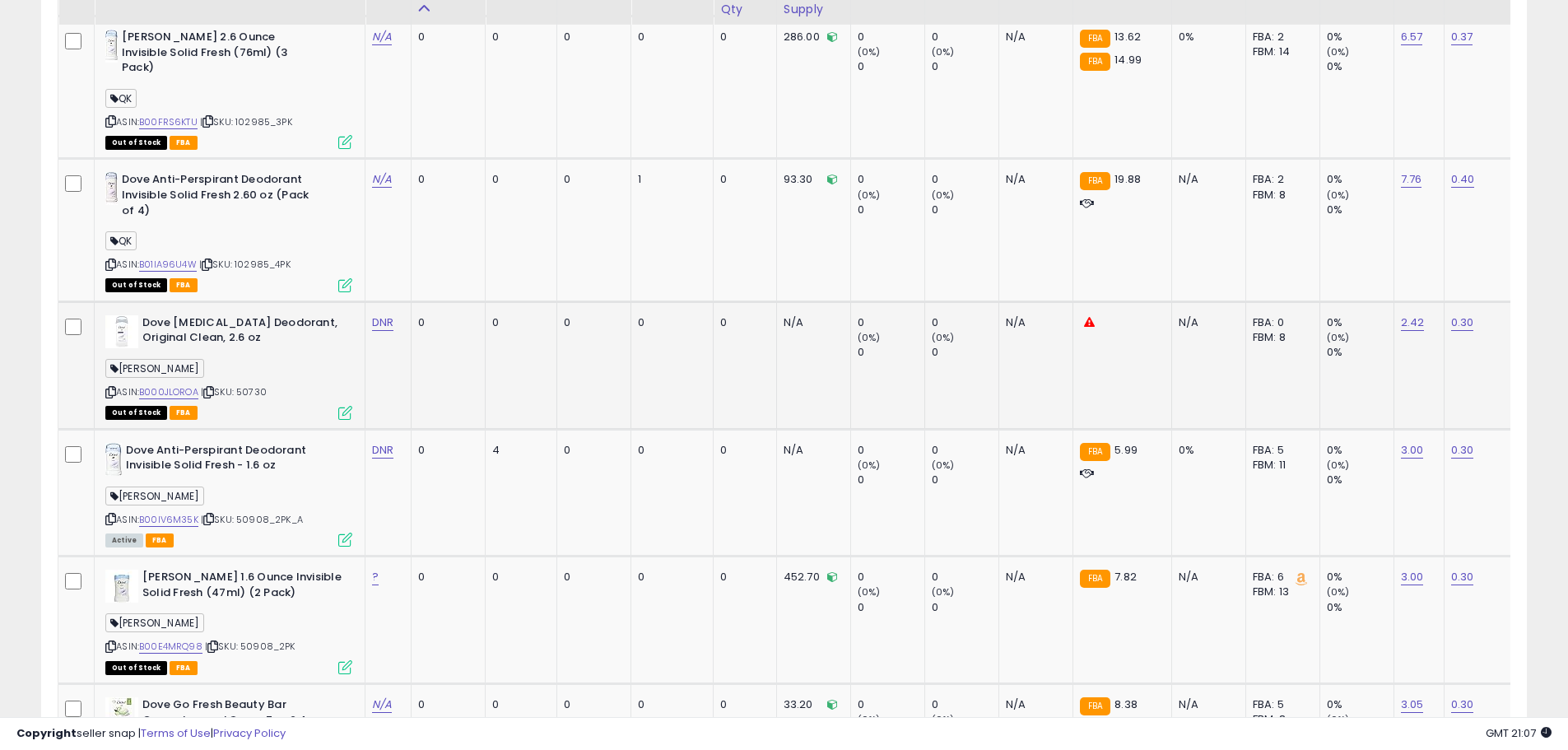
scroll to position [3480, 0]
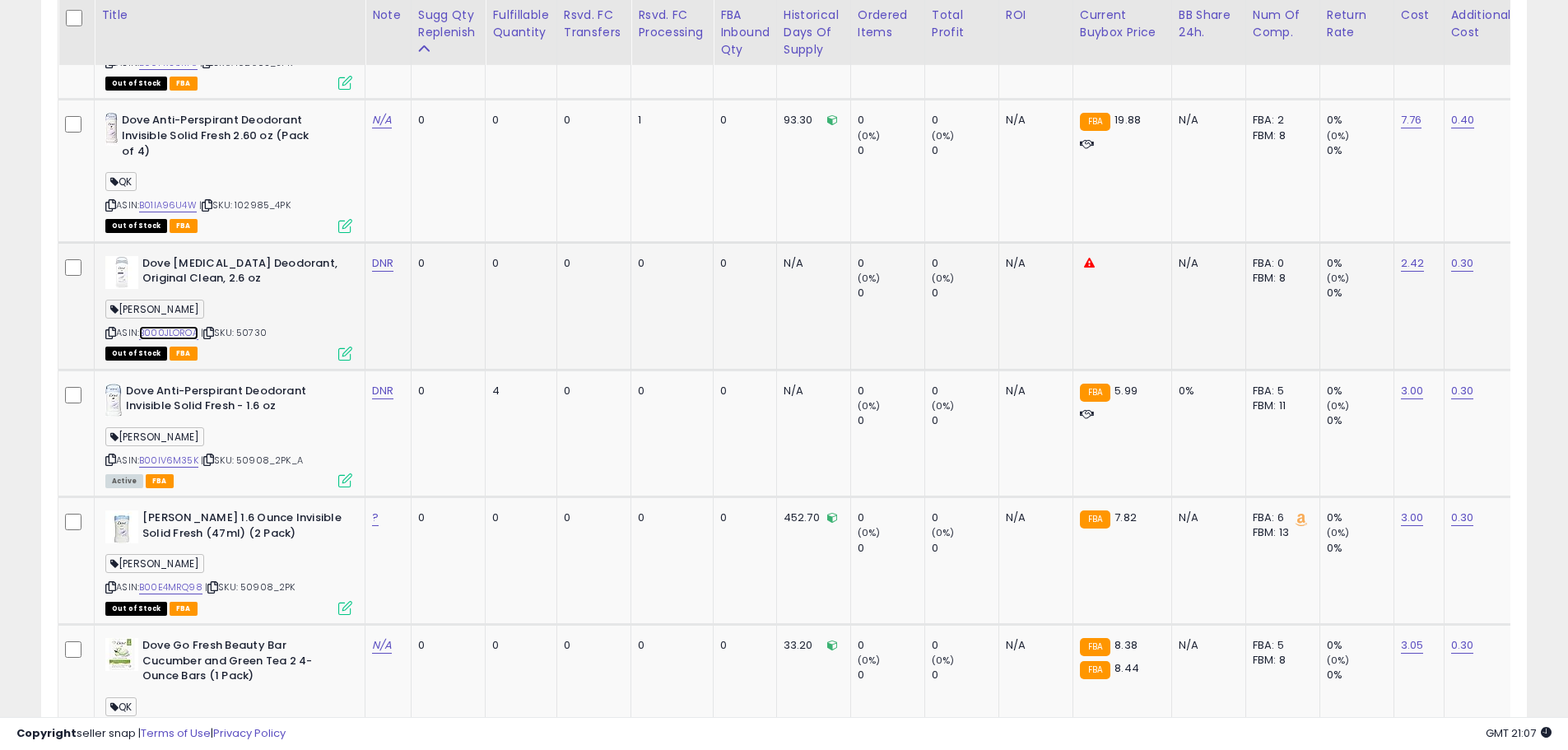
click at [176, 326] on link "B000JLOROA" at bounding box center [169, 333] width 59 height 14
click at [256, 326] on span "| SKU: 50730" at bounding box center [234, 332] width 66 height 13
copy span "50730"
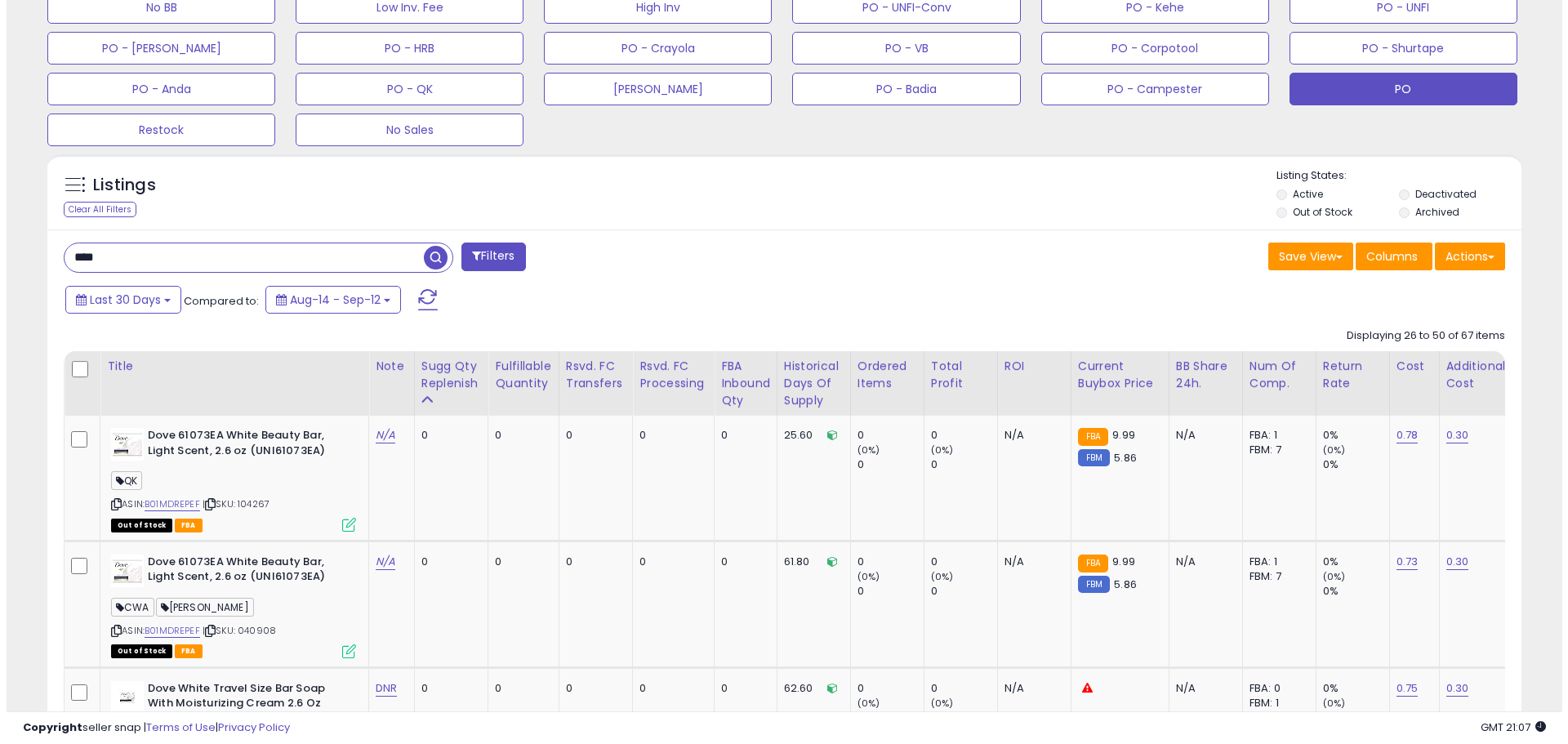
scroll to position [350, 0]
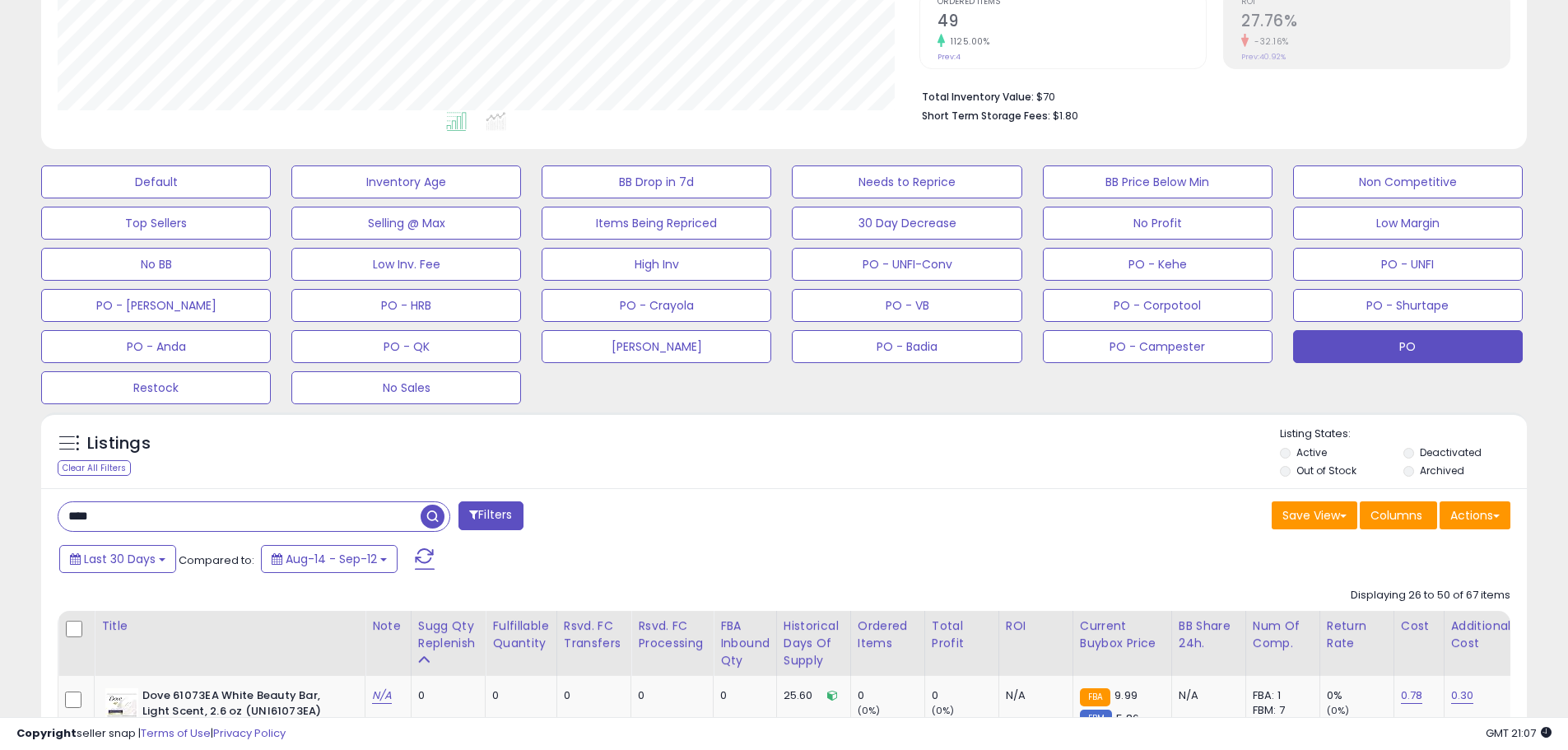
drag, startPoint x: 134, startPoint y: 512, endPoint x: 110, endPoint y: 518, distance: 24.7
click at [110, 518] on input "****" at bounding box center [239, 516] width 362 height 29
drag, startPoint x: 110, startPoint y: 518, endPoint x: 37, endPoint y: 519, distance: 73.0
paste input "*"
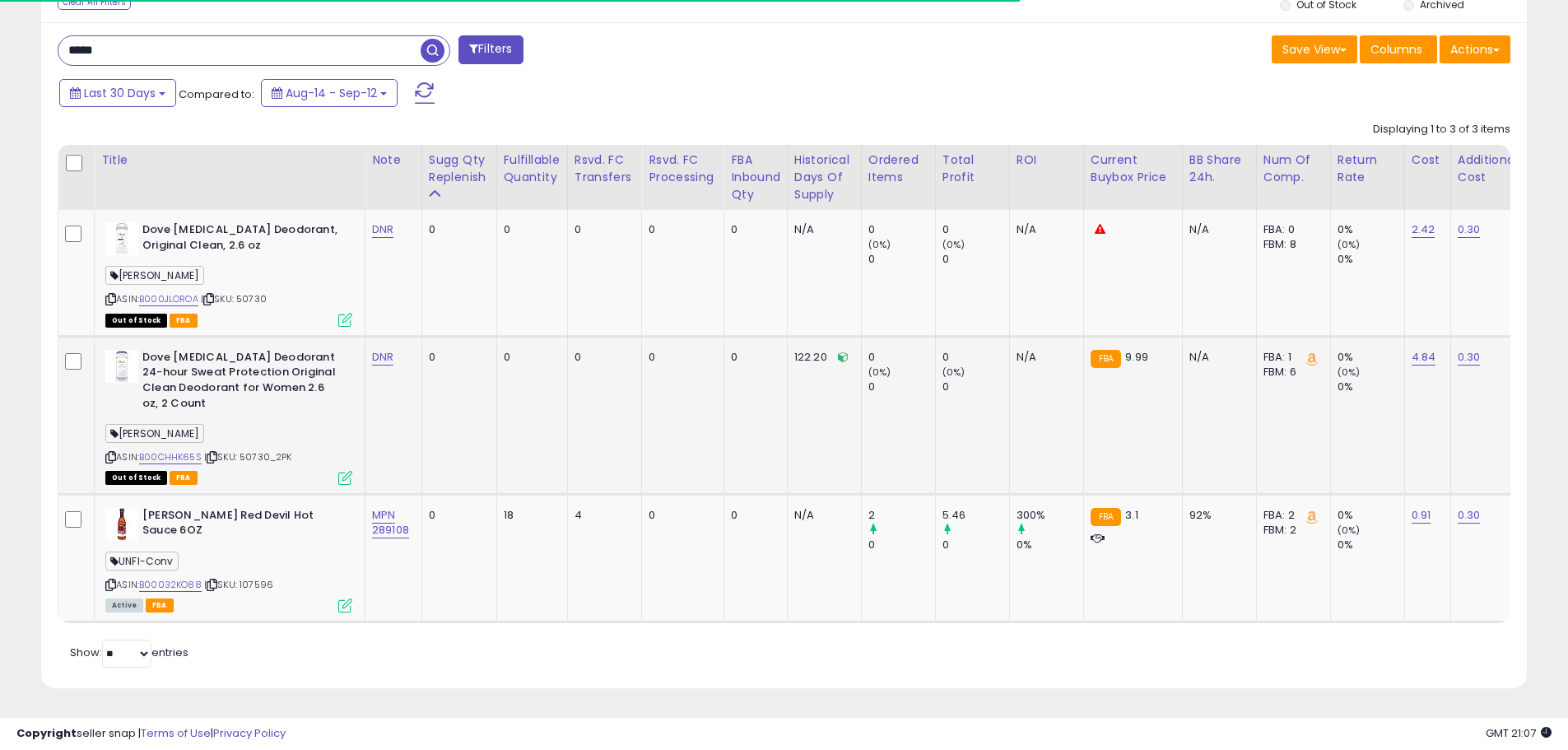
scroll to position [337, 861]
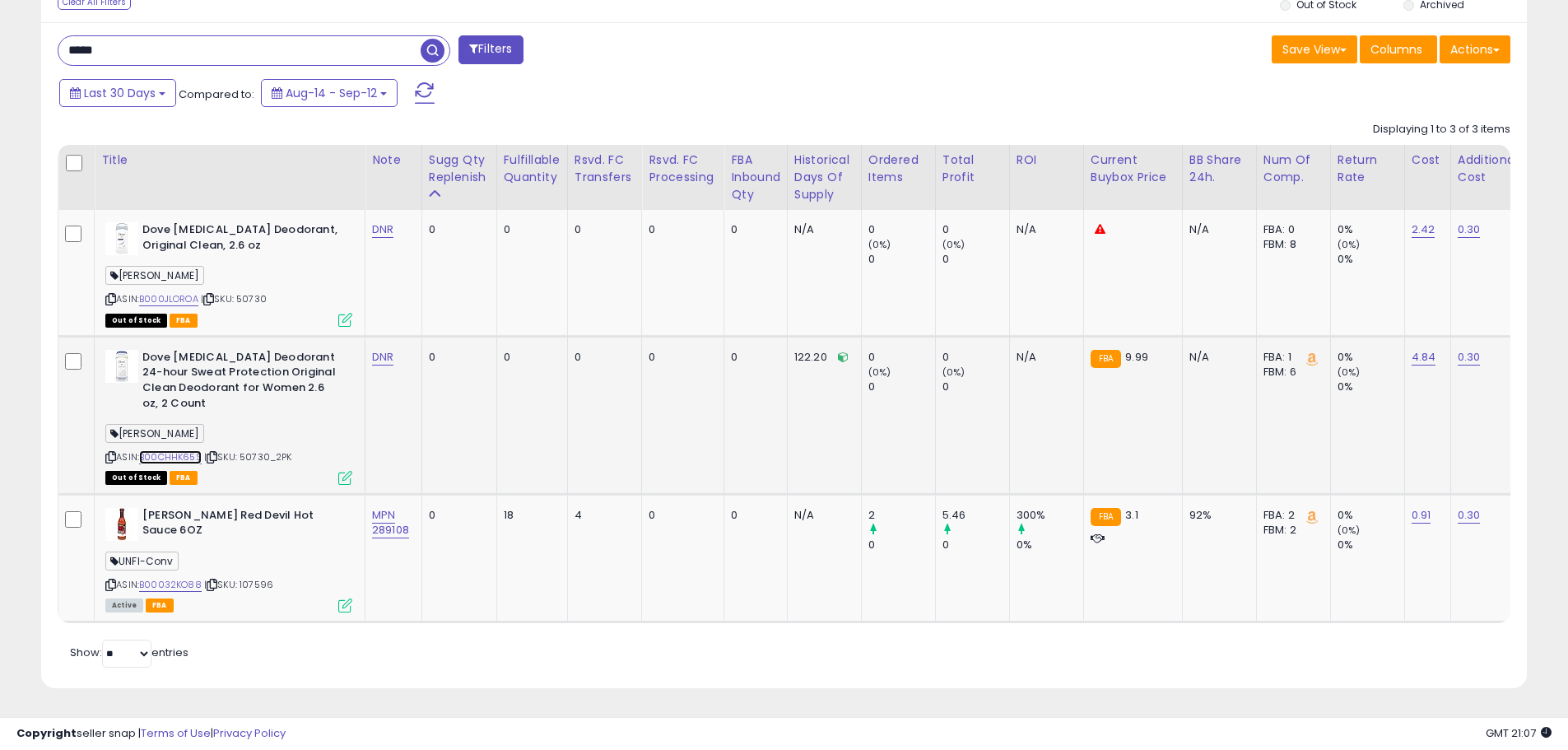
click at [181, 450] on link "B00CHHK65S" at bounding box center [170, 457] width 63 height 14
click at [256, 292] on span "| SKU: 50730" at bounding box center [234, 298] width 66 height 13
copy span "50730"
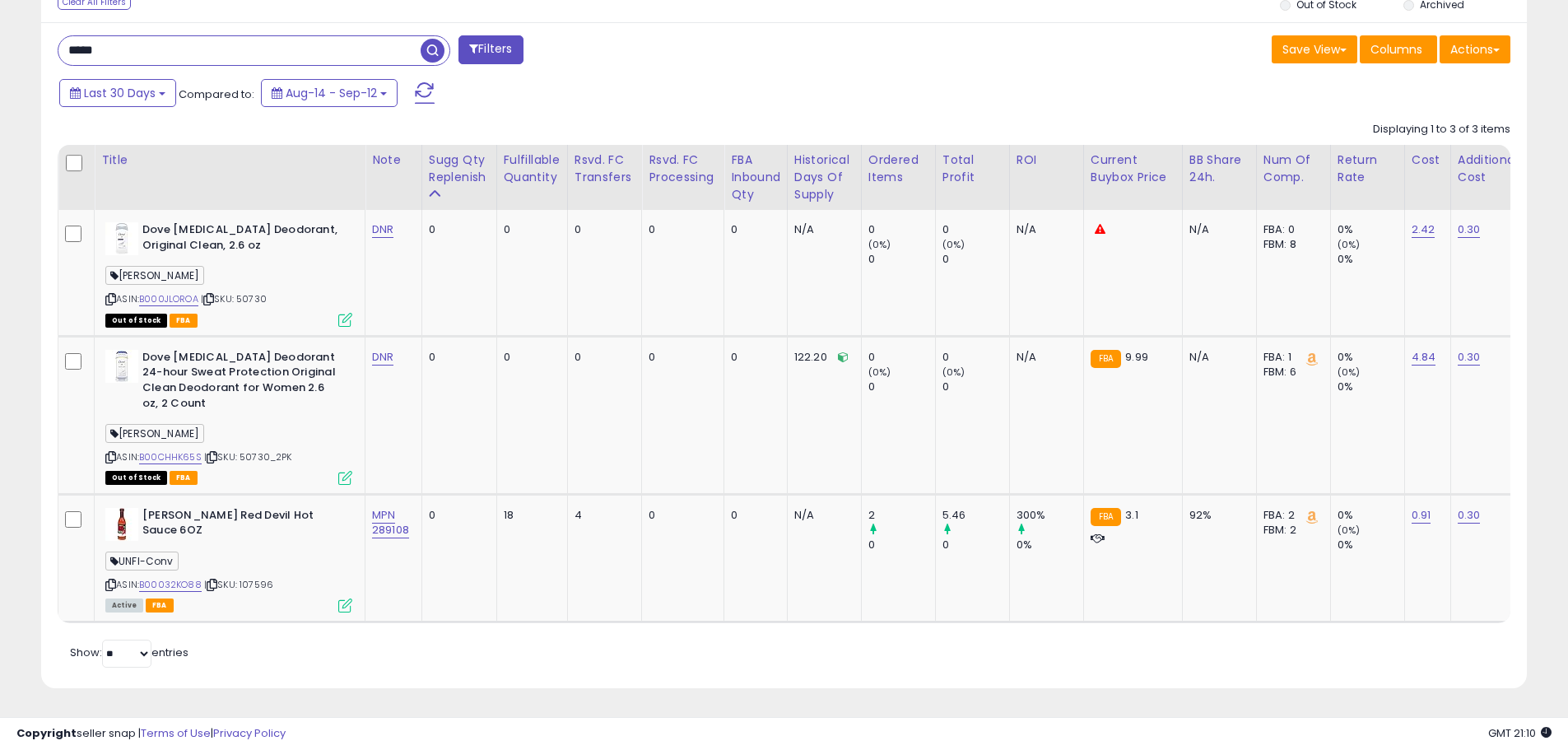
drag, startPoint x: 156, startPoint y: 44, endPoint x: 10, endPoint y: 44, distance: 146.0
type input "**********"
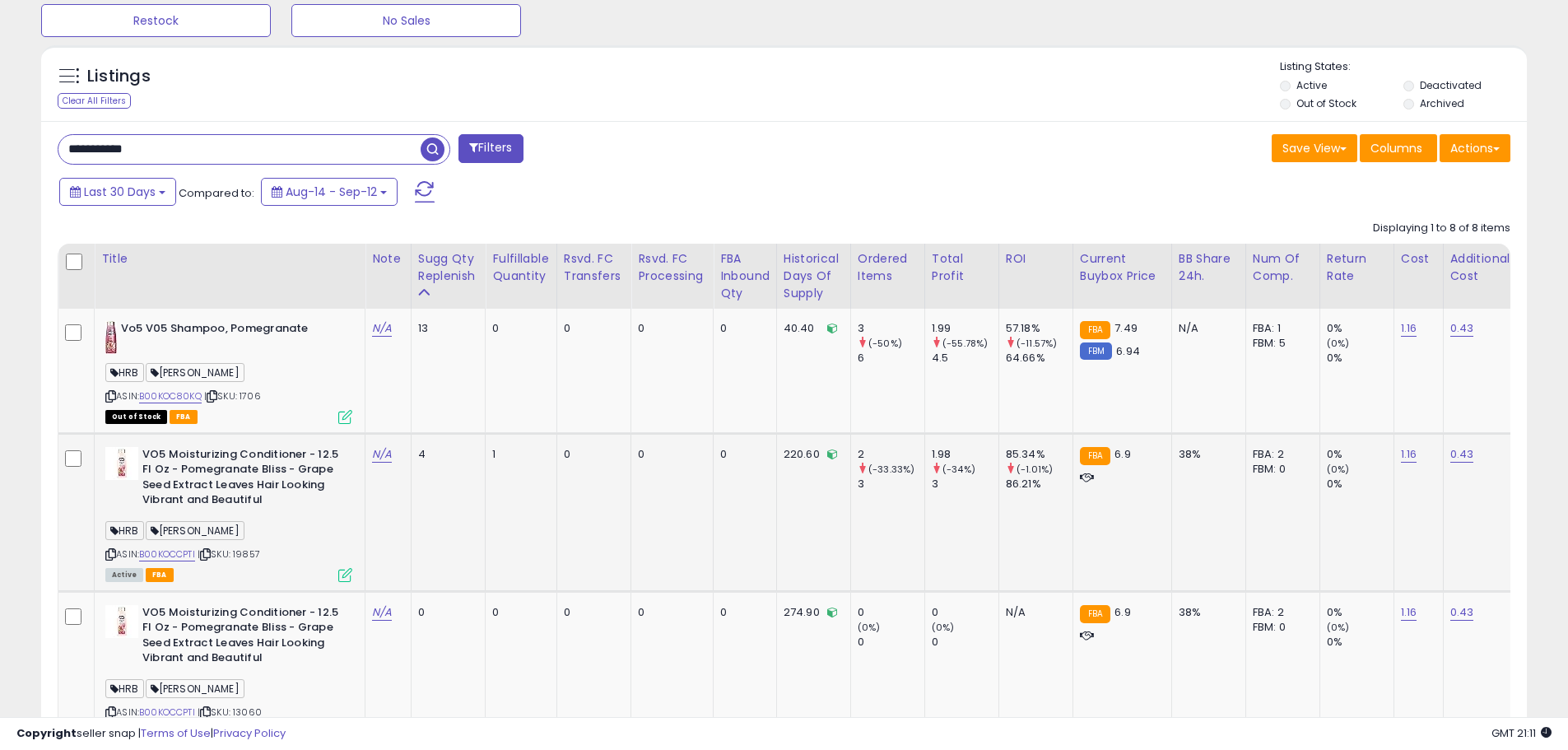
scroll to position [830, 0]
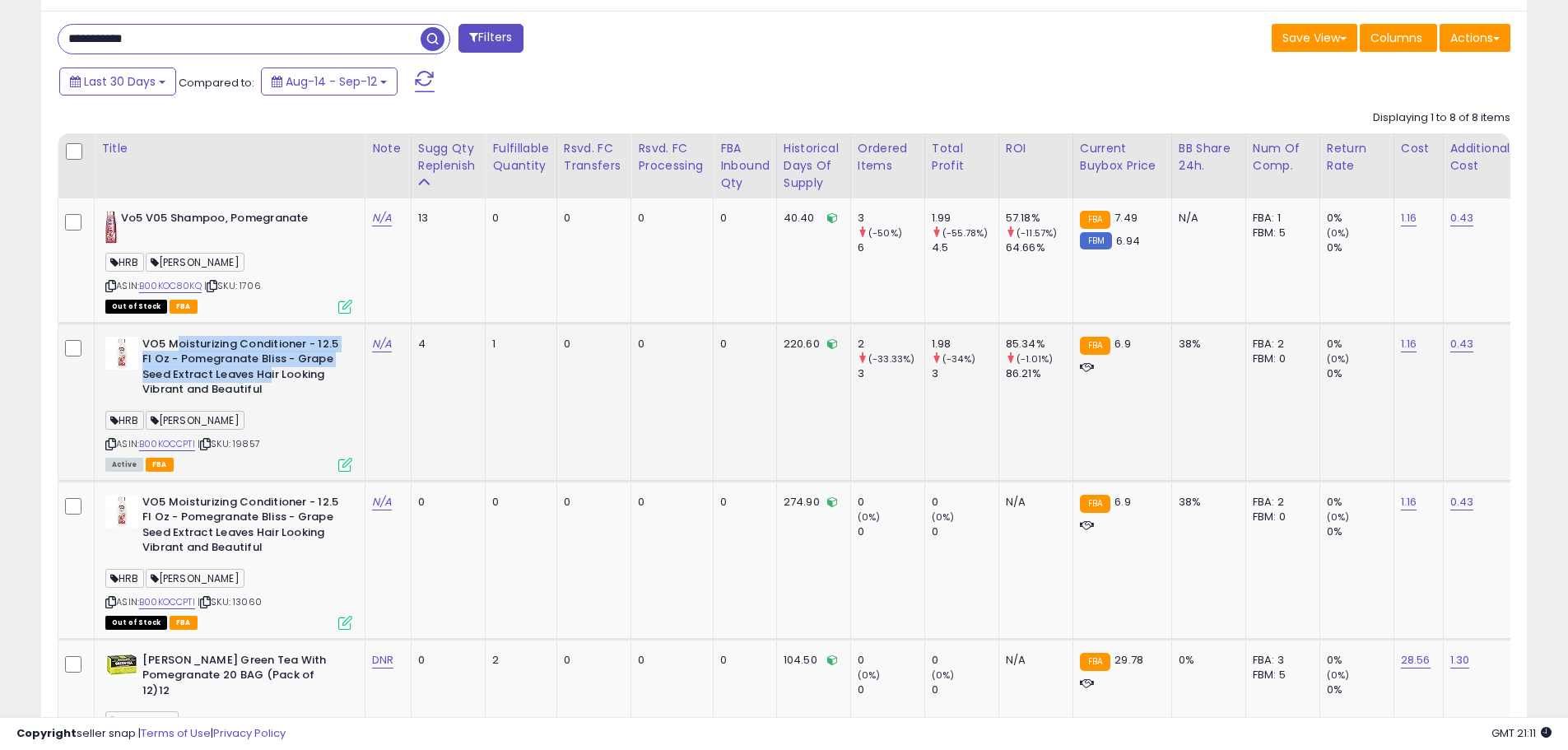
drag, startPoint x: 177, startPoint y: 342, endPoint x: 290, endPoint y: 387, distance: 121.6
click at [271, 374] on b "VO5 Moisturizing Conditioner - 12.5 Fl Oz - Pomegranate Bliss - Grape Seed Extr…" at bounding box center [243, 368] width 200 height 65
click at [302, 390] on b "VO5 Moisturizing Conditioner - 12.5 Fl Oz - Pomegranate Bliss - Grape Seed Extr…" at bounding box center [243, 368] width 200 height 65
click at [286, 400] on b "VO5 Moisturizing Conditioner - 12.5 Fl Oz - Pomegranate Bliss - Grape Seed Extr…" at bounding box center [243, 368] width 200 height 65
click at [252, 441] on span "| SKU: 19857" at bounding box center [229, 443] width 63 height 13
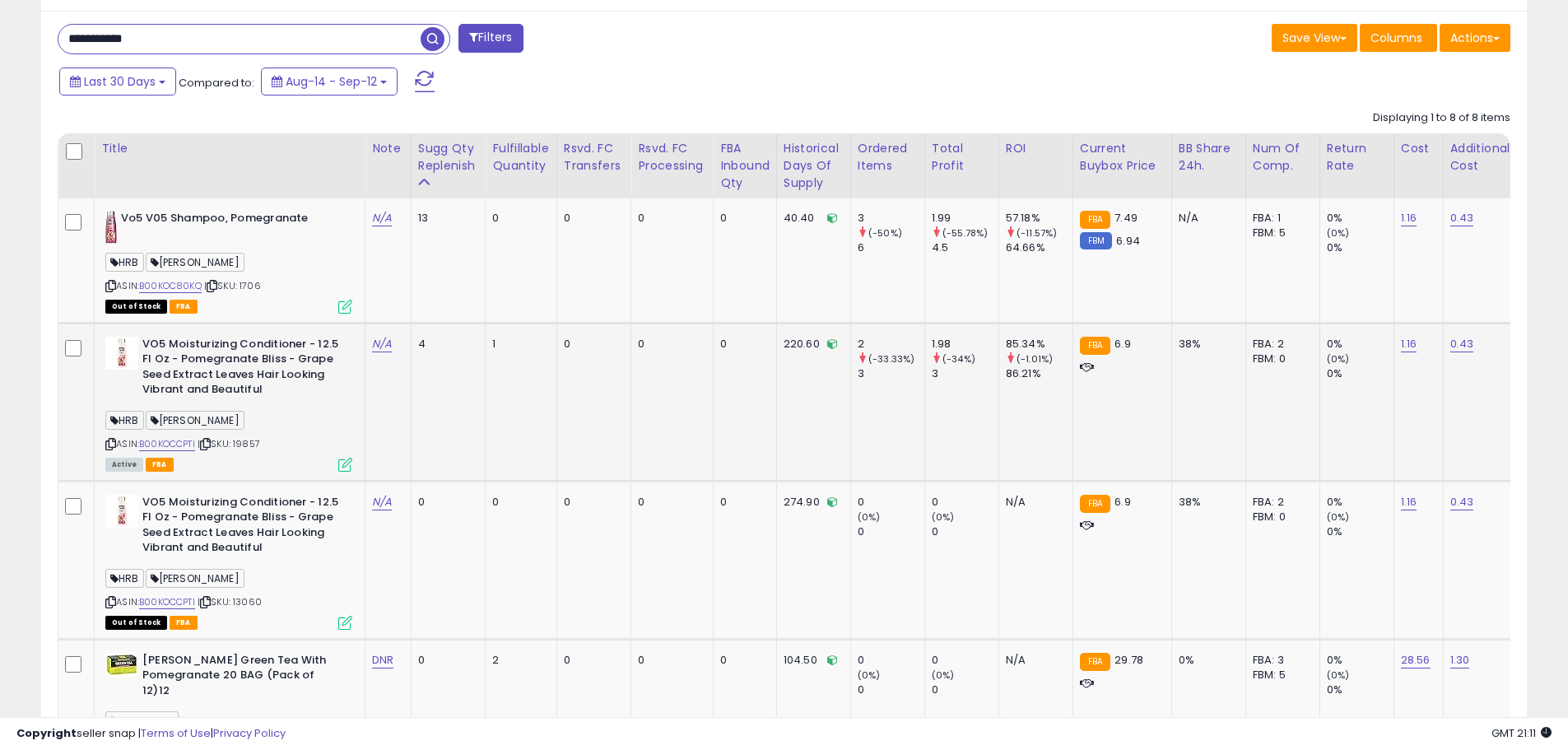
click at [252, 441] on span "| SKU: 19857" at bounding box center [229, 443] width 63 height 13
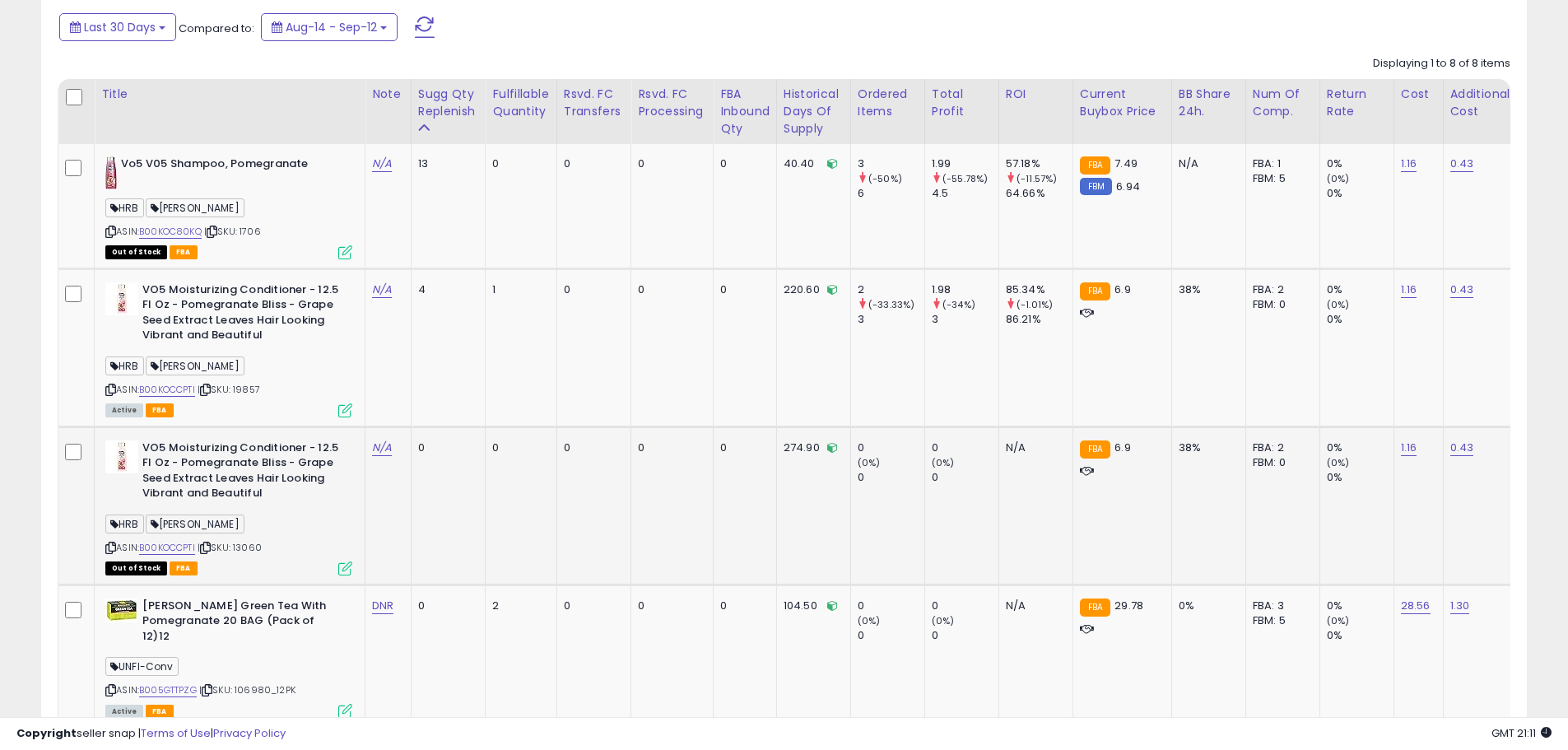
scroll to position [913, 0]
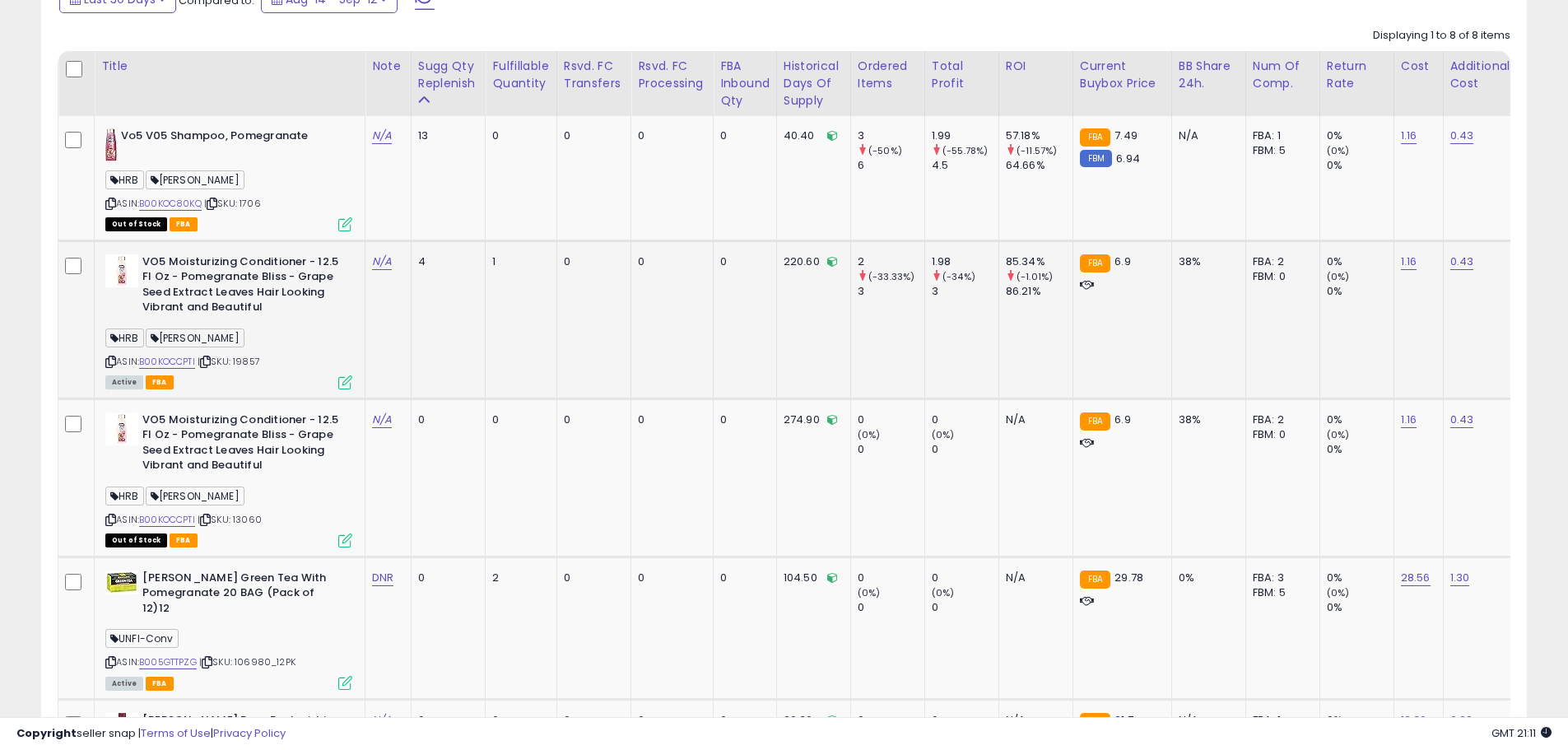
copy span "19857"
click at [181, 521] on link "B00KOCCPTI" at bounding box center [167, 520] width 56 height 14
click at [169, 359] on link "B00KOCCPTI" at bounding box center [167, 362] width 56 height 14
click at [256, 520] on span "| SKU: 13060" at bounding box center [229, 519] width 64 height 13
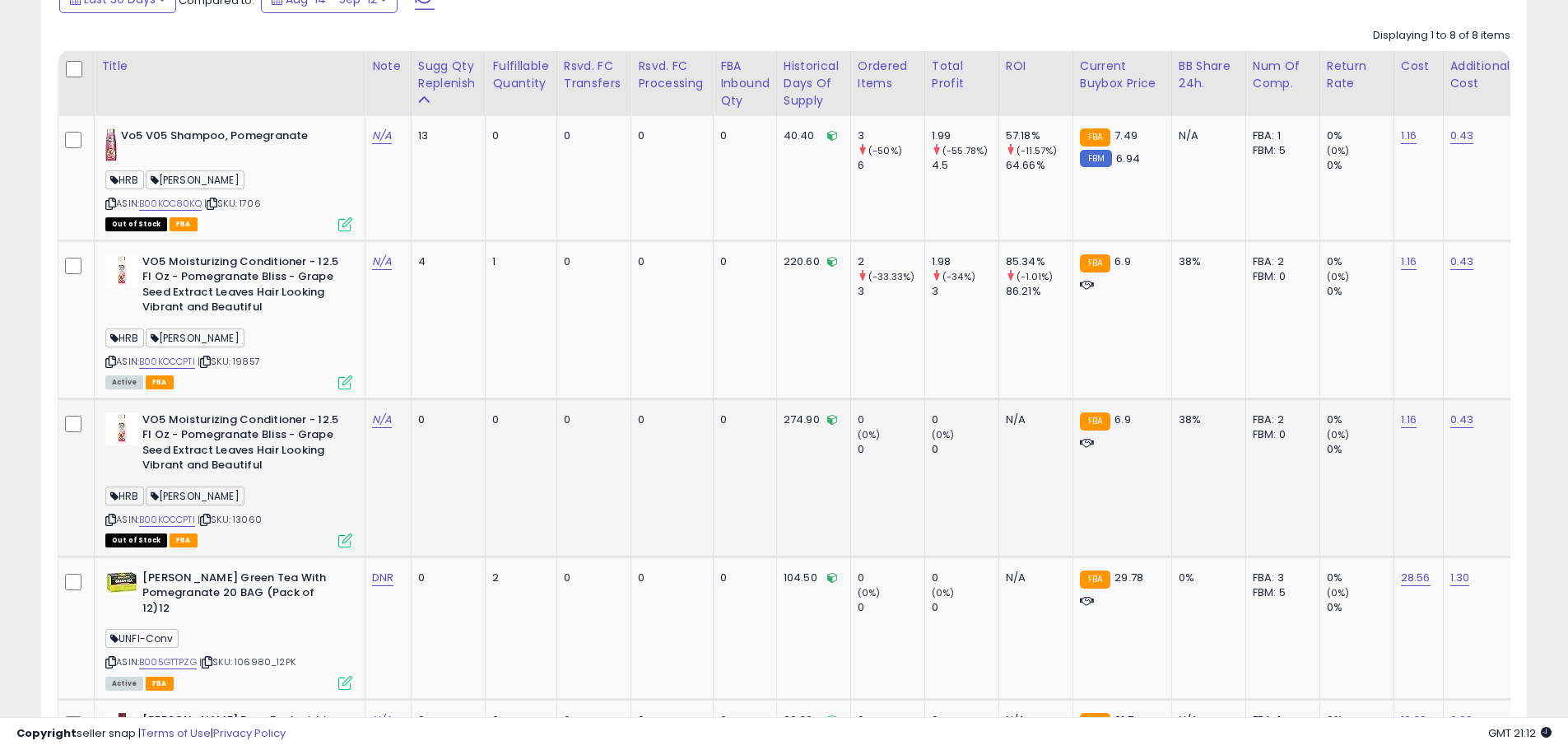
copy span "13060"
click at [285, 428] on b "VO5 Moisturizing Conditioner - 12.5 Fl Oz - Pomegranate Bliss - Grape Seed Extr…" at bounding box center [243, 444] width 200 height 65
click at [259, 358] on span "| SKU: 19857" at bounding box center [229, 361] width 63 height 13
copy span "19857"
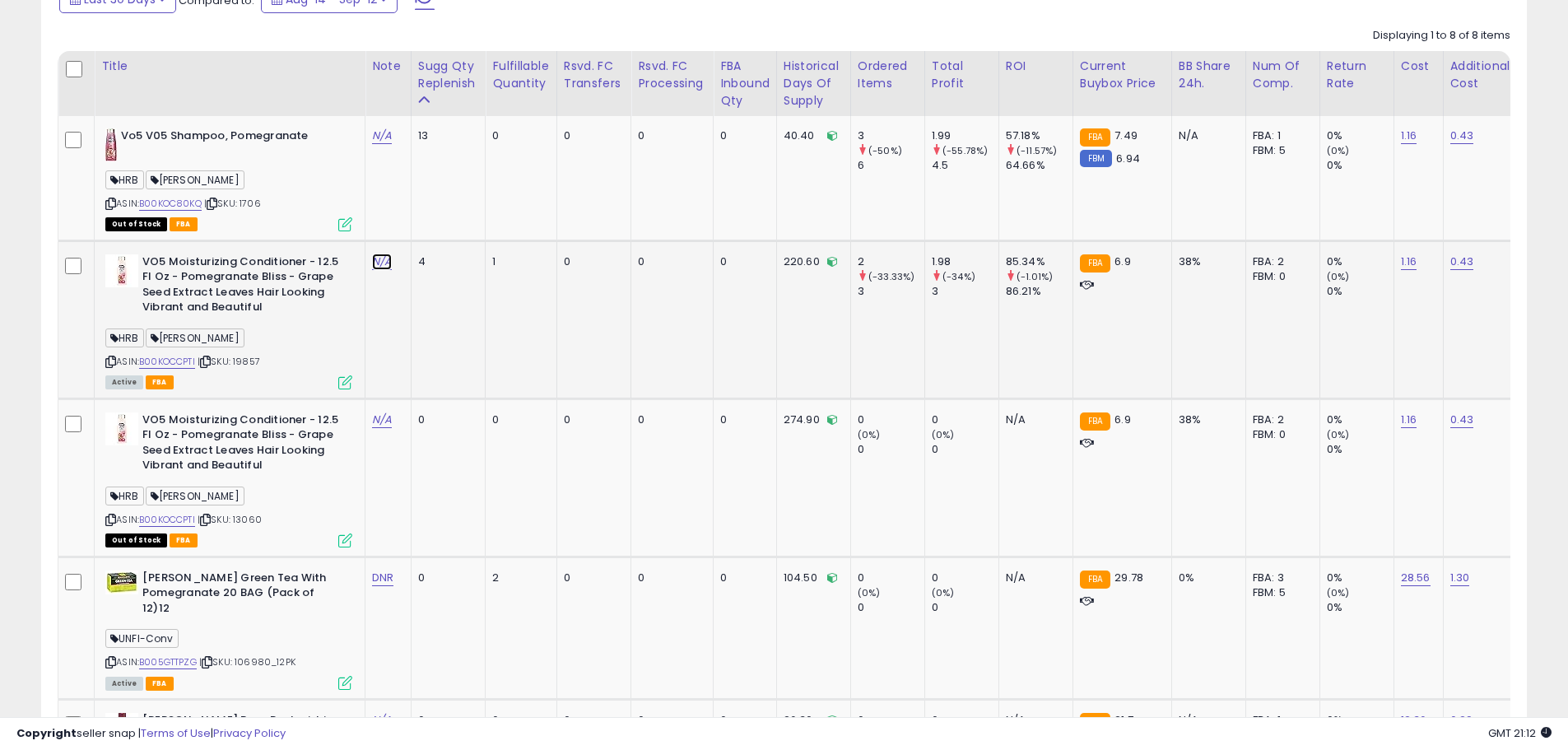
click at [382, 262] on link "N/A" at bounding box center [382, 262] width 20 height 17
type input "**********"
click at [442, 212] on button "submit" at bounding box center [429, 220] width 28 height 24
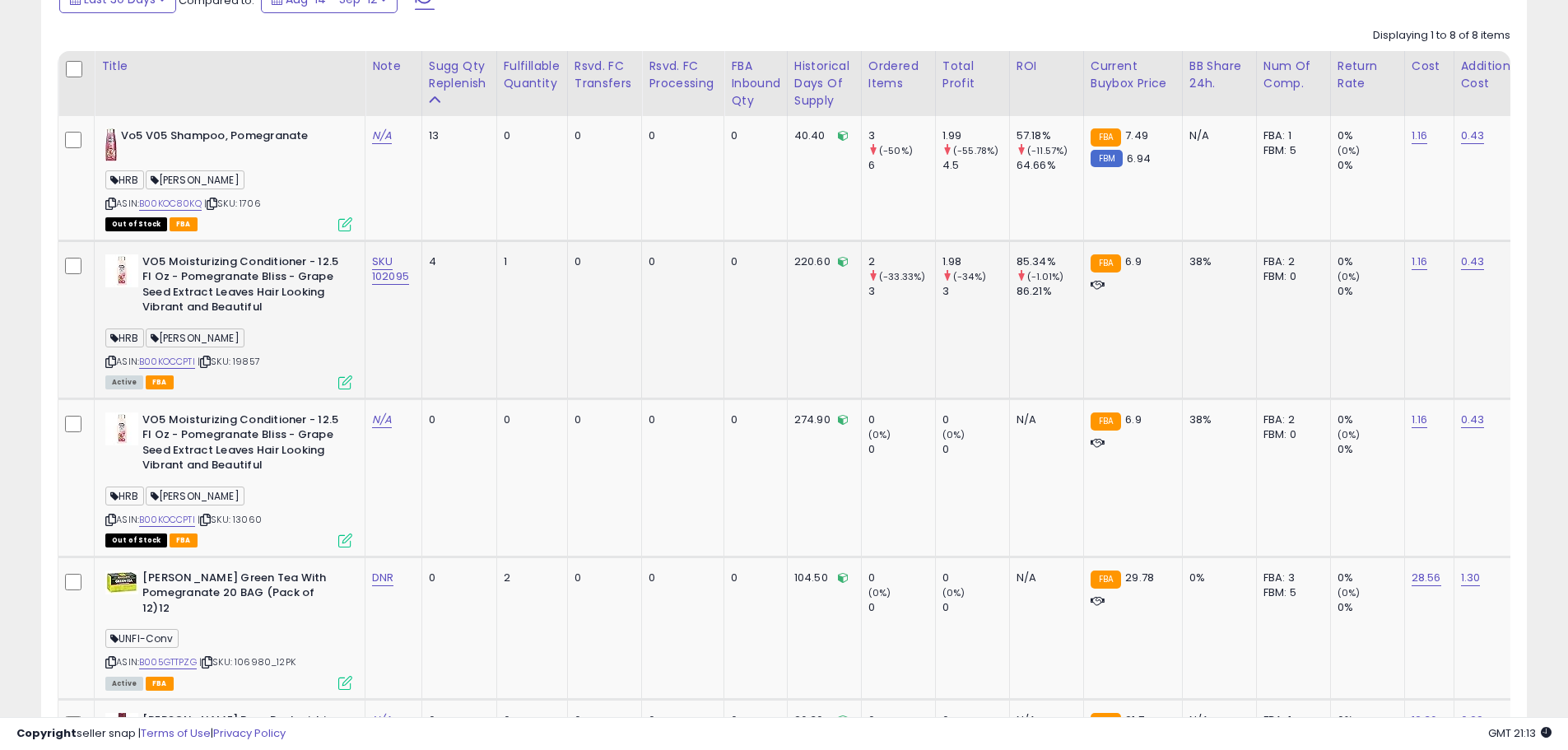
click at [254, 356] on span "| SKU: 19857" at bounding box center [229, 361] width 63 height 13
click at [254, 358] on span "| SKU: 19857" at bounding box center [229, 361] width 63 height 13
click at [252, 521] on span "| SKU: 13060" at bounding box center [229, 519] width 64 height 13
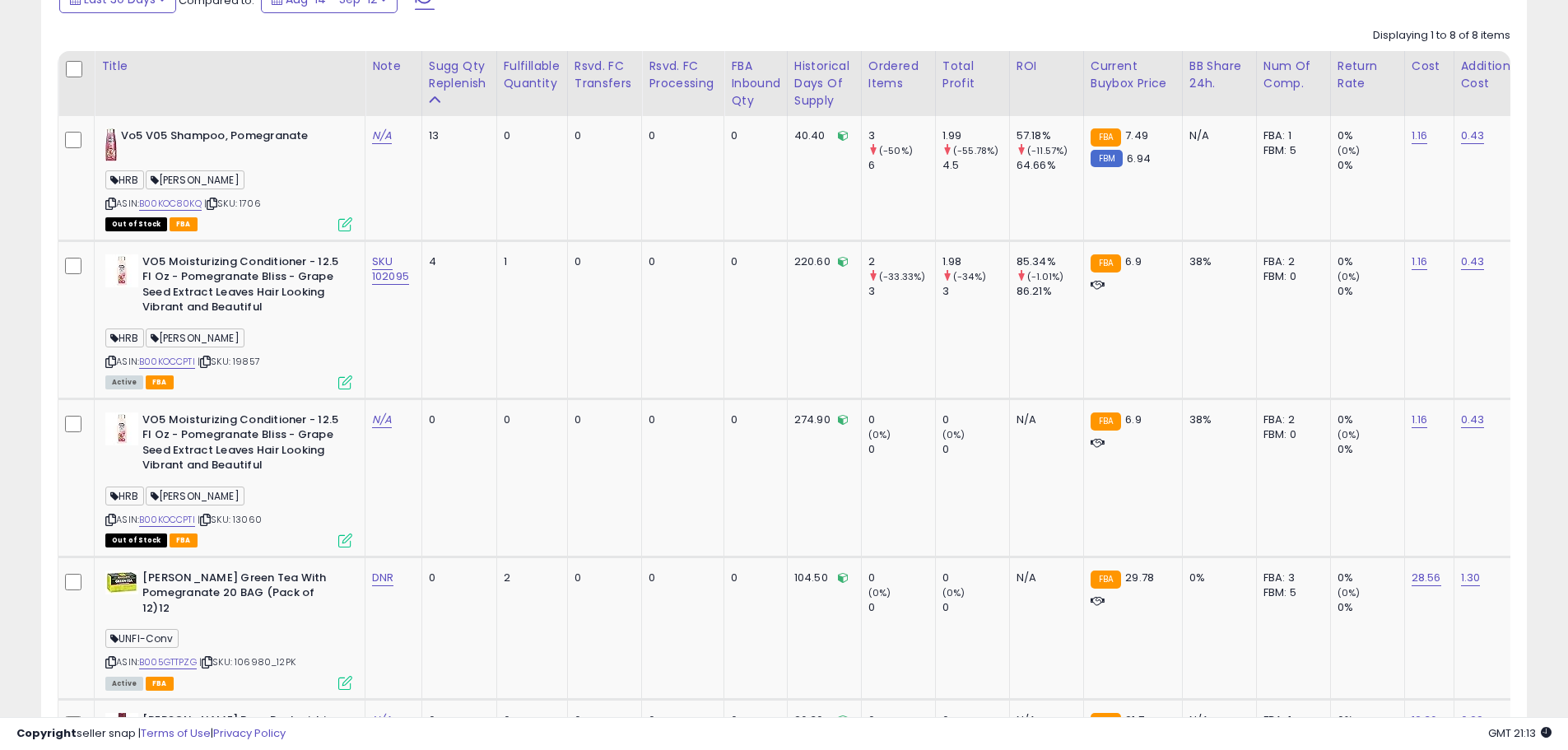
click at [416, 345] on td "SKU 102095" at bounding box center [393, 319] width 56 height 158
click at [256, 361] on span "| SKU: 19857" at bounding box center [229, 361] width 63 height 13
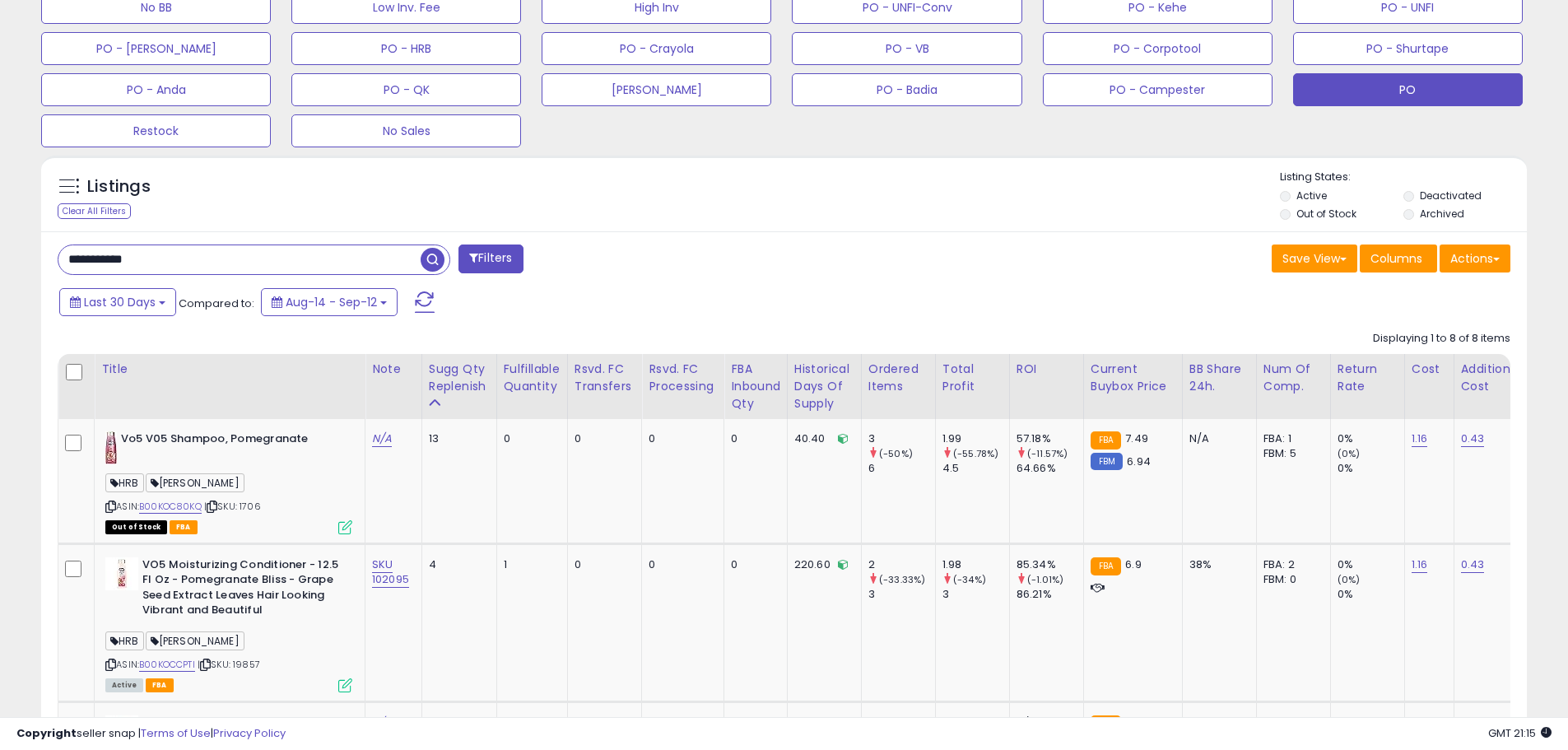
scroll to position [601, 0]
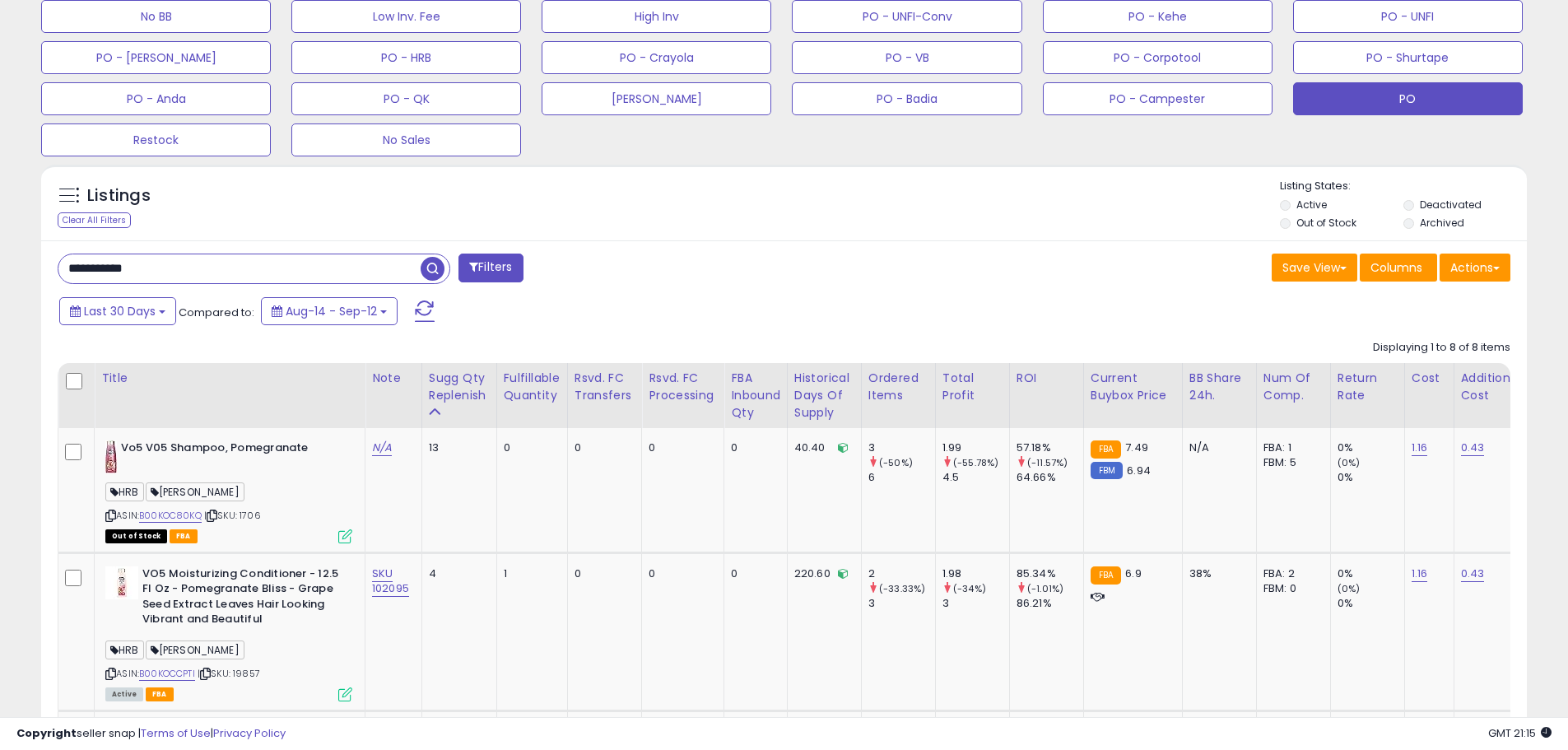
drag, startPoint x: 71, startPoint y: 269, endPoint x: 22, endPoint y: 265, distance: 49.2
click at [21, 263] on div "**********" at bounding box center [783, 591] width 1551 height 2245
paste input "text"
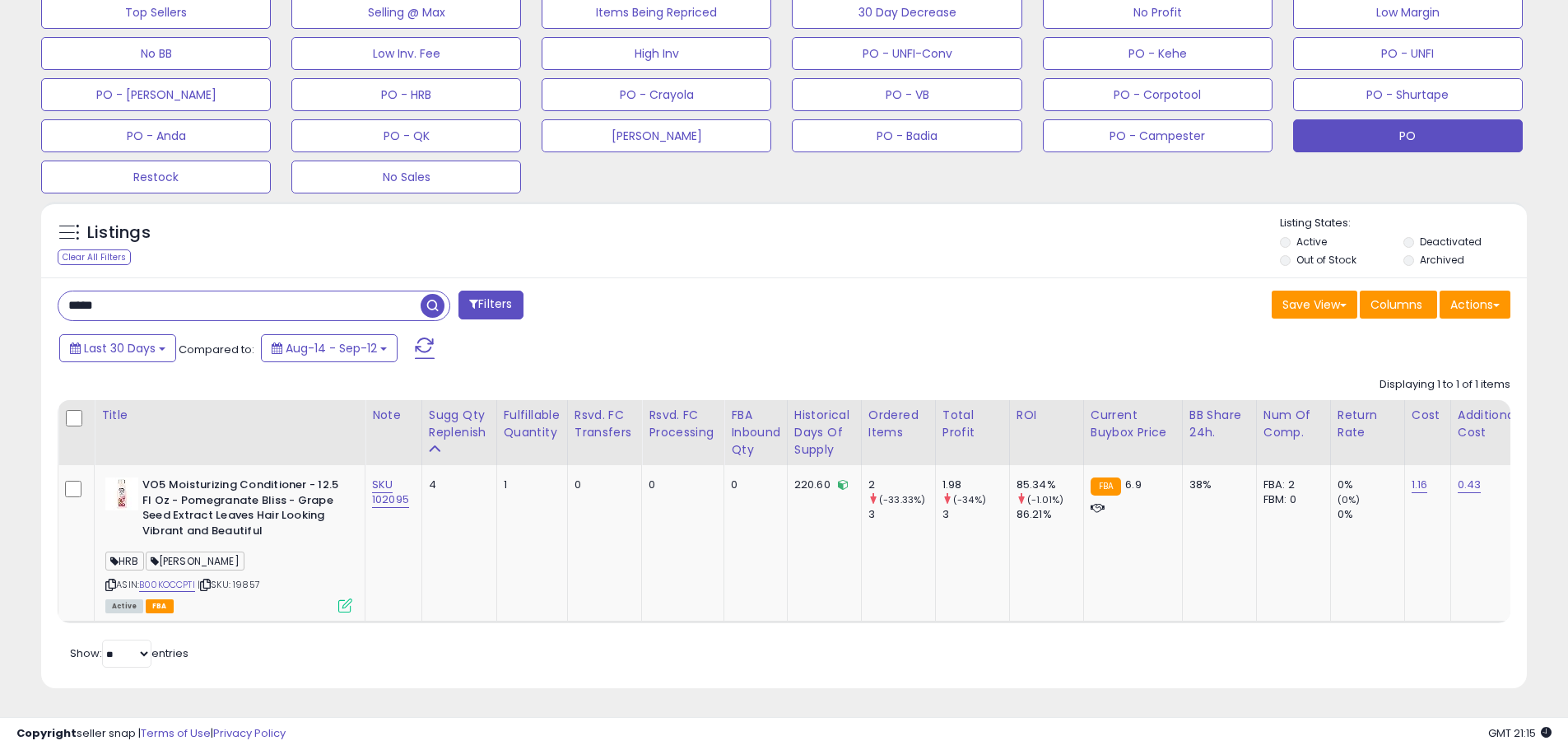
scroll to position [337, 861]
drag, startPoint x: 142, startPoint y: 287, endPoint x: 0, endPoint y: 288, distance: 142.0
click at [0, 288] on div "**********" at bounding box center [784, 120] width 1568 height 1260
click at [215, 486] on b "VO5 Moisturizing Conditioner - 12.5 Fl Oz - Pomegranate Bliss - Grape Seed Extr…" at bounding box center [243, 509] width 200 height 65
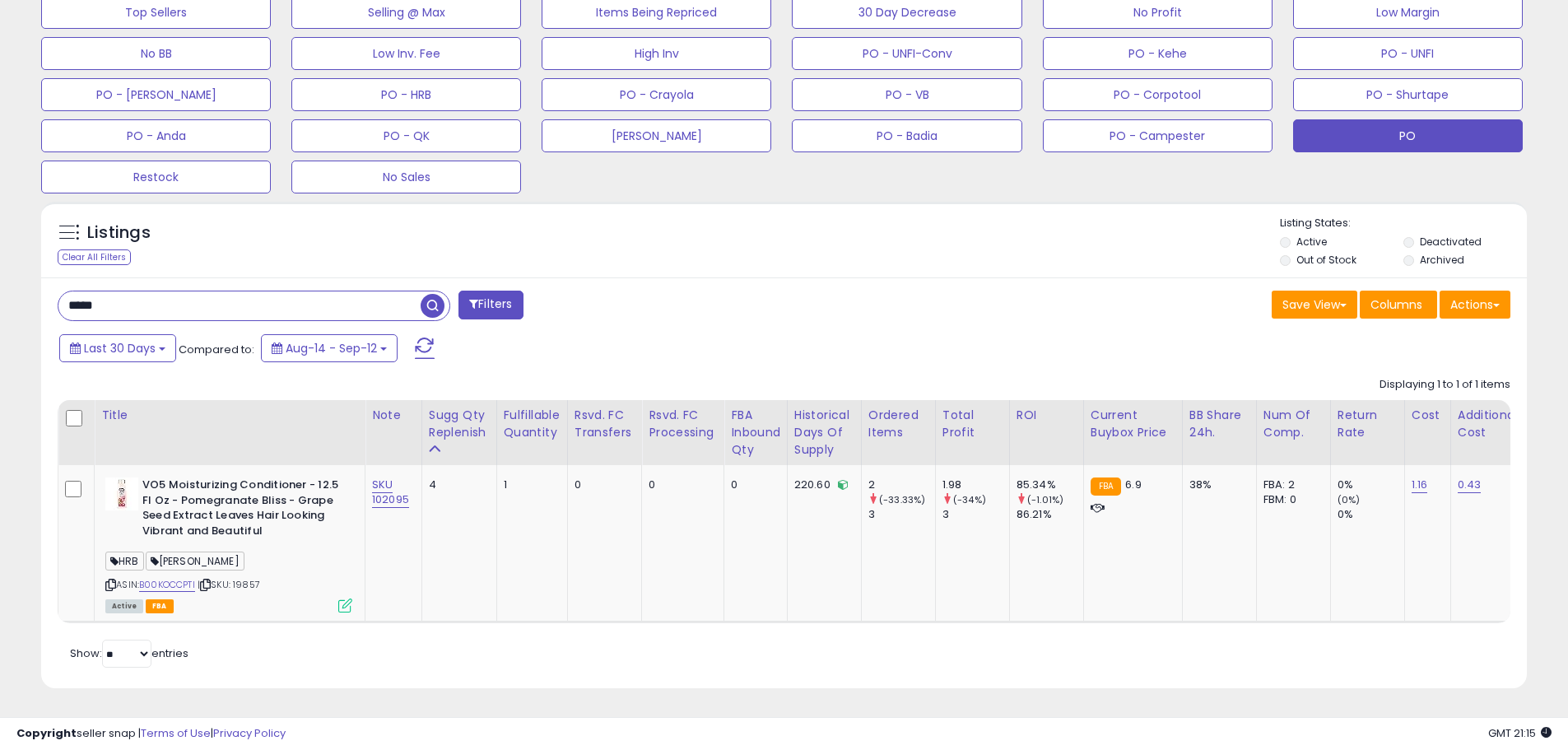
drag, startPoint x: 121, startPoint y: 284, endPoint x: 0, endPoint y: 290, distance: 121.1
click at [0, 290] on div "**********" at bounding box center [784, 120] width 1568 height 1260
paste input "******"
type input "**********"
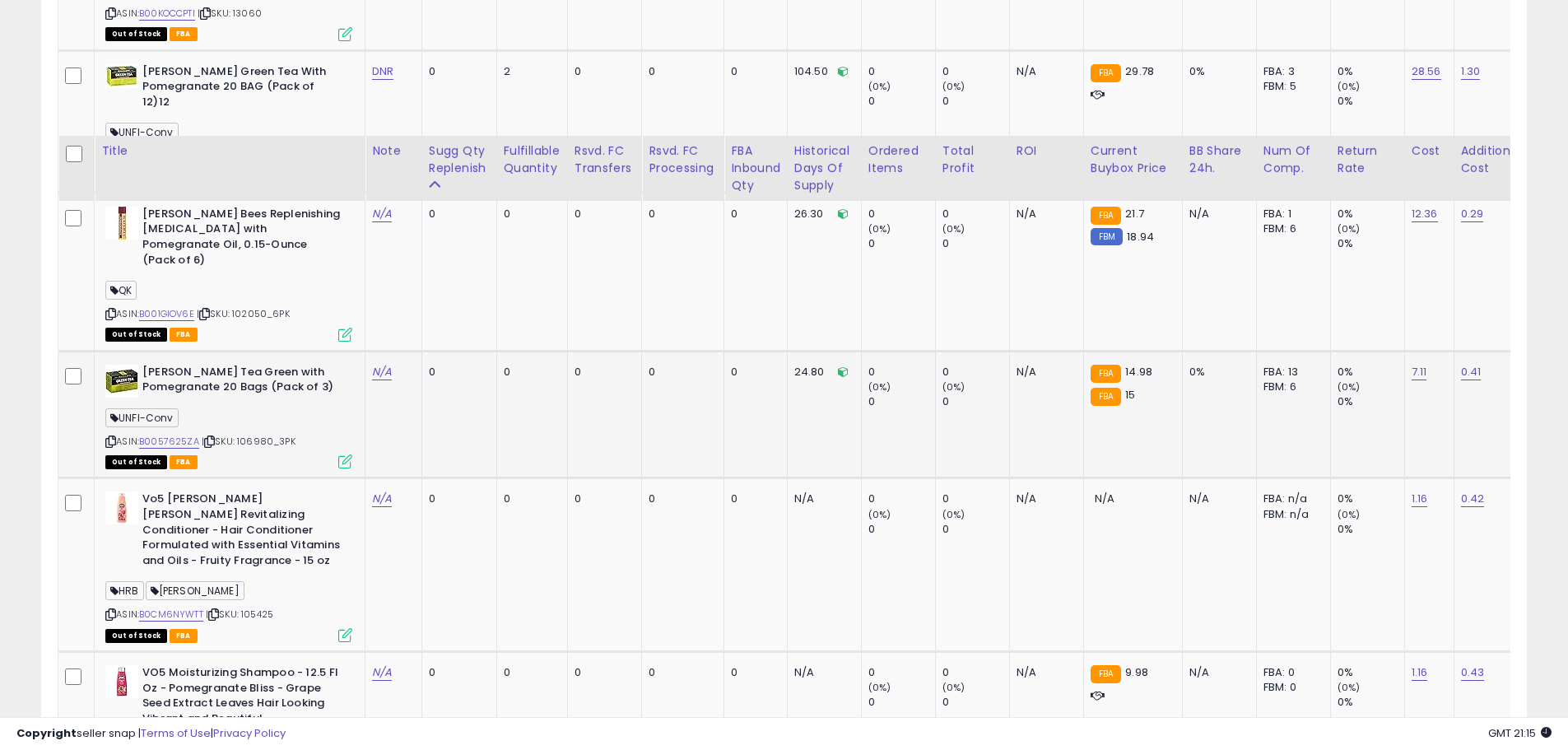
scroll to position [1588, 0]
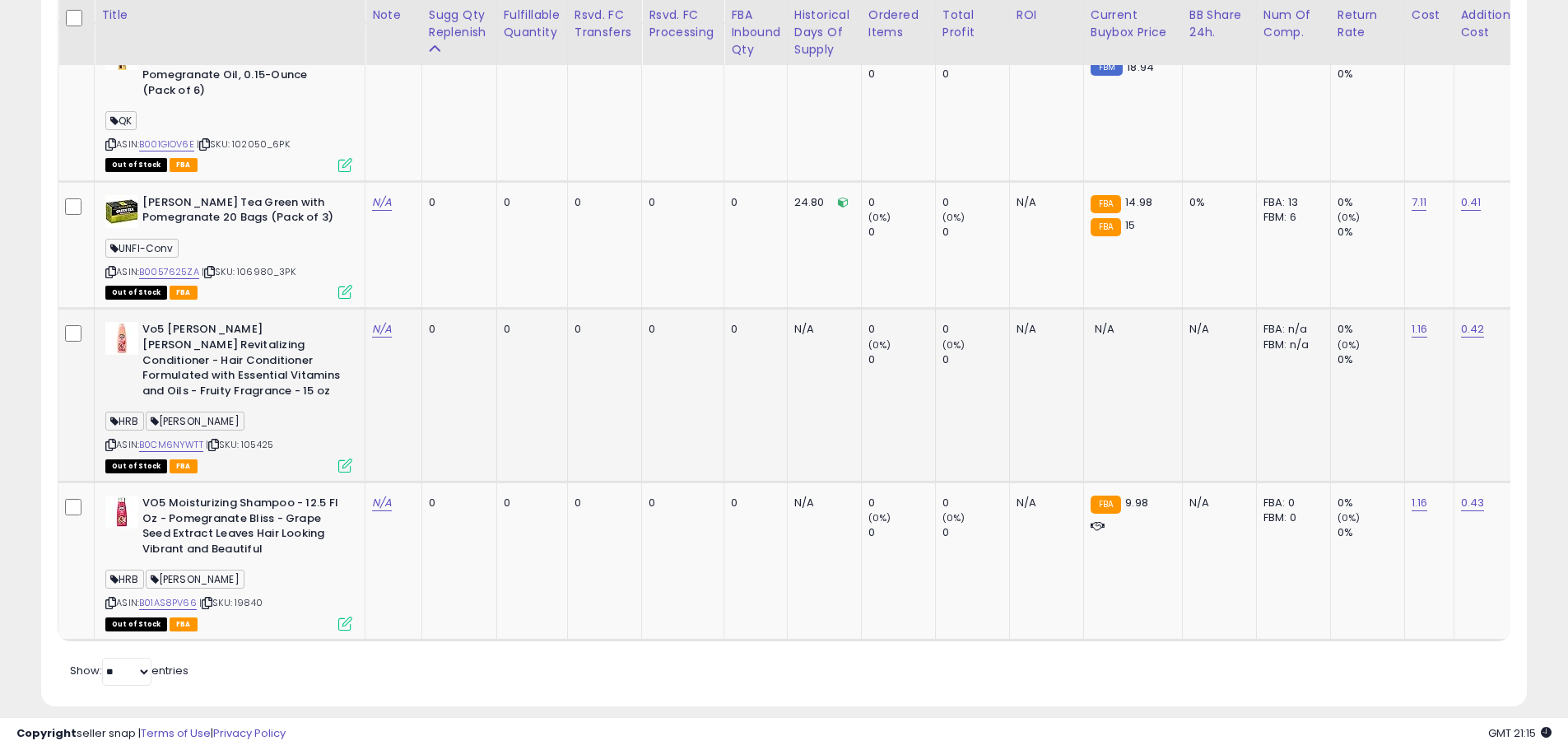
click at [269, 438] on span "| SKU: 105425" at bounding box center [240, 444] width 68 height 13
click at [288, 415] on div "ASIN: B0CM6NYWTT | SKU: 105425 Out of Stock FBA" at bounding box center [229, 395] width 247 height 148
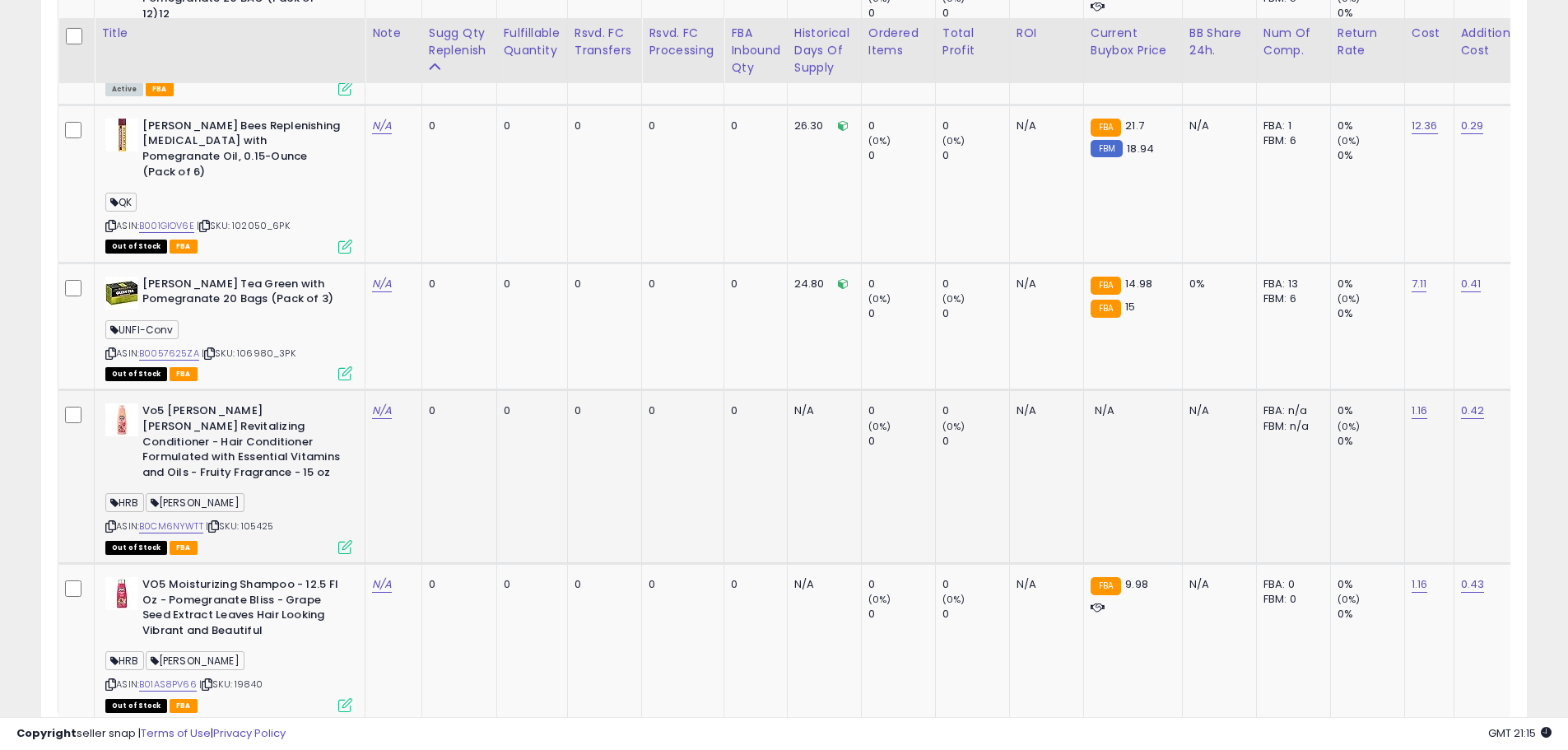
scroll to position [1506, 0]
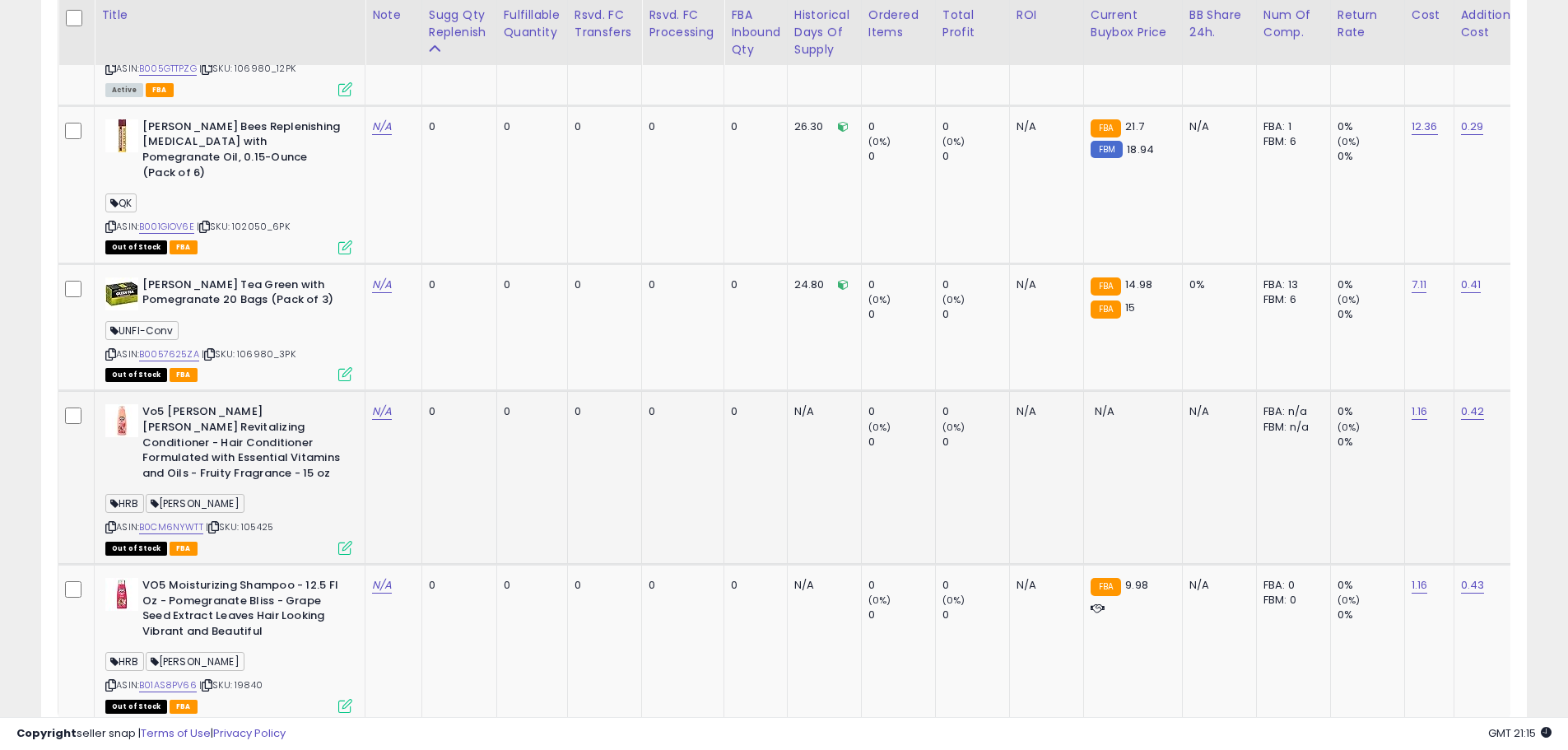
drag, startPoint x: 295, startPoint y: 494, endPoint x: 226, endPoint y: 499, distance: 69.2
click at [226, 499] on div "ASIN: B0CM6NYWTT | SKU: 105425 Out of Stock FBA" at bounding box center [229, 478] width 247 height 148
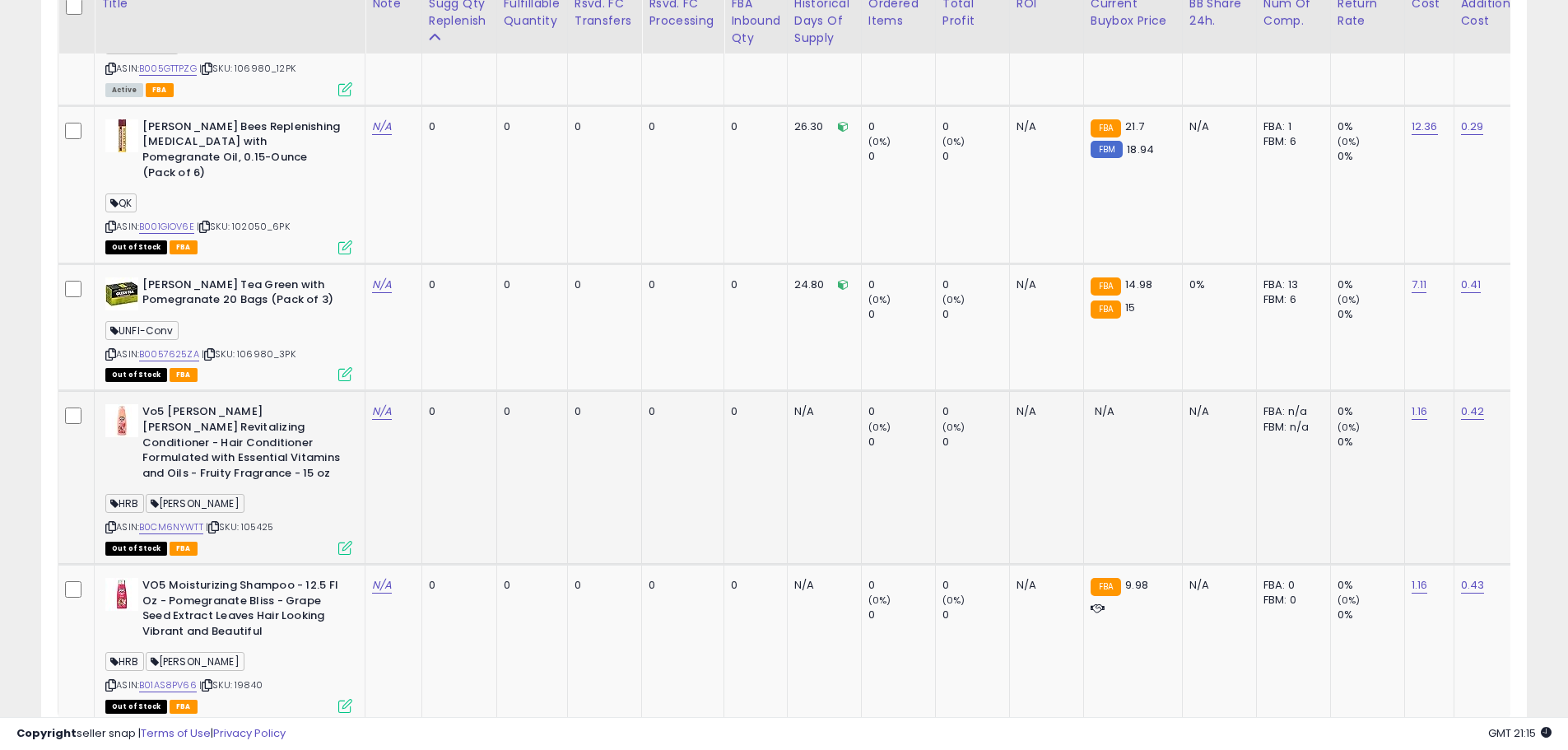
scroll to position [1424, 0]
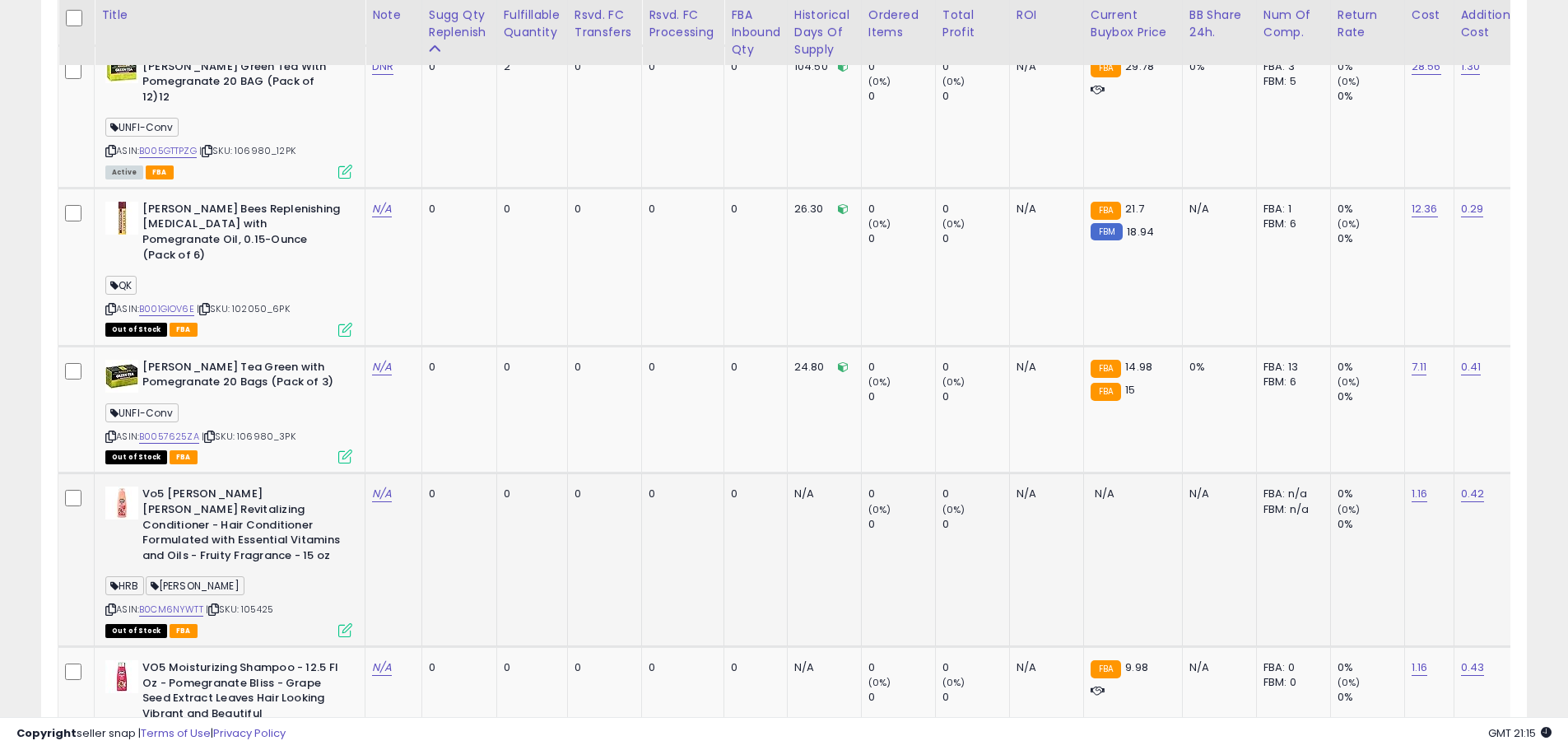
click at [278, 577] on div "HRB [PERSON_NAME]" at bounding box center [229, 588] width 247 height 23
drag, startPoint x: 282, startPoint y: 578, endPoint x: 247, endPoint y: 583, distance: 35.4
click at [247, 583] on div "ASIN: B0CM6NYWTT | SKU: 105425 Out of Stock FBA" at bounding box center [229, 561] width 247 height 148
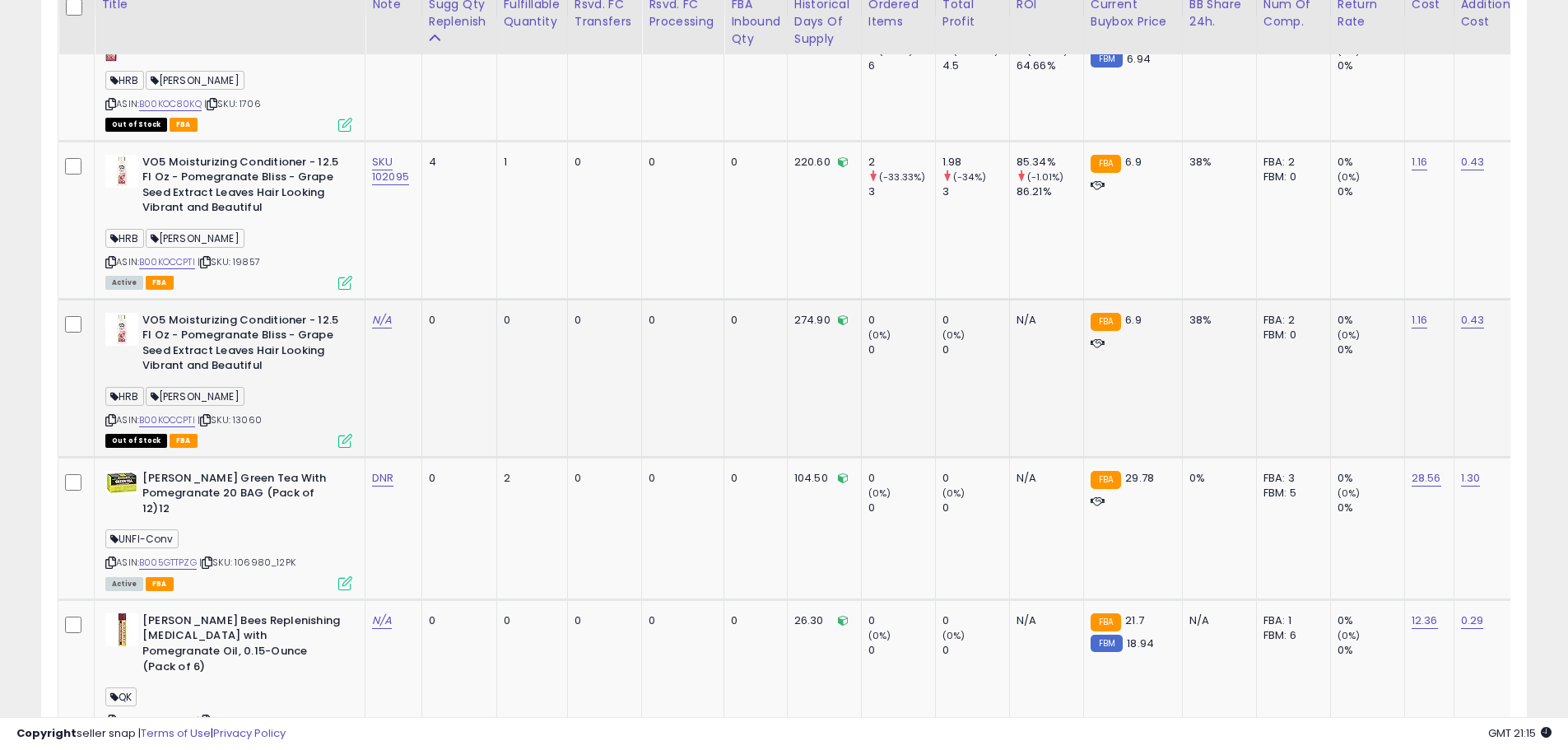
scroll to position [930, 0]
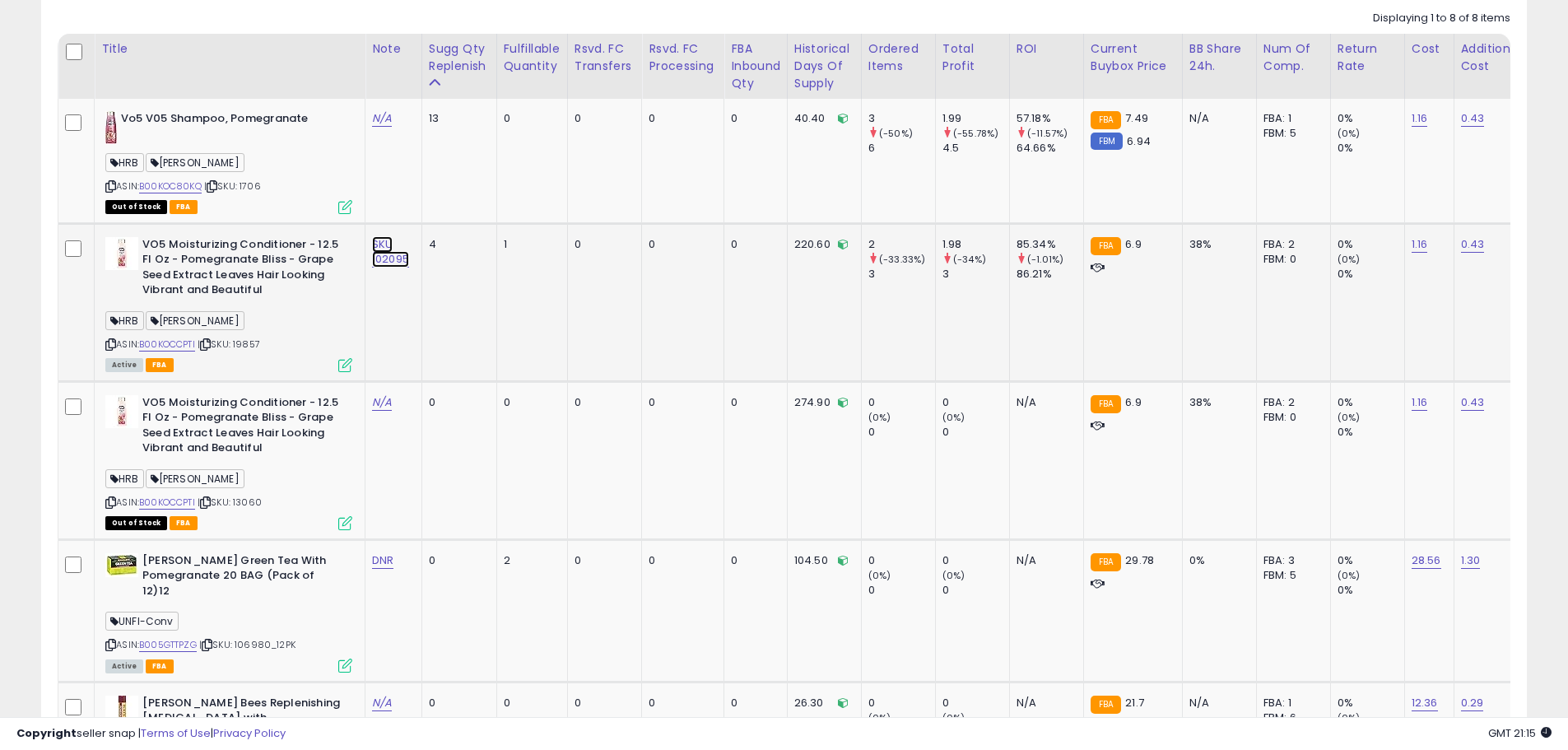
click at [387, 255] on link "SKU 102095" at bounding box center [390, 252] width 37 height 31
click at [370, 196] on input "**********" at bounding box center [344, 202] width 147 height 24
type input "**********"
click at [452, 205] on button "submit" at bounding box center [438, 202] width 28 height 24
click at [309, 342] on div "ASIN: B00KOCCPTI | SKU: 19857 Active FBA" at bounding box center [229, 303] width 247 height 133
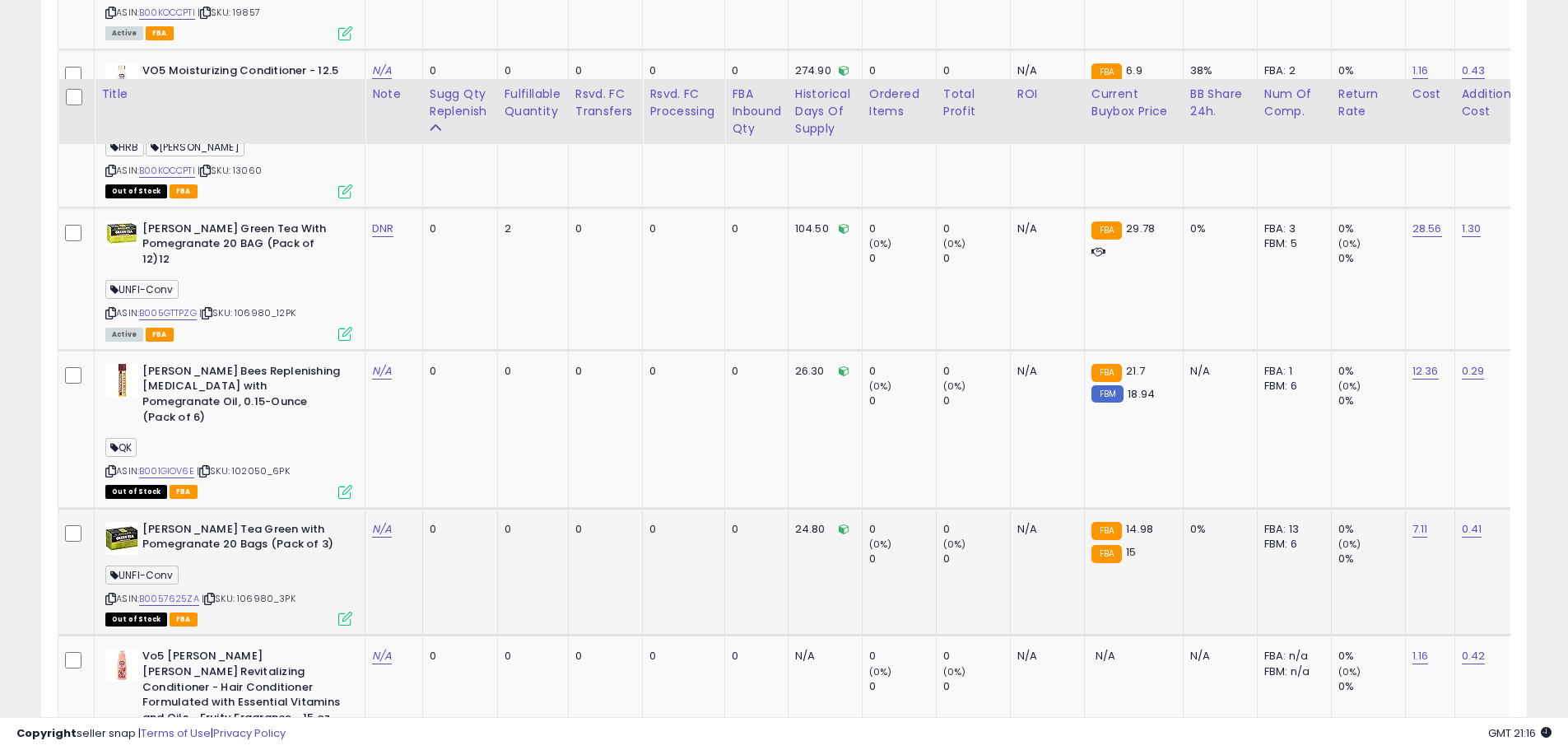
scroll to position [1341, 0]
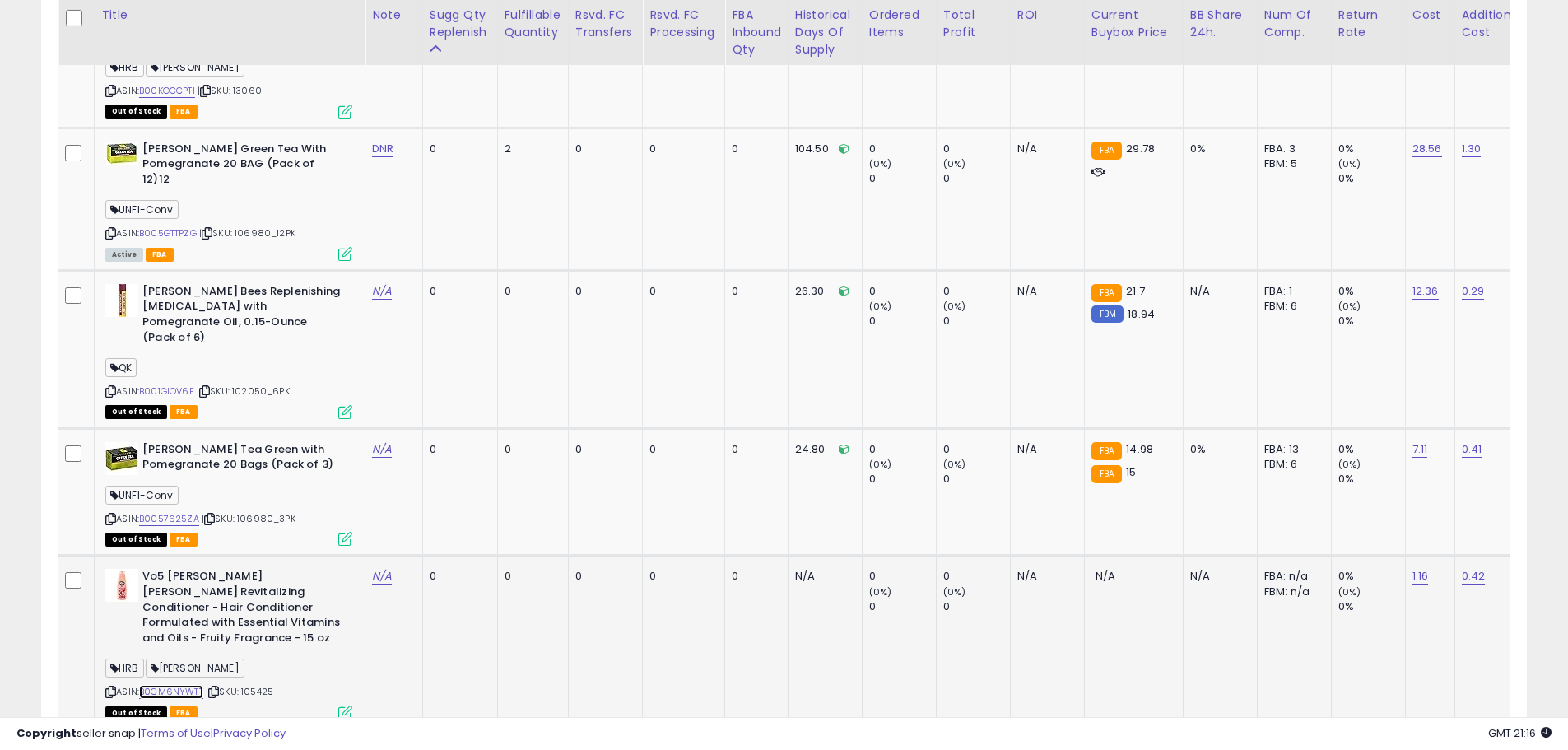
click at [173, 685] on link "B0CM6NYWTT" at bounding box center [171, 692] width 64 height 14
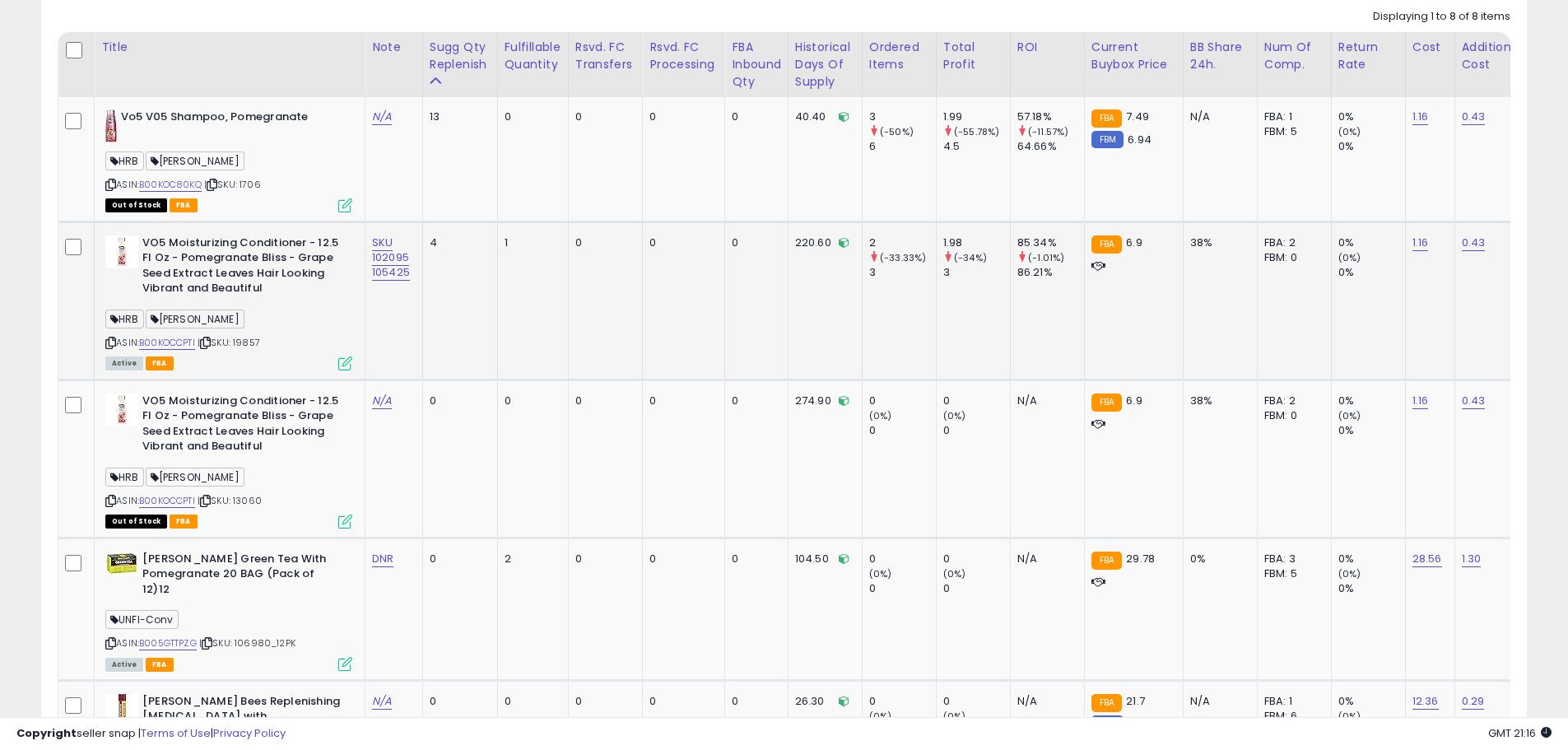
scroll to position [930, 0]
click at [250, 347] on span "| SKU: 19857" at bounding box center [229, 343] width 63 height 13
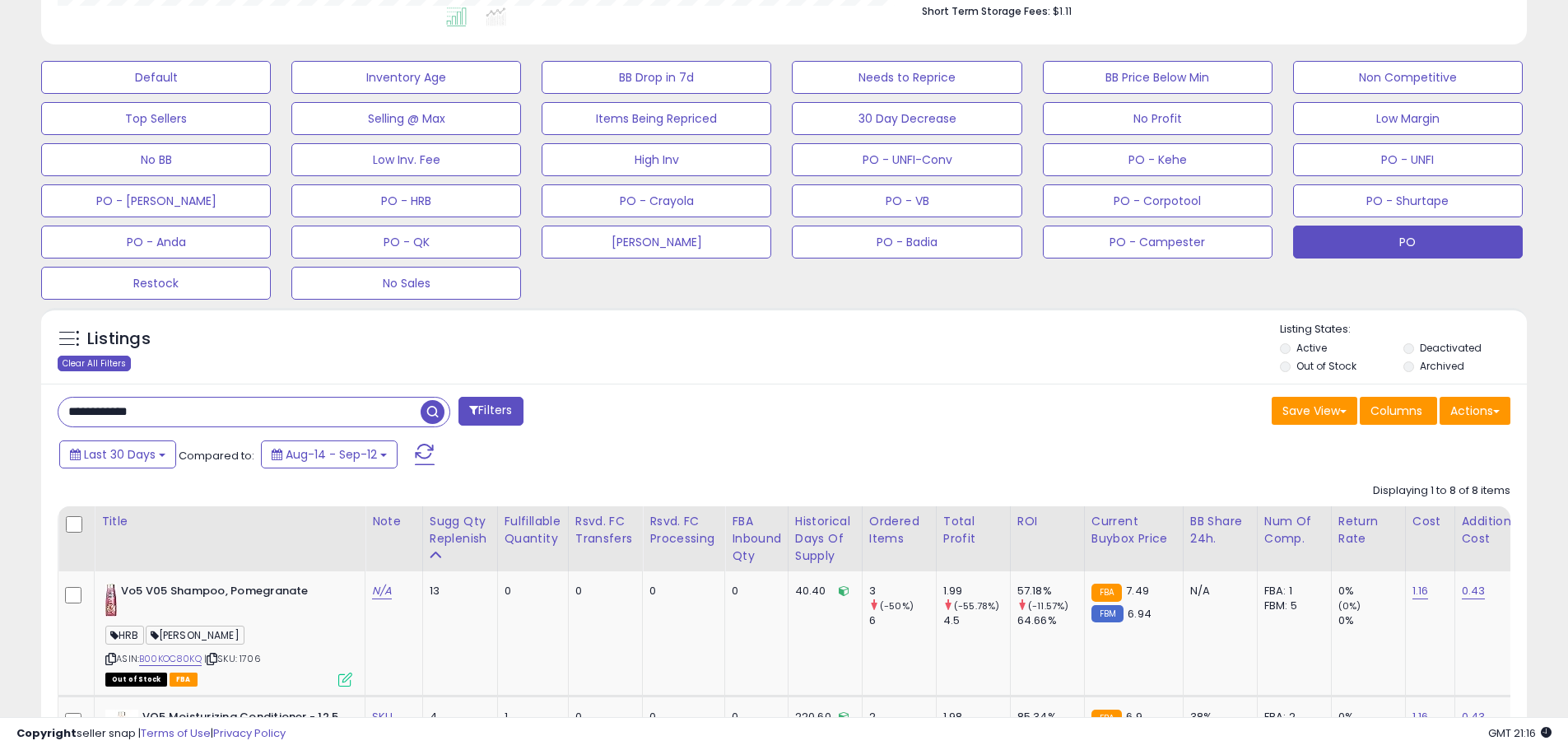
scroll to position [494, 0]
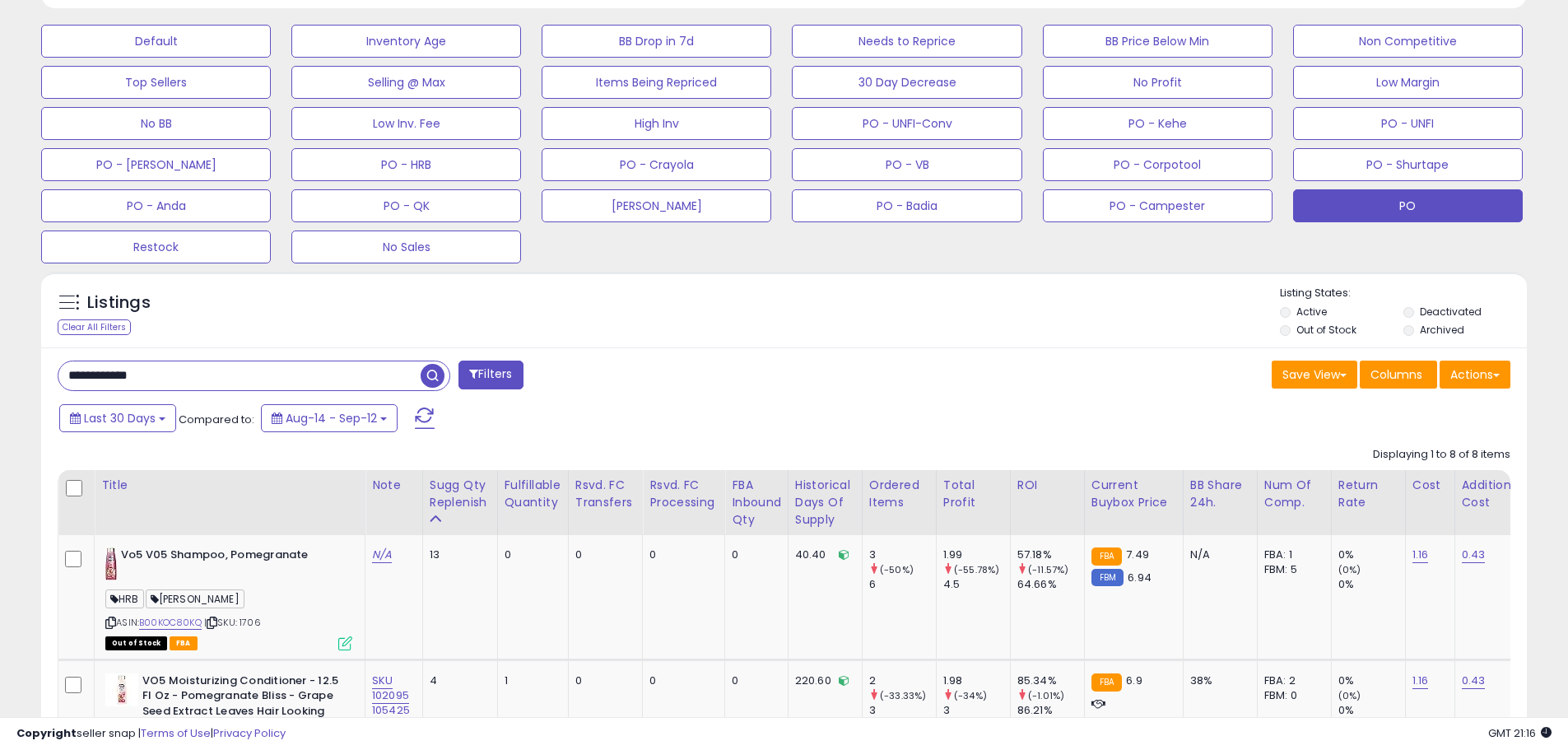
drag, startPoint x: 170, startPoint y: 373, endPoint x: 30, endPoint y: 355, distance: 141.2
click at [0, 350] on div "**********" at bounding box center [784, 710] width 1568 height 2302
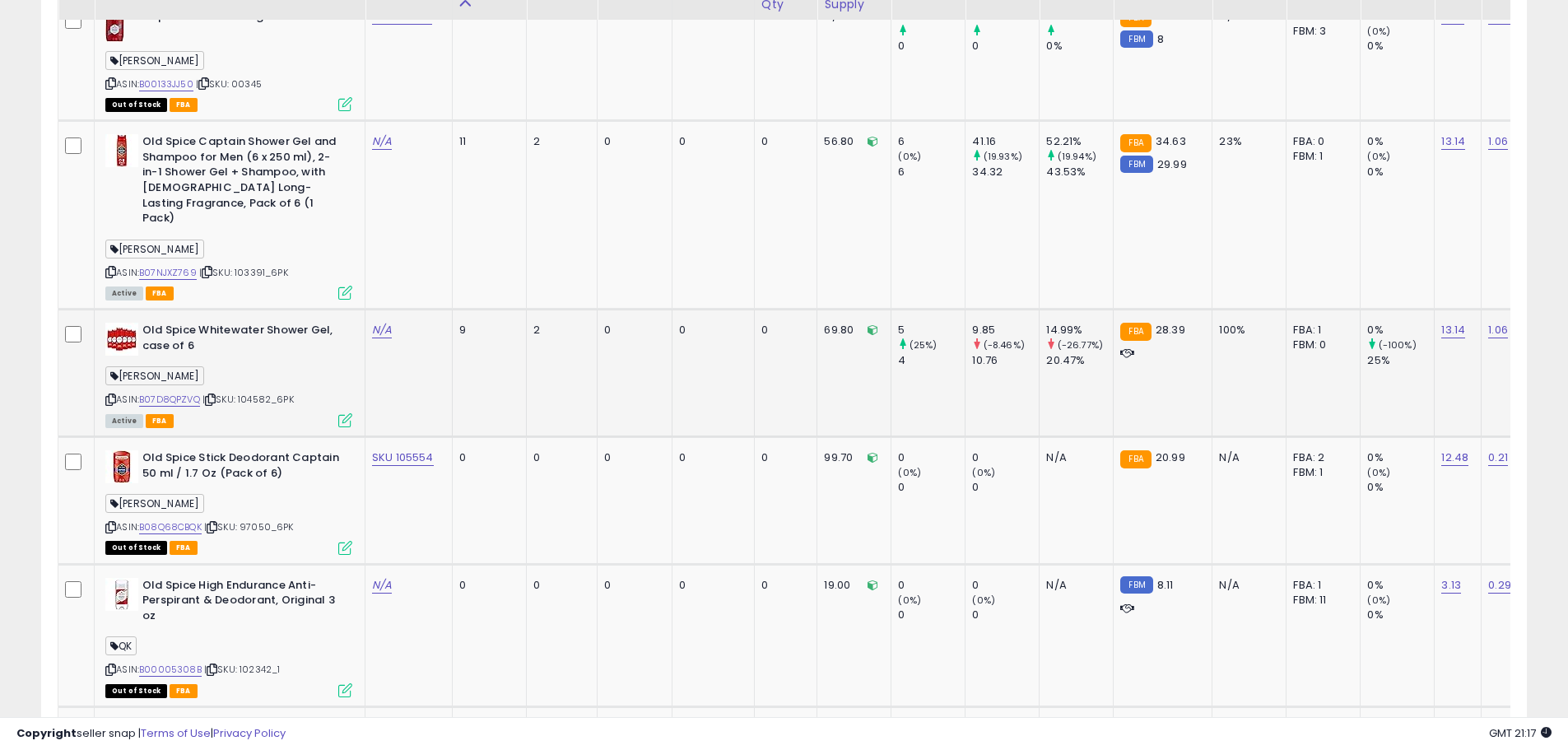
scroll to position [1324, 0]
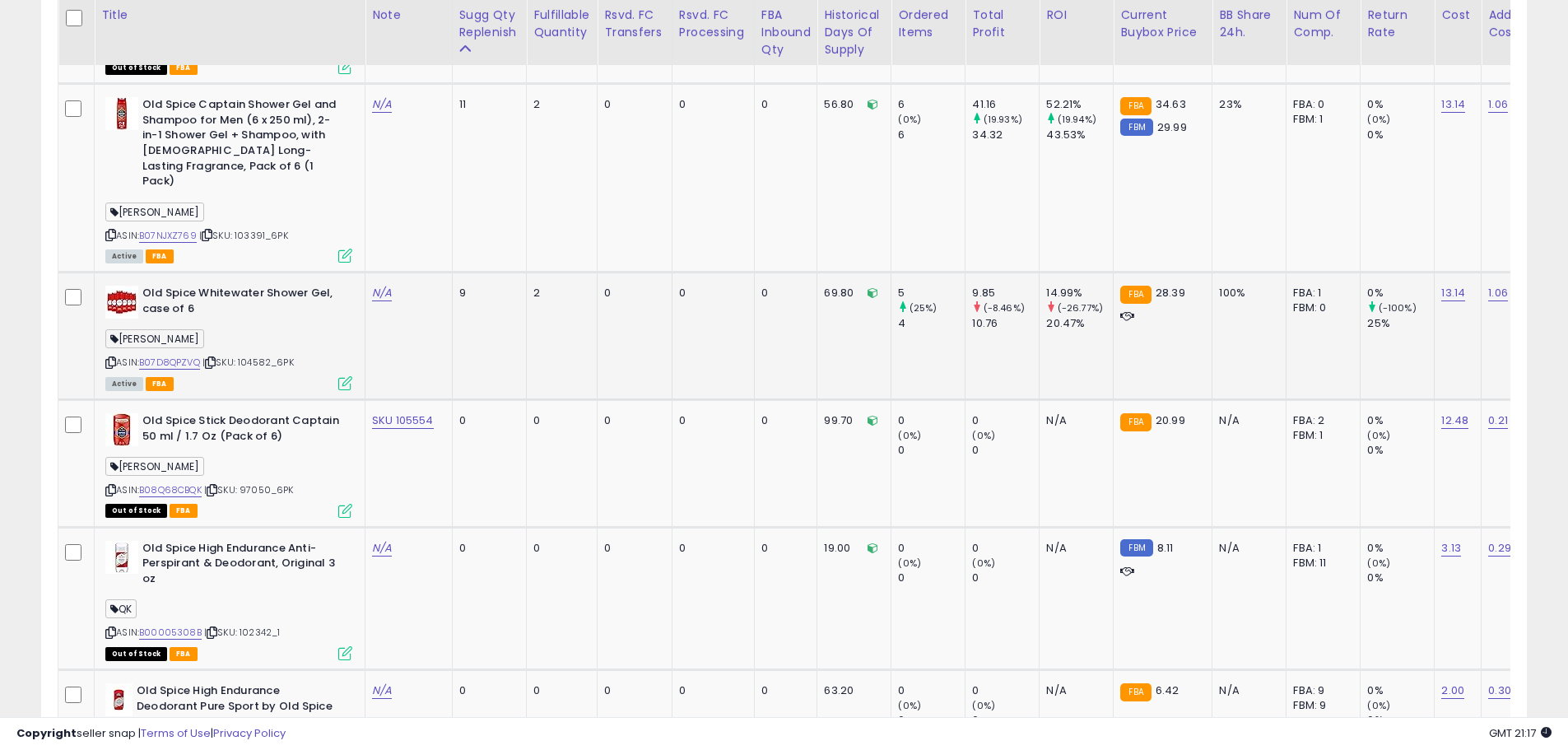
click at [292, 355] on span "| SKU: 104582_6PK" at bounding box center [248, 362] width 91 height 13
drag, startPoint x: 306, startPoint y: 350, endPoint x: 240, endPoint y: 348, distance: 66.0
click at [240, 348] on div "ASIN: B07D8QPZVQ | SKU: 104582_6PK Active FBA" at bounding box center [229, 337] width 247 height 103
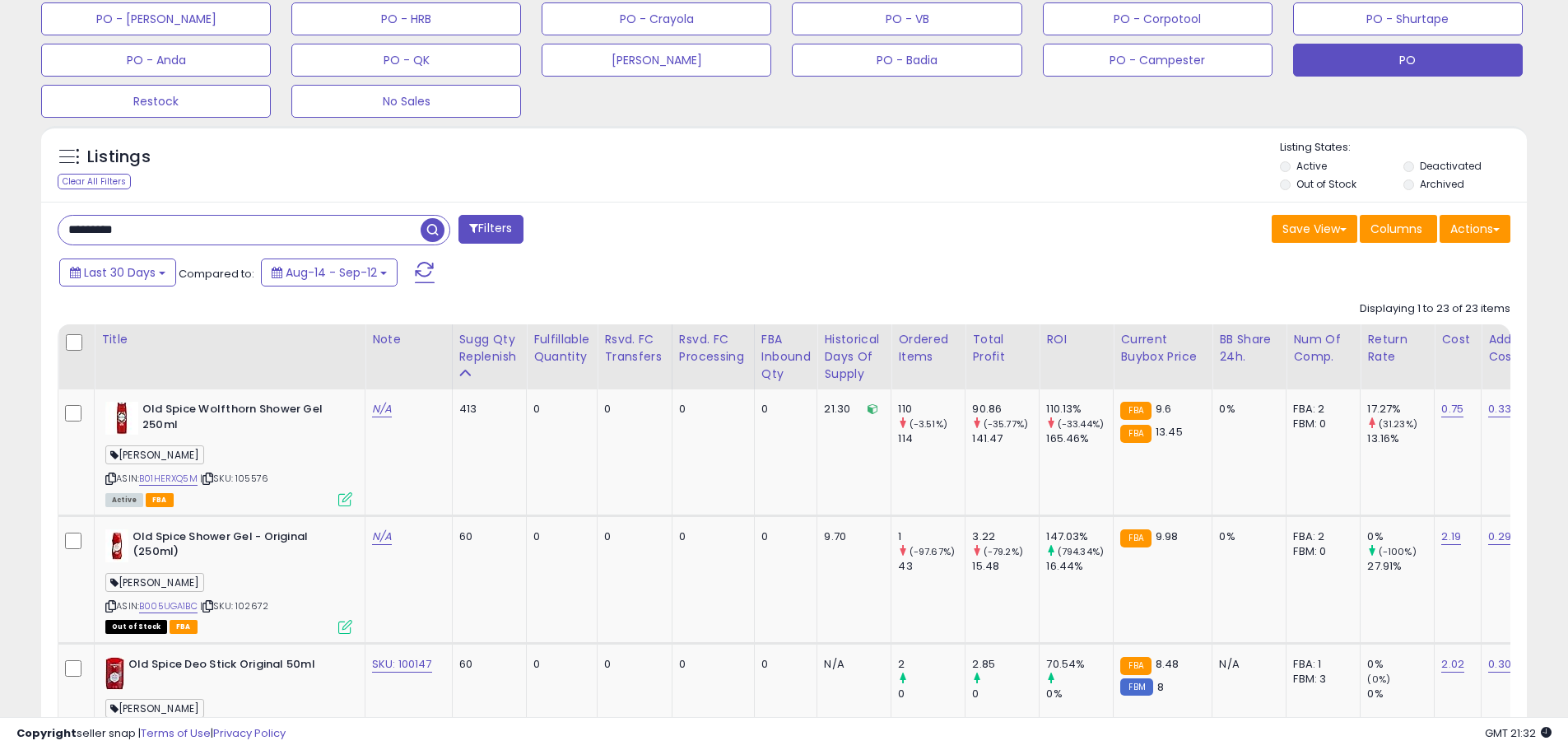
scroll to position [501, 0]
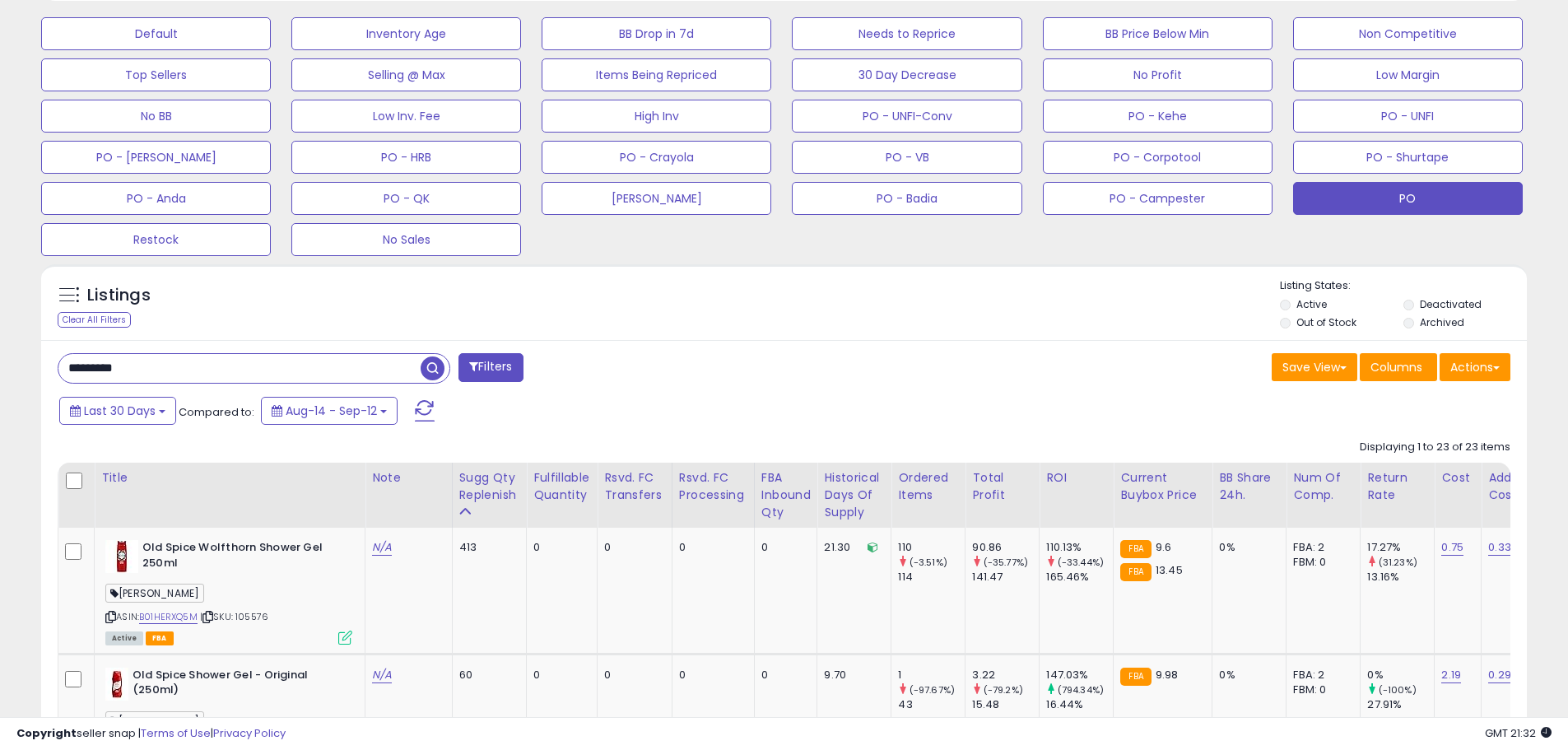
click at [130, 354] on input "*********" at bounding box center [239, 368] width 362 height 29
drag, startPoint x: 133, startPoint y: 367, endPoint x: 42, endPoint y: 368, distance: 91.0
click at [154, 362] on input "*********" at bounding box center [239, 368] width 362 height 29
drag, startPoint x: 151, startPoint y: 372, endPoint x: 0, endPoint y: 360, distance: 151.5
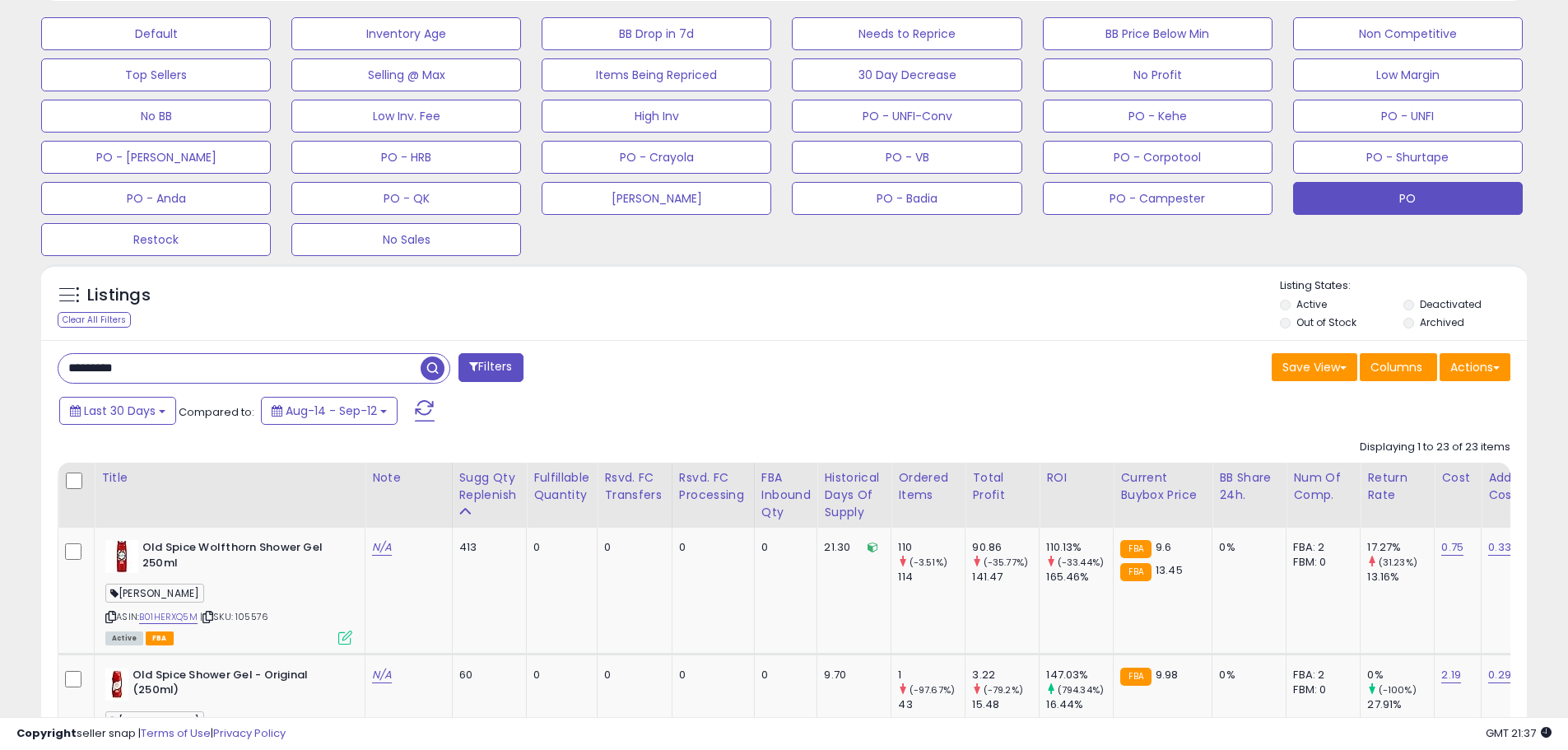
paste input "****"
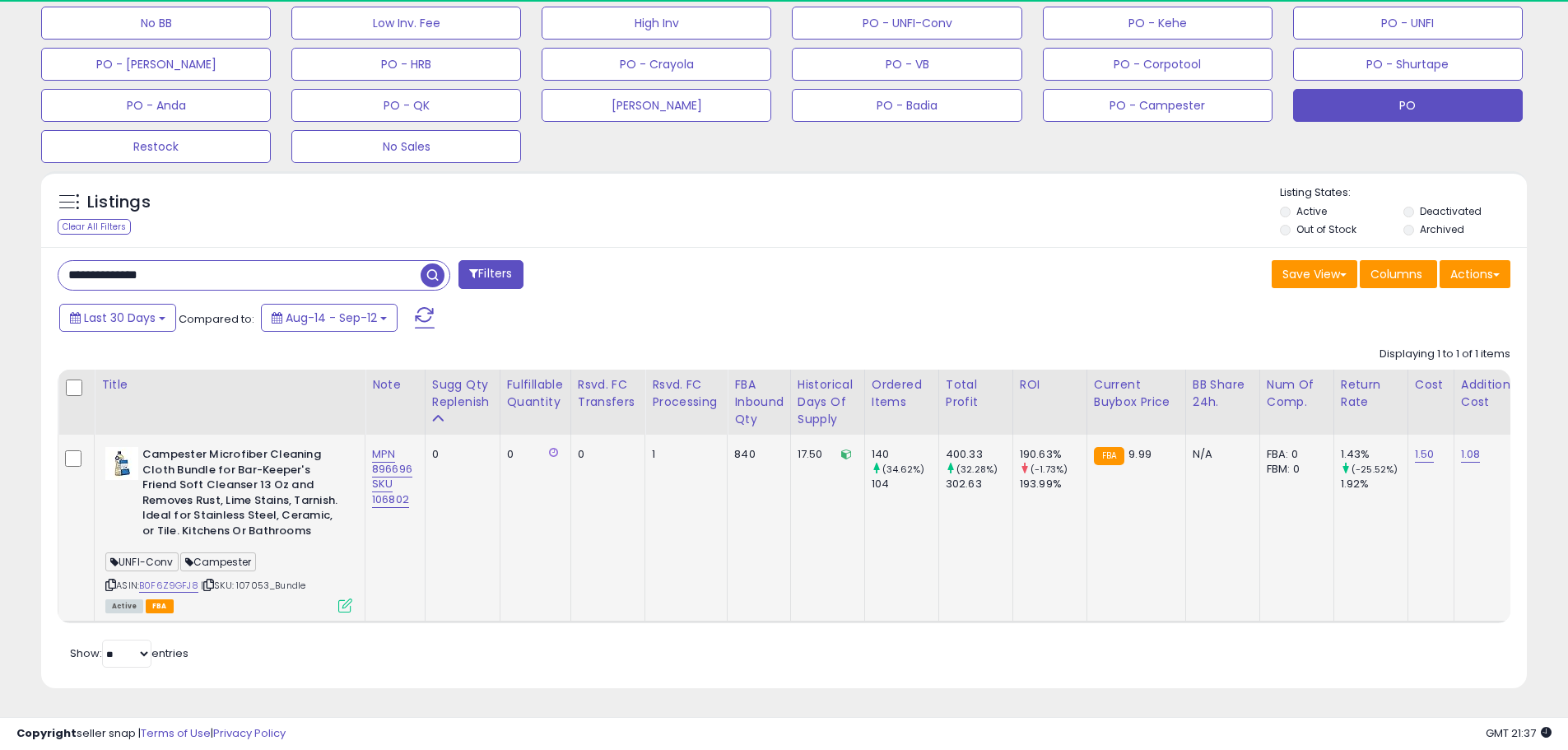
scroll to position [337, 861]
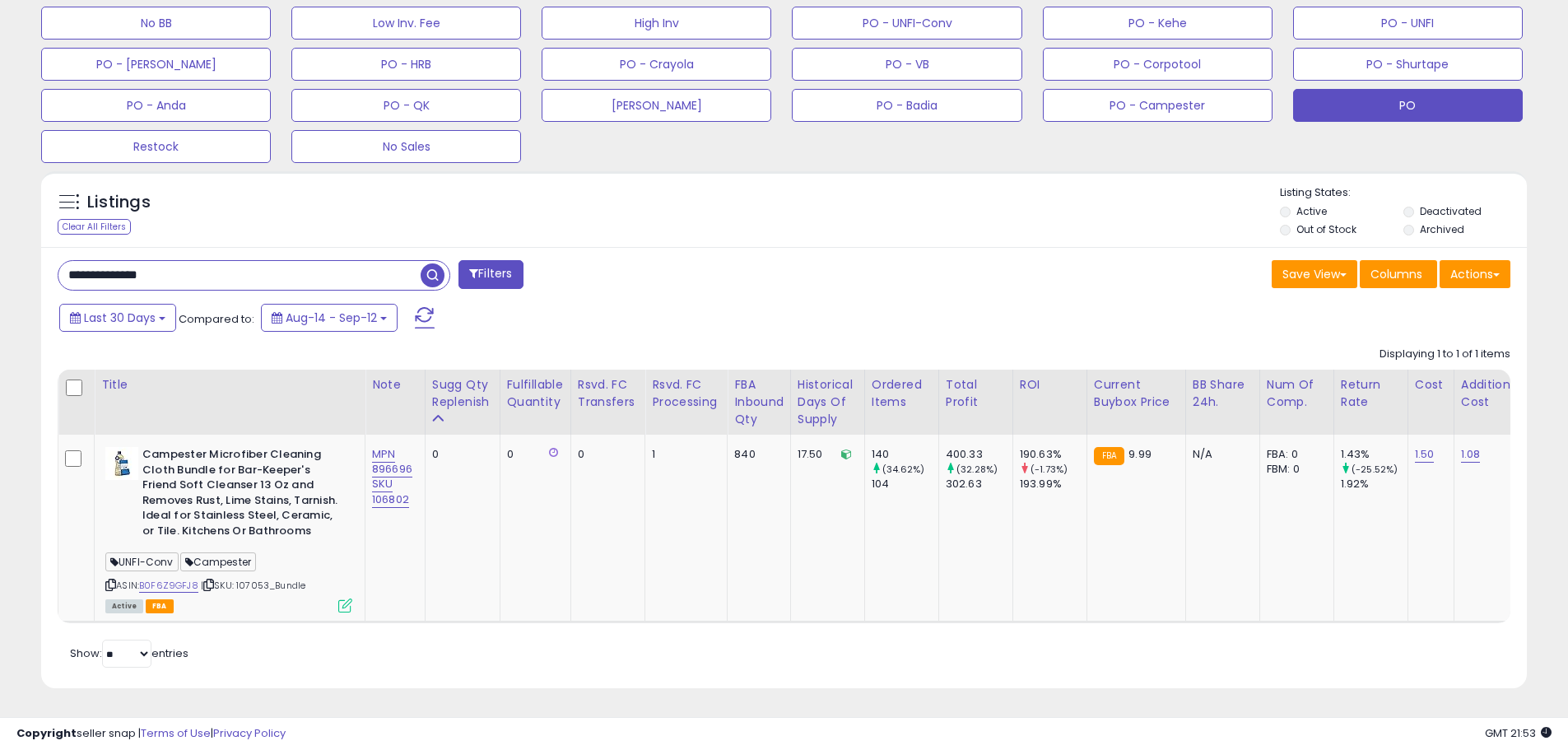
drag, startPoint x: 133, startPoint y: 261, endPoint x: 0, endPoint y: 257, distance: 133.1
click at [0, 256] on div "**********" at bounding box center [784, 104] width 1568 height 1291
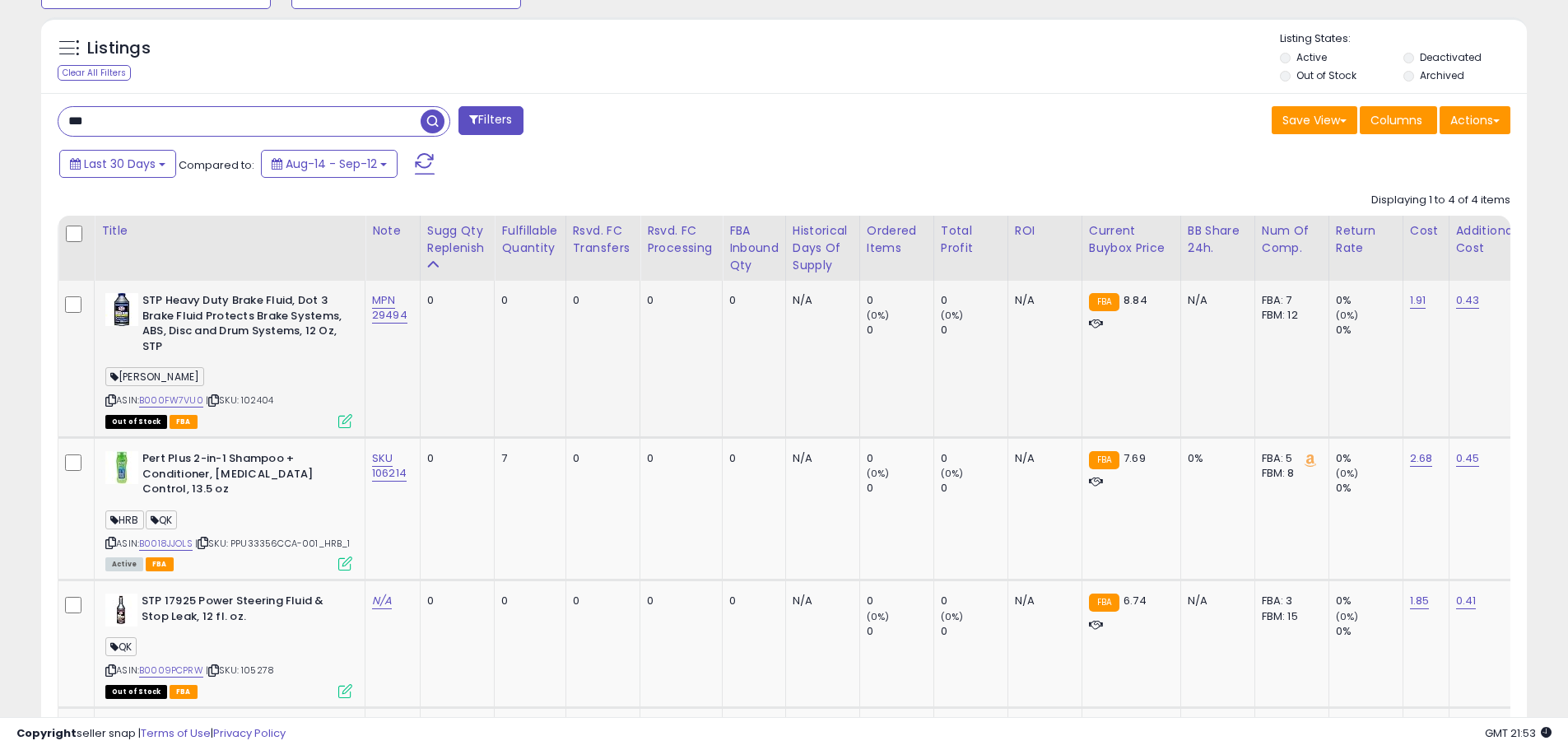
click at [263, 355] on b "STP Heavy Duty Brake Fluid, Dot 3 Brake Fluid Protects Brake Systems, ABS, Disc…" at bounding box center [243, 325] width 200 height 65
click at [193, 399] on link "B000FW7VU0" at bounding box center [171, 401] width 64 height 14
click at [114, 123] on input "***" at bounding box center [239, 121] width 362 height 29
drag, startPoint x: 126, startPoint y: 120, endPoint x: 3, endPoint y: 129, distance: 123.3
click at [3, 129] on div "**********" at bounding box center [784, 134] width 1568 height 1657
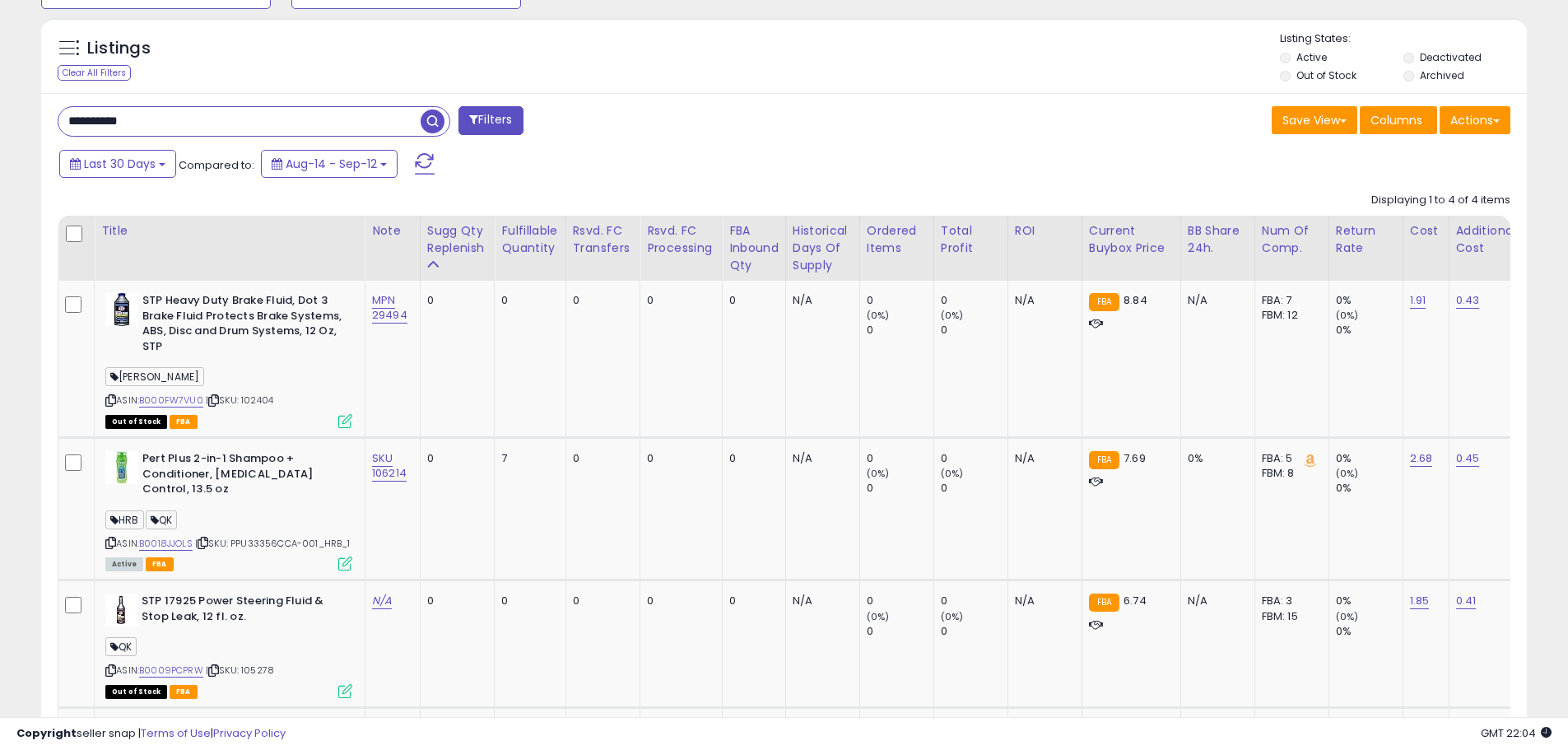
type input "**********"
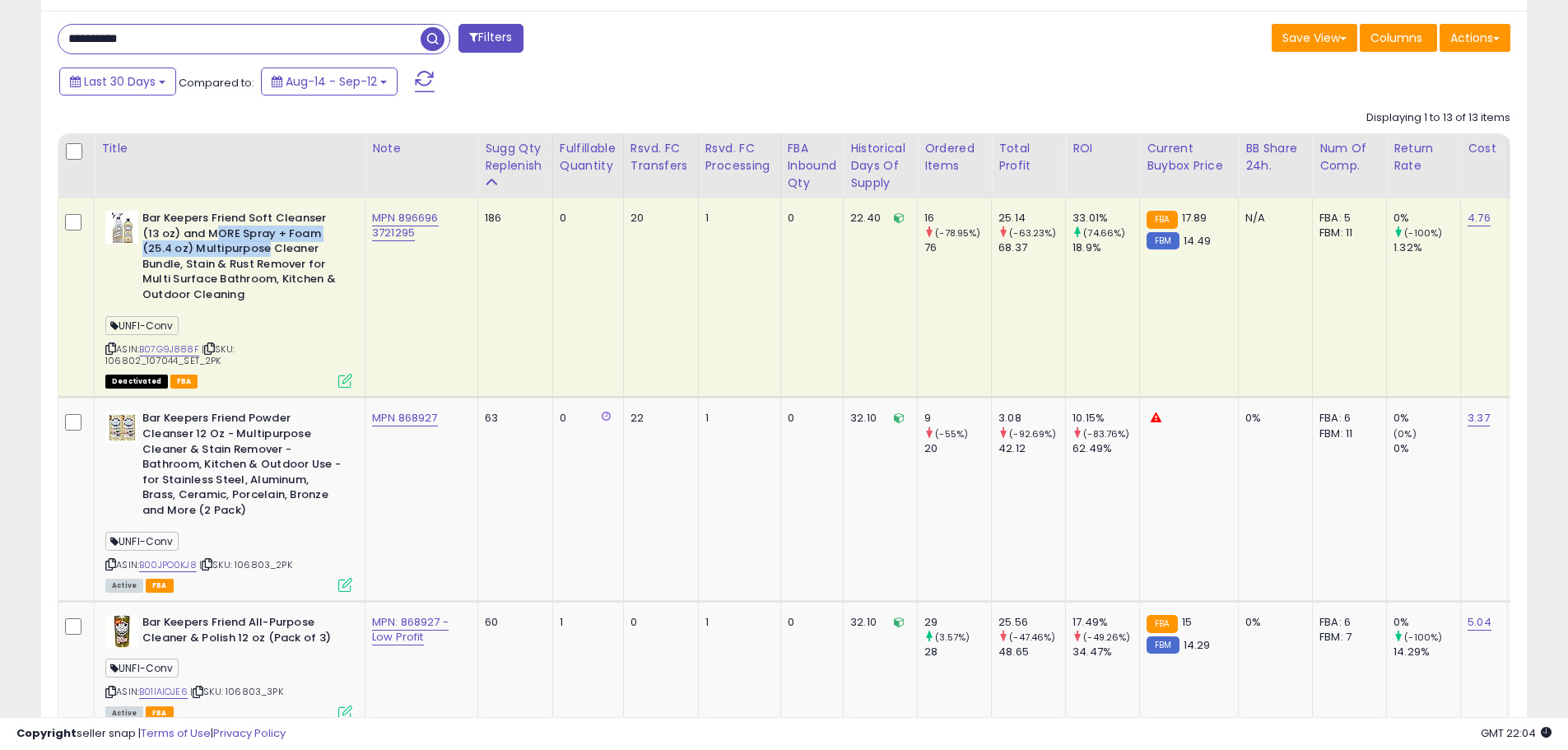
drag, startPoint x: 221, startPoint y: 237, endPoint x: 267, endPoint y: 256, distance: 49.8
click at [267, 251] on b "Bar Keepers Friend Soft Cleanser (13 oz) and MORE Spray + Foam (25.4 oz) Multip…" at bounding box center [243, 258] width 200 height 96
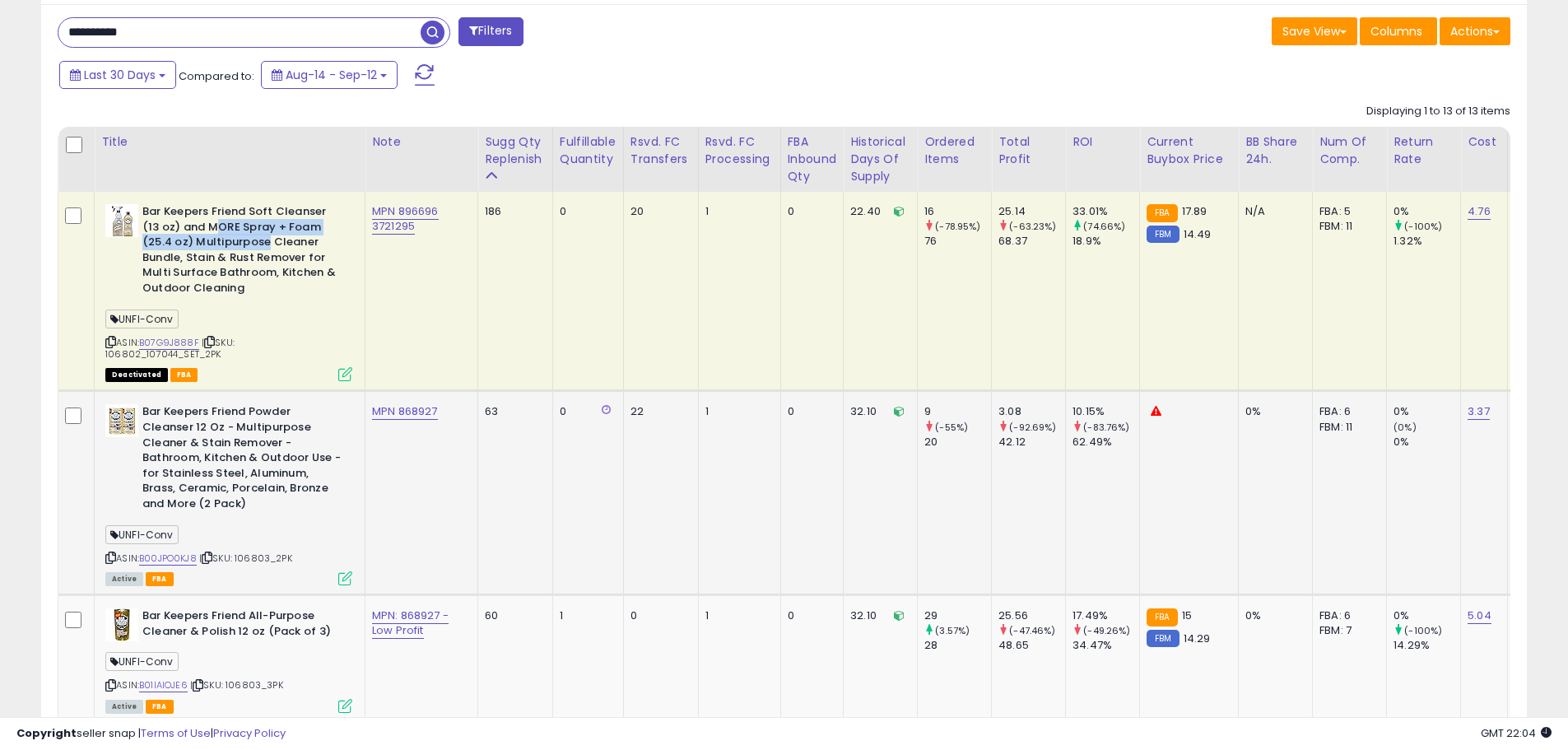
scroll to position [830, 0]
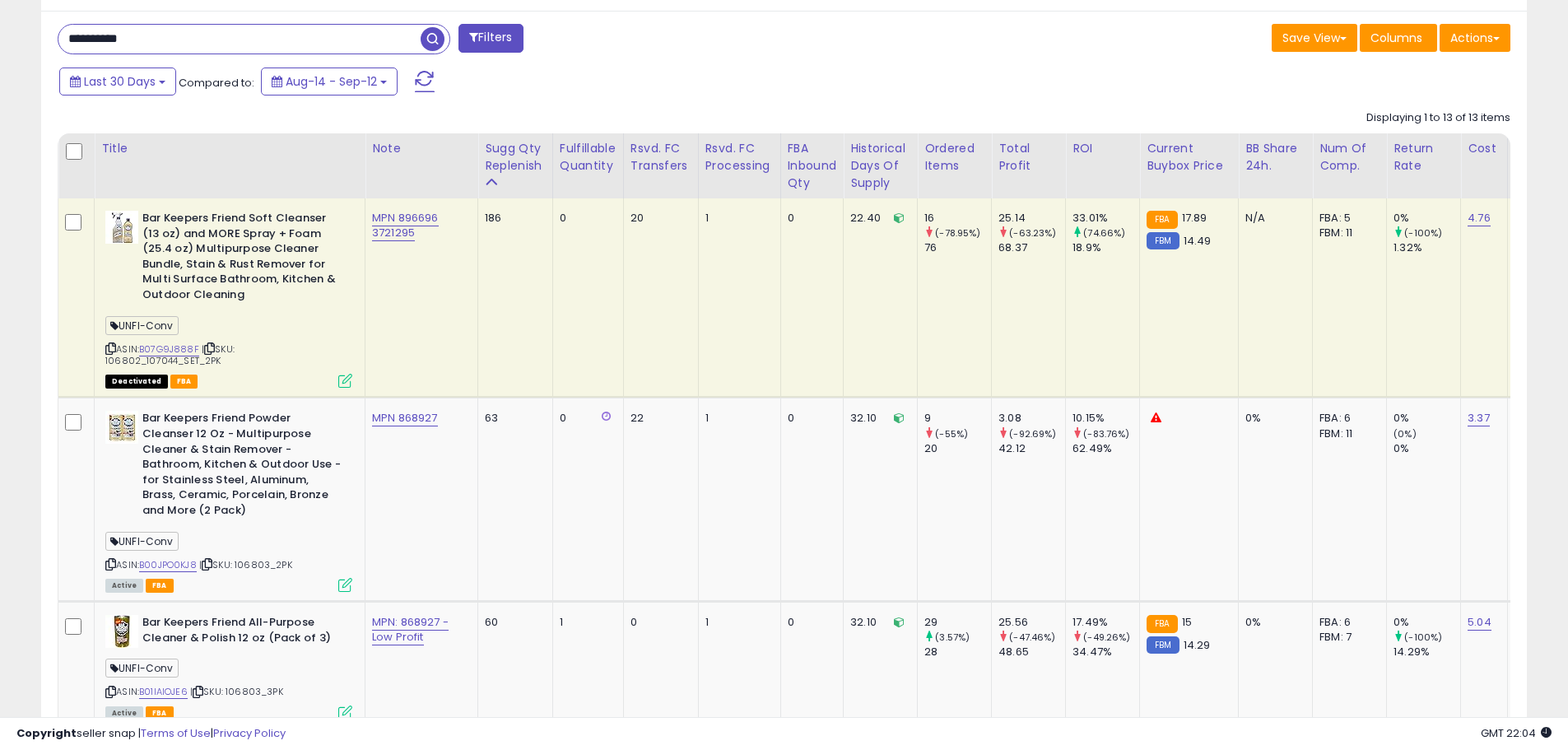
click at [315, 309] on div "ASIN: B07G9J888F | SKU: 106802_107044_SET_2PK Deactivated FBA" at bounding box center [229, 298] width 247 height 176
drag, startPoint x: 444, startPoint y: 216, endPoint x: 402, endPoint y: 218, distance: 42.0
click at [402, 218] on td "MPN 896696 3721295" at bounding box center [422, 297] width 113 height 199
drag, startPoint x: 420, startPoint y: 231, endPoint x: 369, endPoint y: 237, distance: 51.4
click at [369, 236] on td "MPN 896696 3721295" at bounding box center [422, 297] width 113 height 199
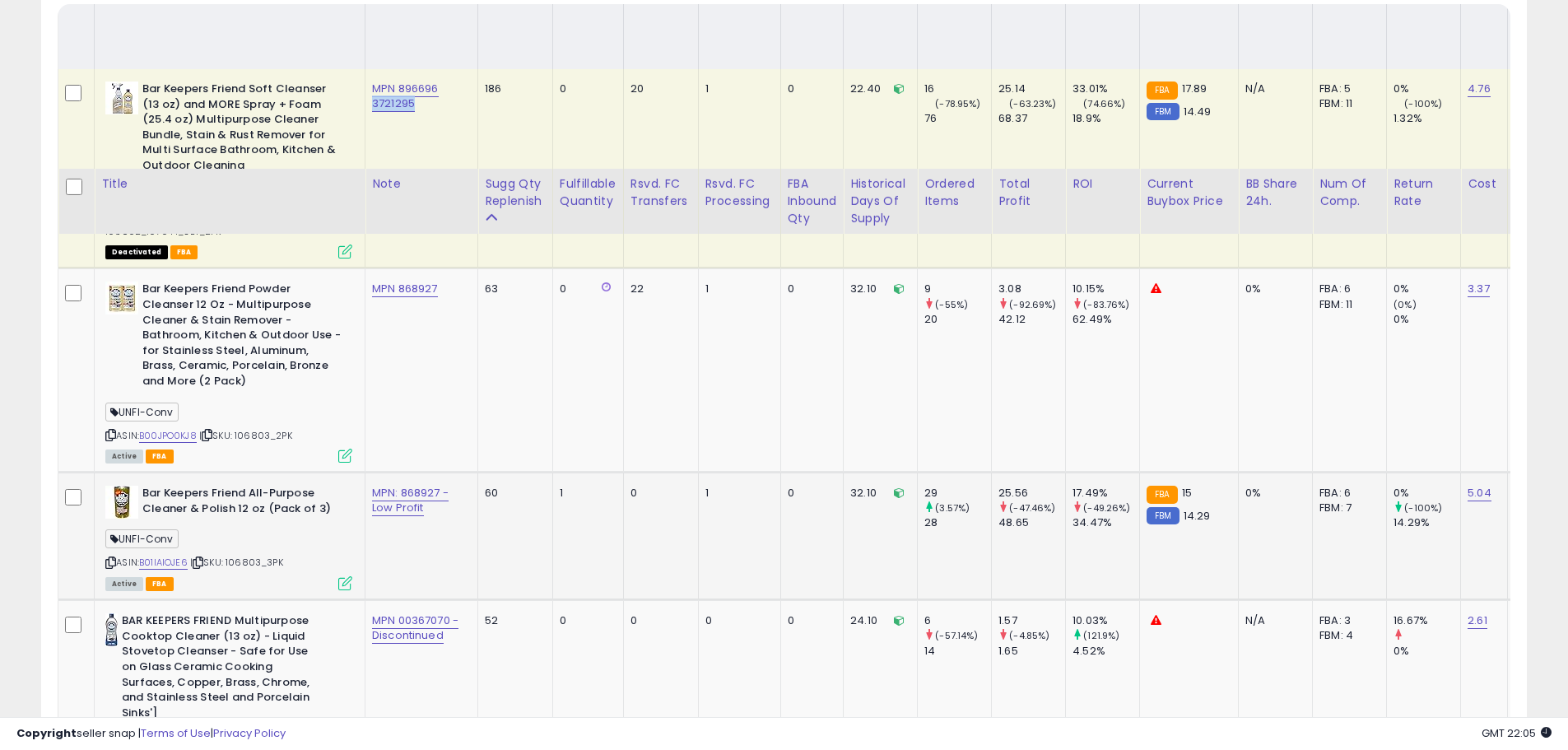
scroll to position [1159, 0]
